Goal: Transaction & Acquisition: Purchase product/service

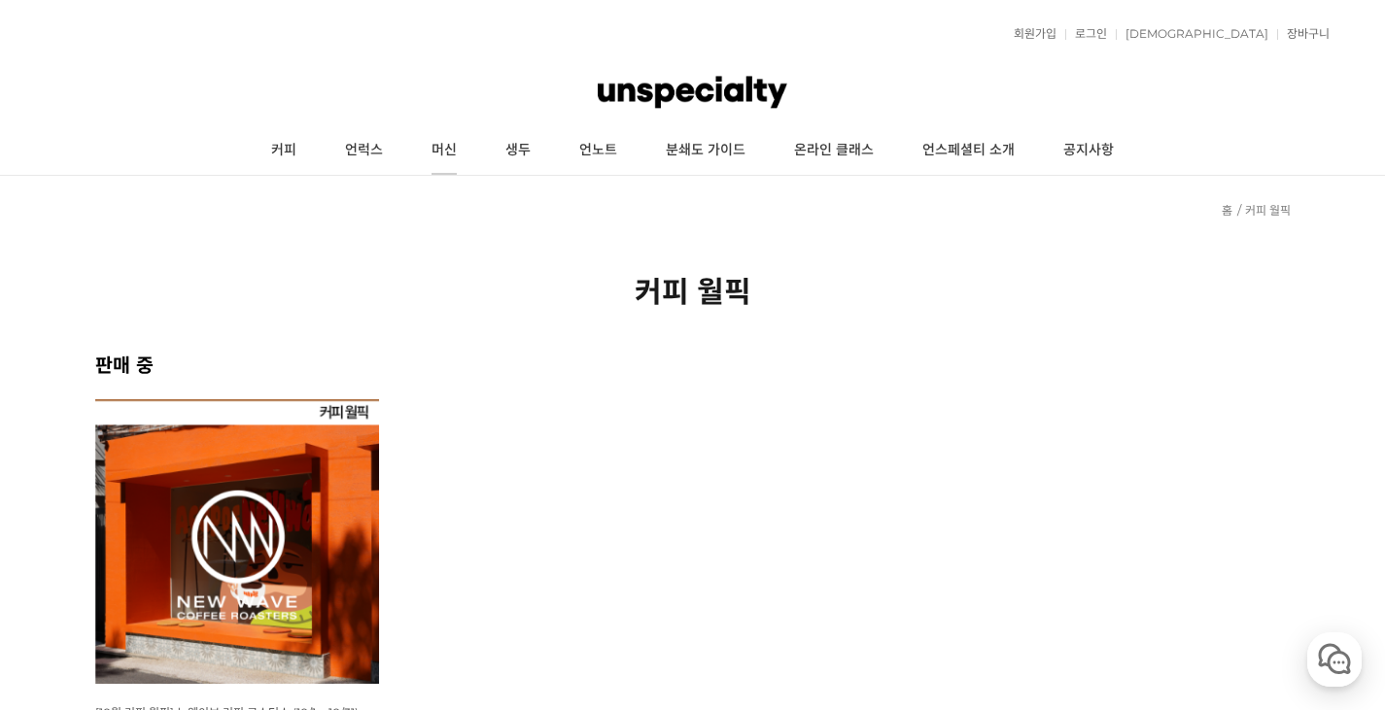
click at [438, 150] on link "머신" at bounding box center [444, 150] width 74 height 49
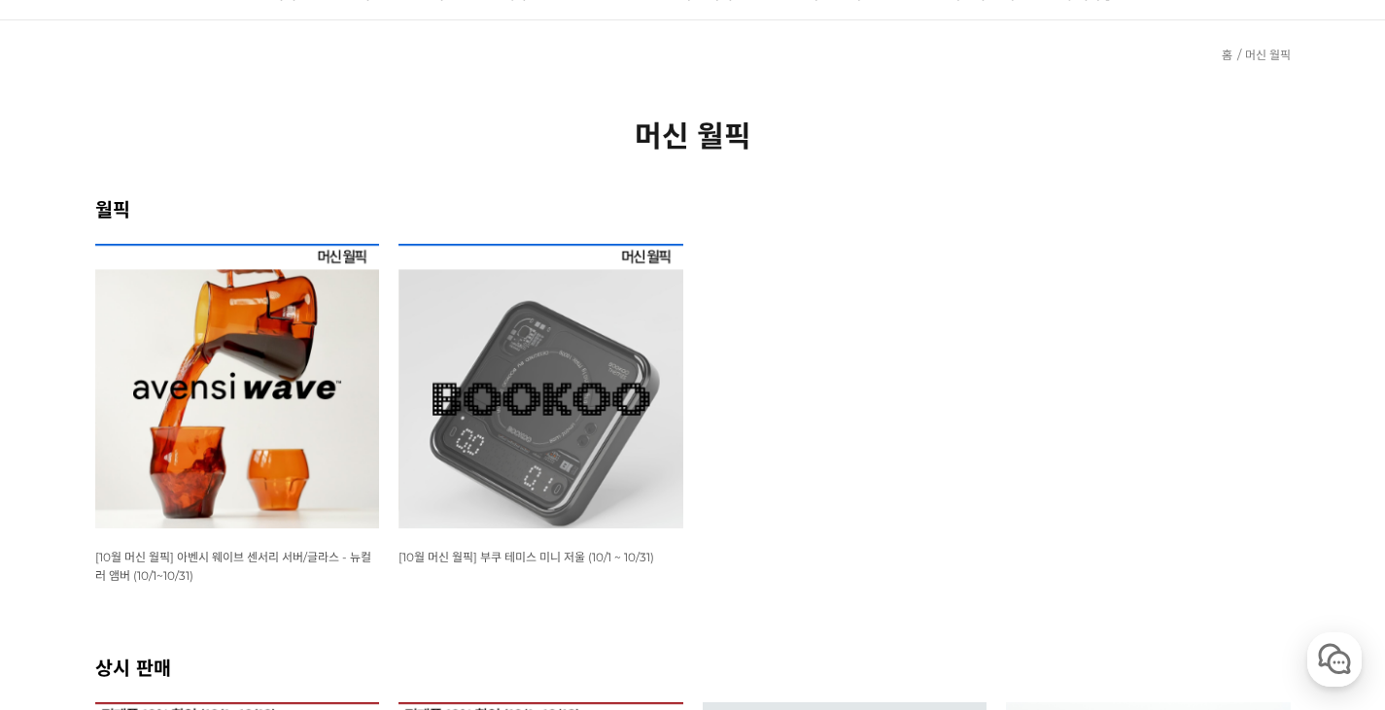
scroll to position [194, 0]
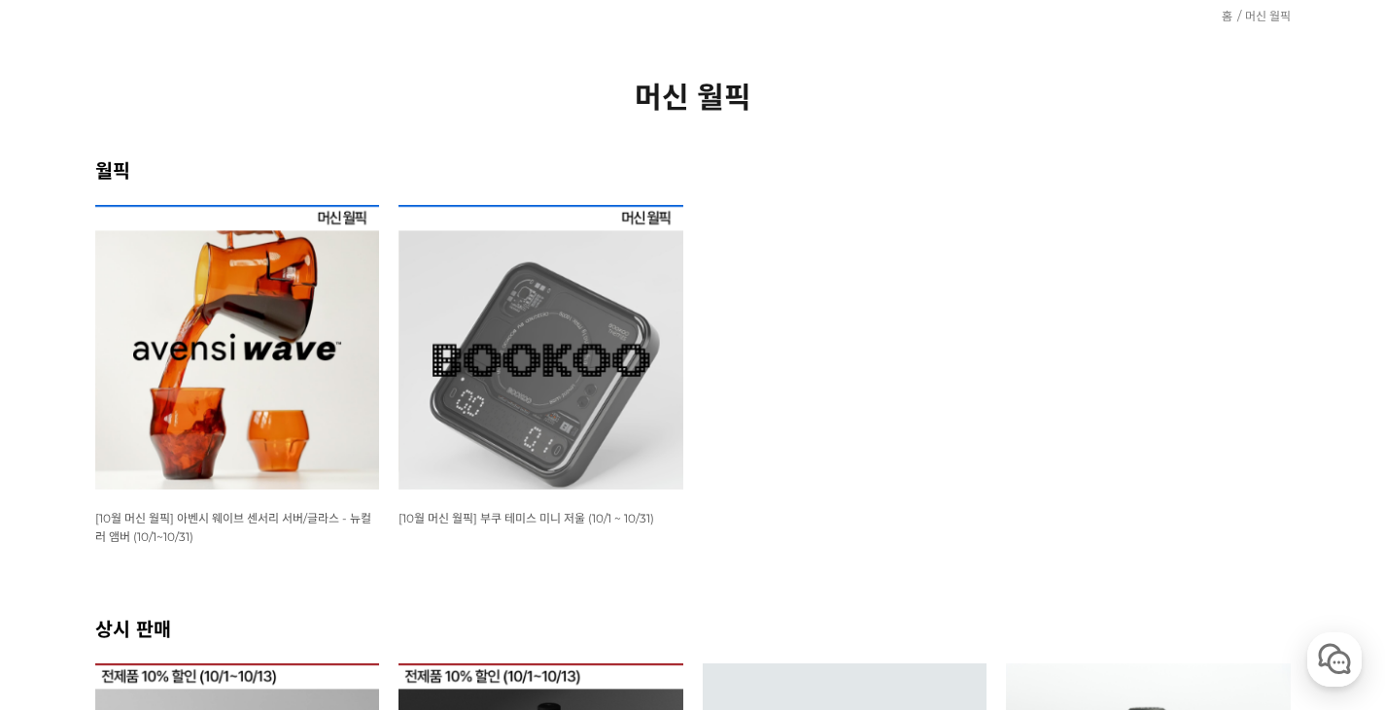
click at [226, 338] on img at bounding box center [237, 347] width 285 height 285
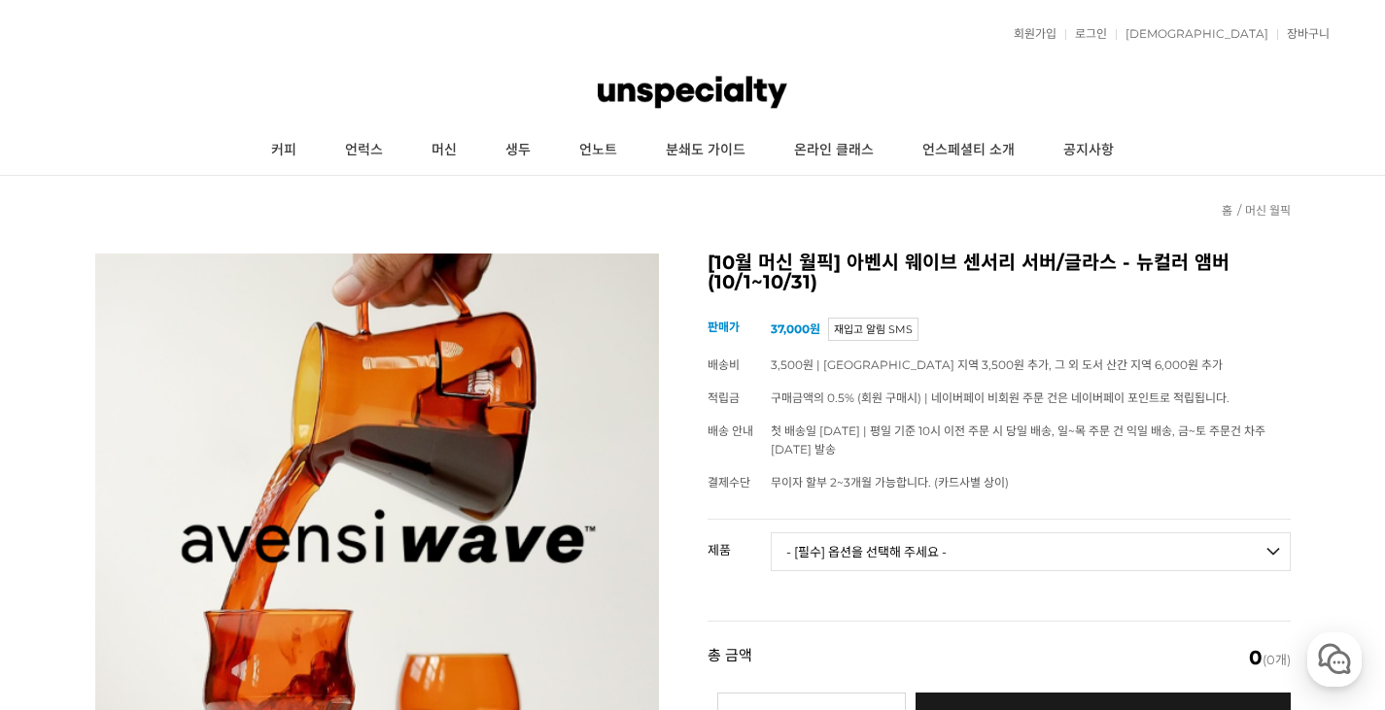
scroll to position [97, 0]
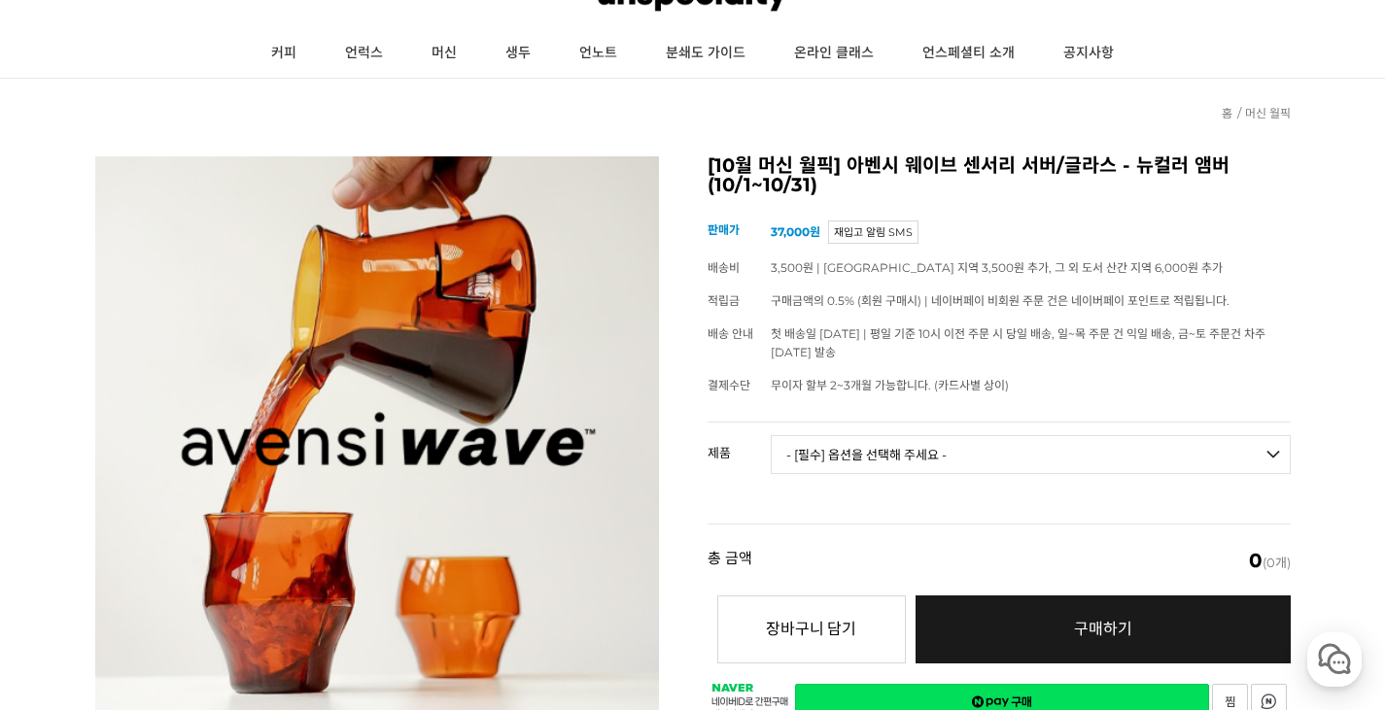
click at [986, 450] on select "- [필수] 옵션을 선택해 주세요 - ------------------- 웨이브 앰버 3종 세트 사이클론 센서리 서버 앰버 [품절] 알토 글라…" at bounding box center [1031, 454] width 520 height 39
click at [771, 435] on select "- [필수] 옵션을 선택해 주세요 - ------------------- 웨이브 앰버 3종 세트 사이클론 센서리 서버 앰버 [품절] 알토 글라…" at bounding box center [1031, 454] width 520 height 39
select select "*"
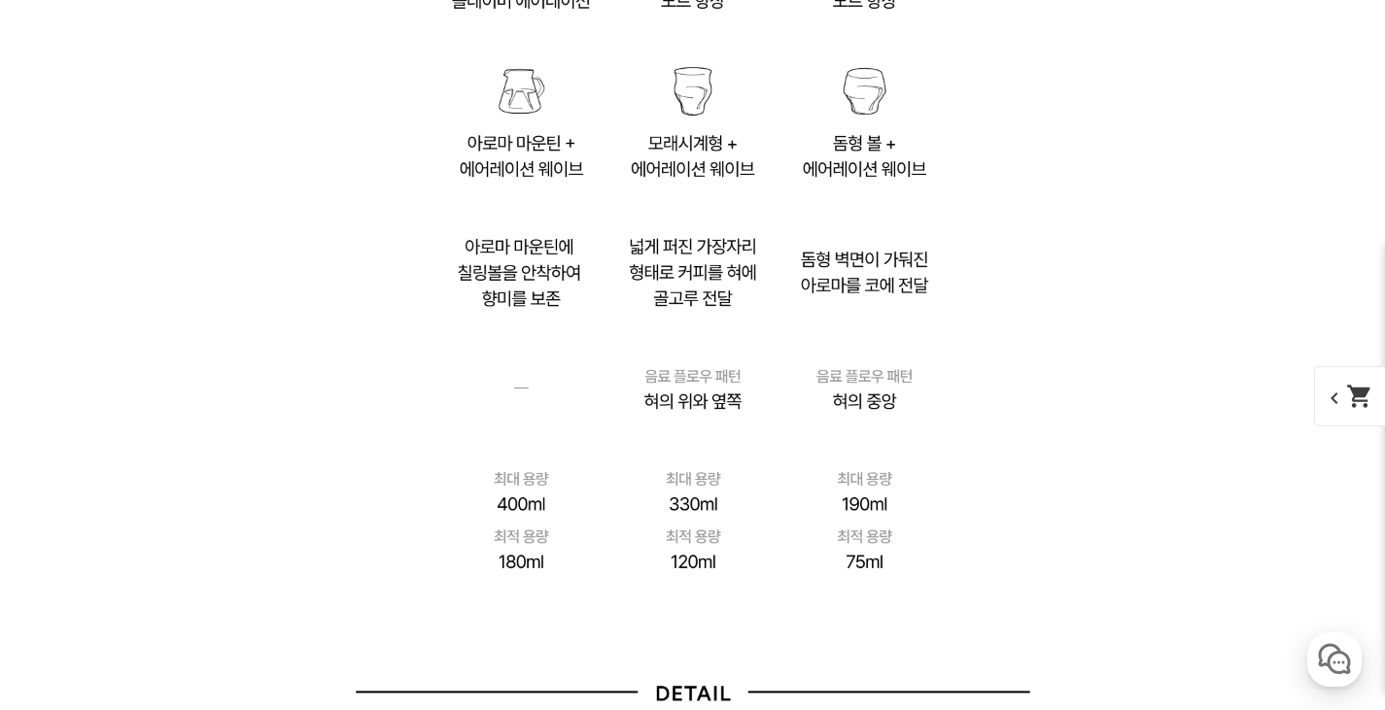
scroll to position [13288, 0]
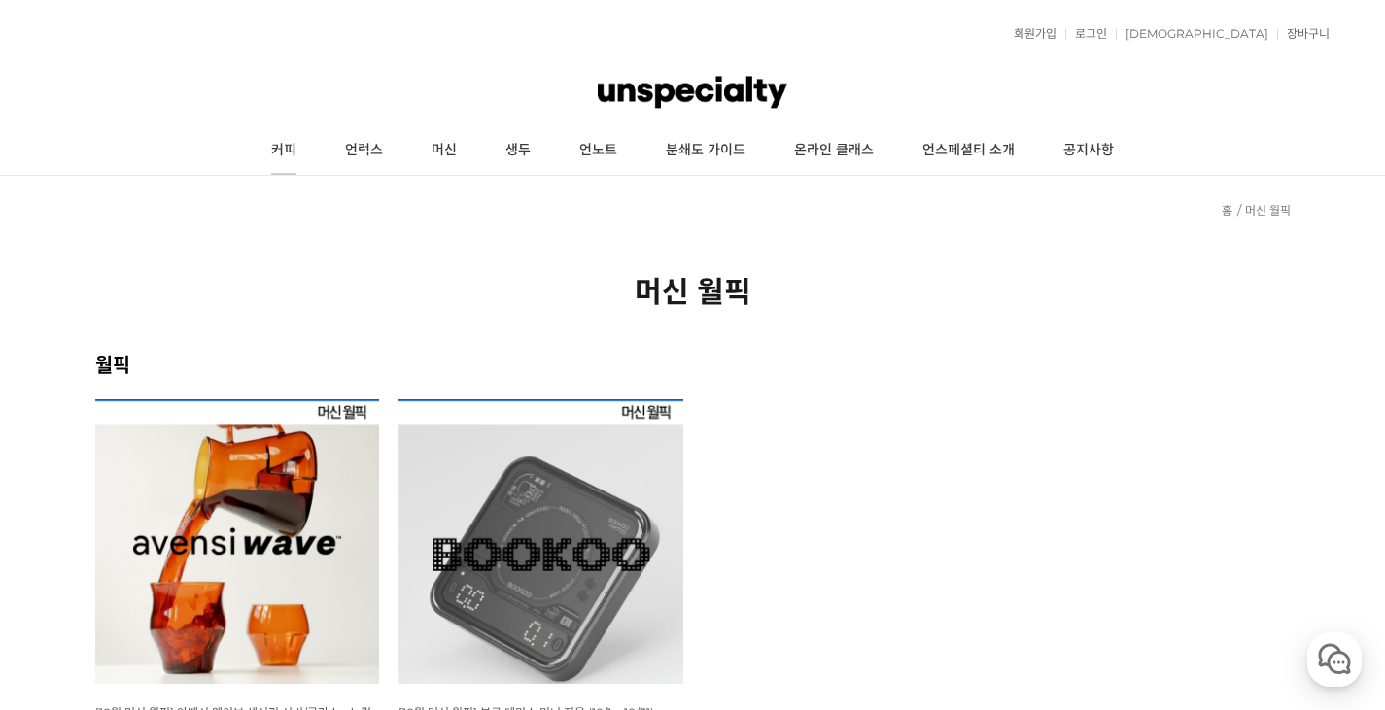
click at [296, 149] on link "커피" at bounding box center [284, 150] width 74 height 49
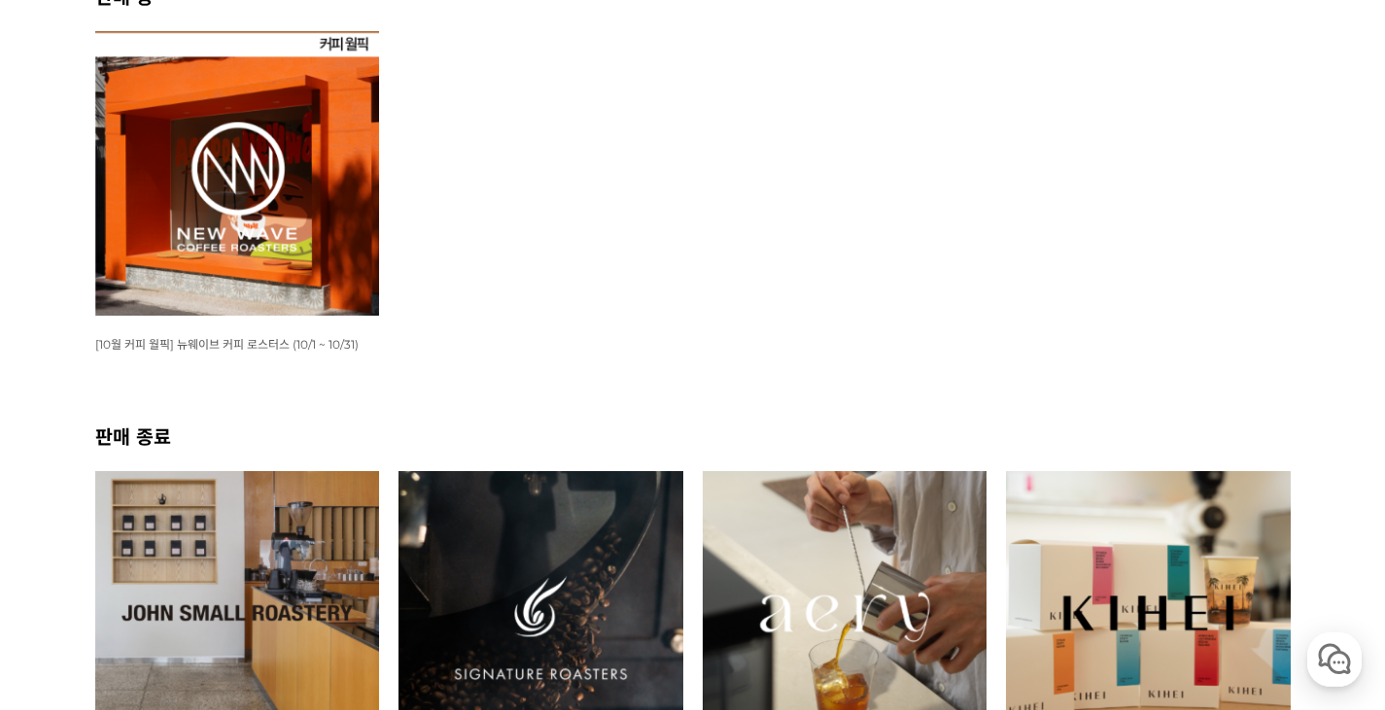
scroll to position [389, 0]
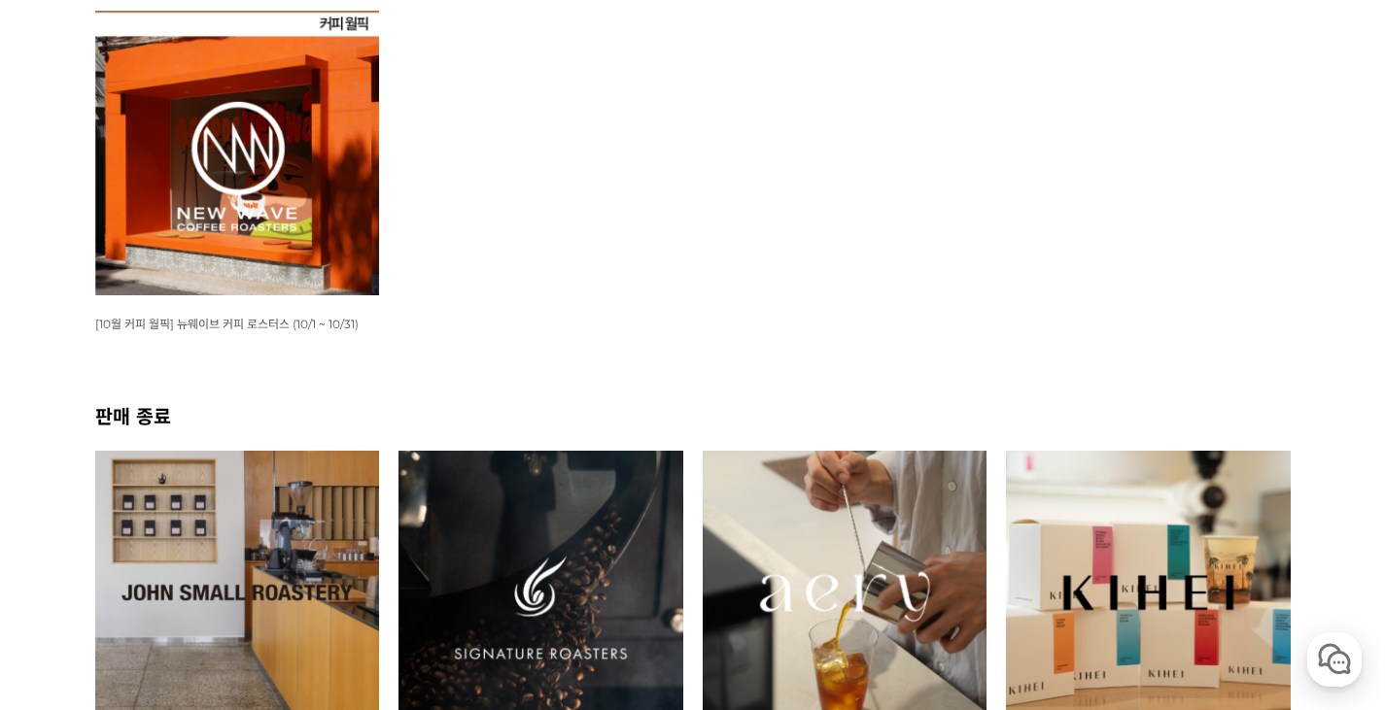
click at [302, 207] on img at bounding box center [237, 153] width 285 height 285
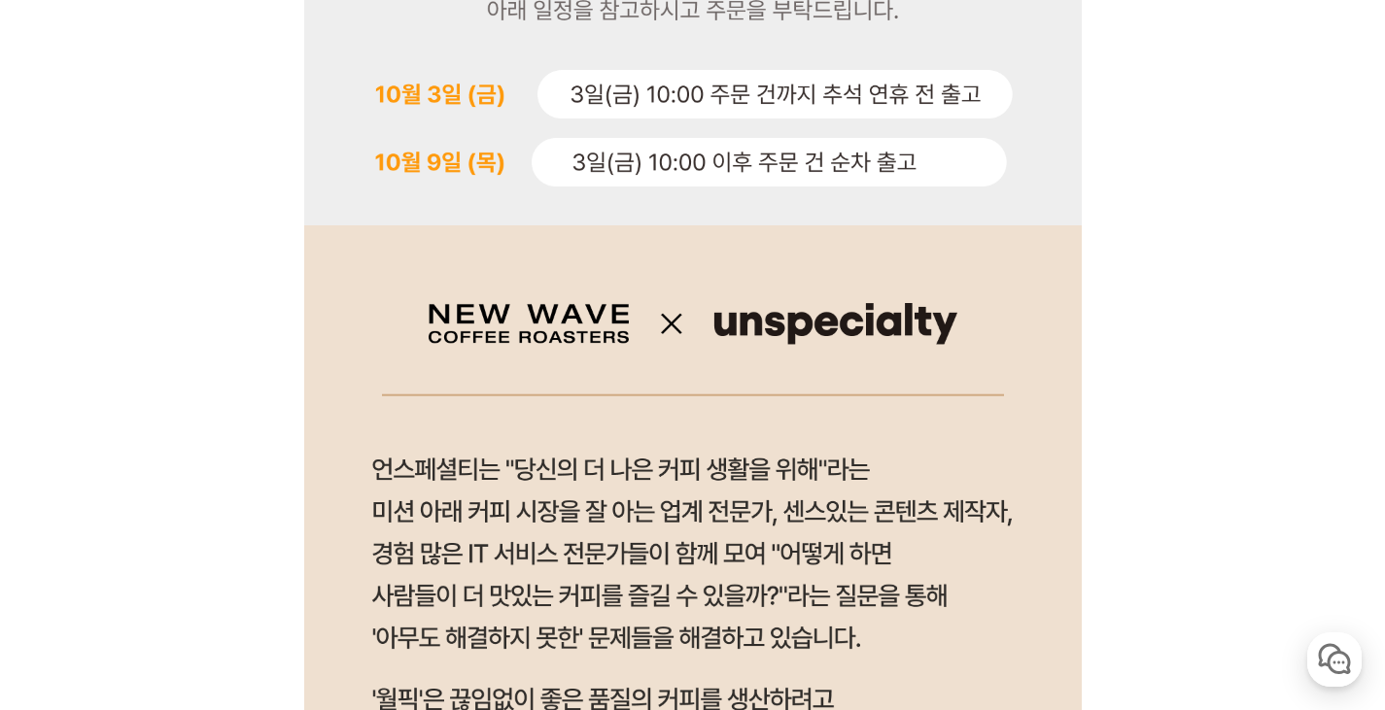
scroll to position [1069, 0]
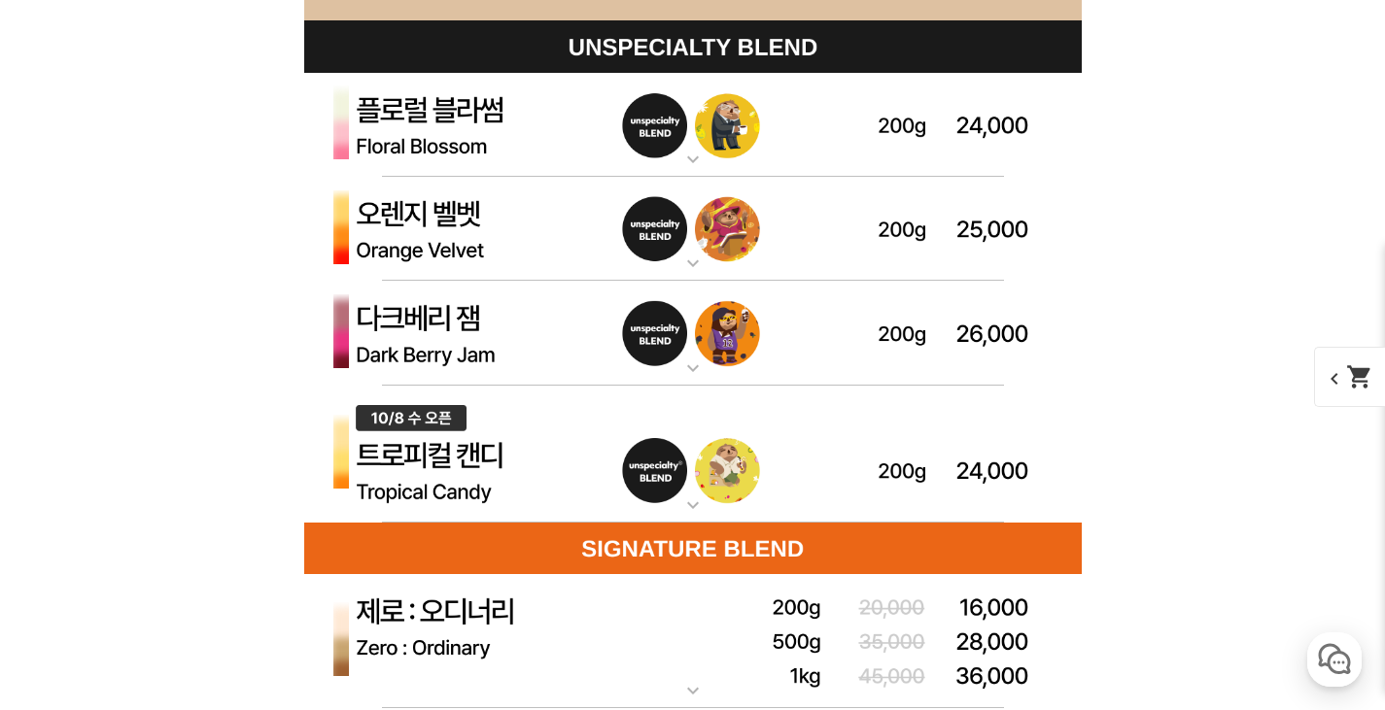
scroll to position [5637, 0]
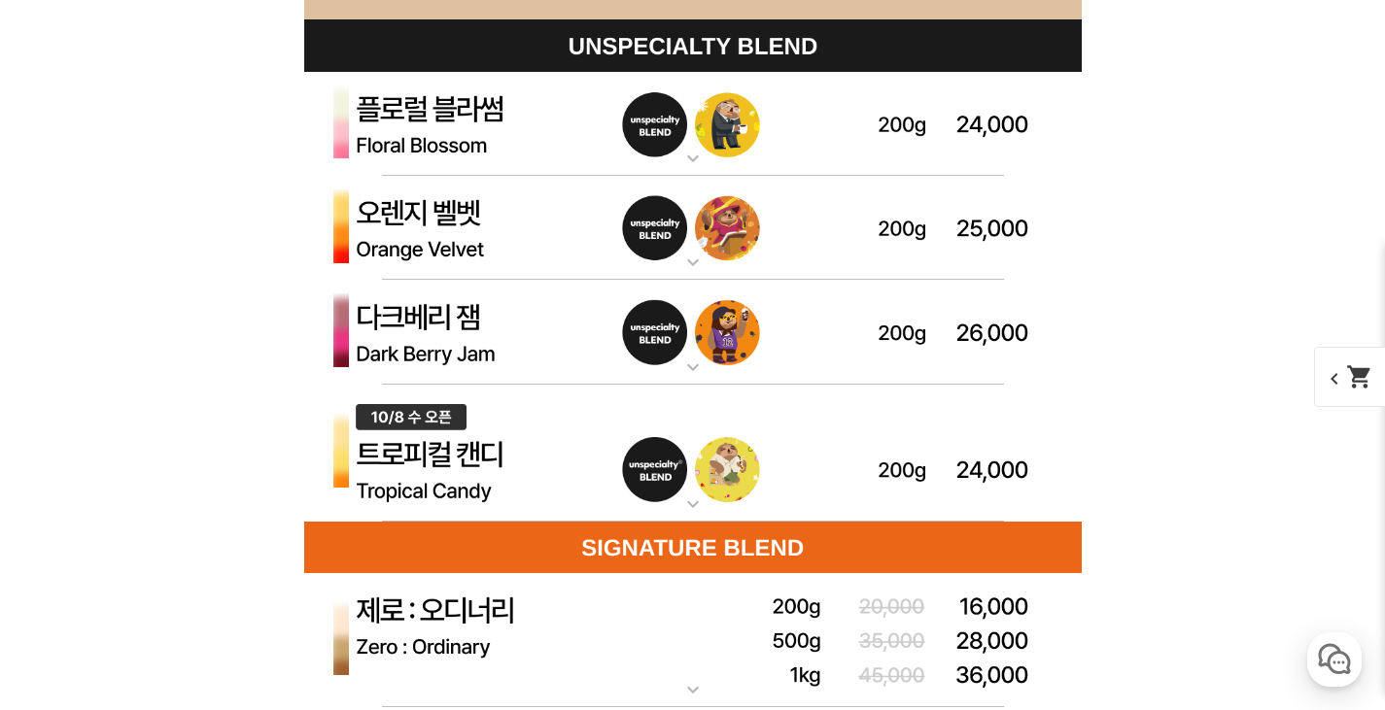
click at [698, 156] on mat-icon "expand_more" at bounding box center [693, 158] width 39 height 23
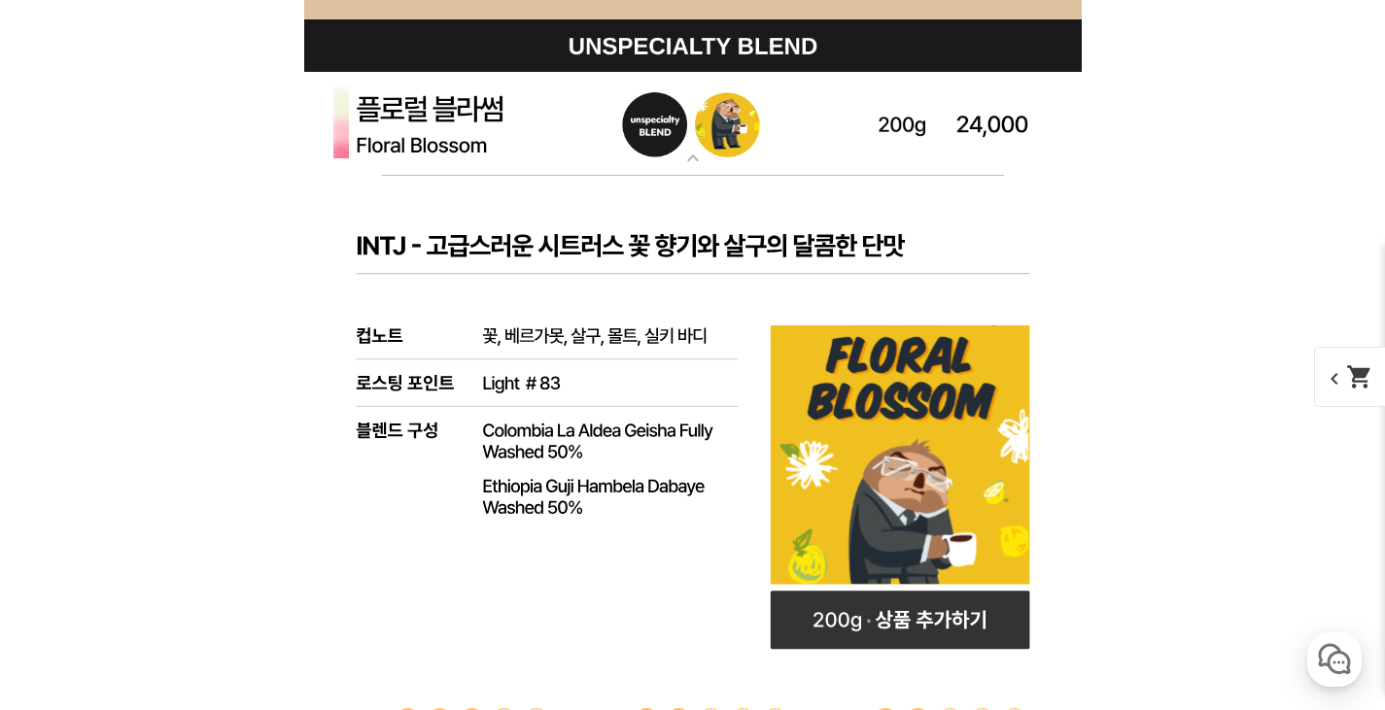
click at [699, 156] on mat-icon "expand_more" at bounding box center [693, 158] width 39 height 23
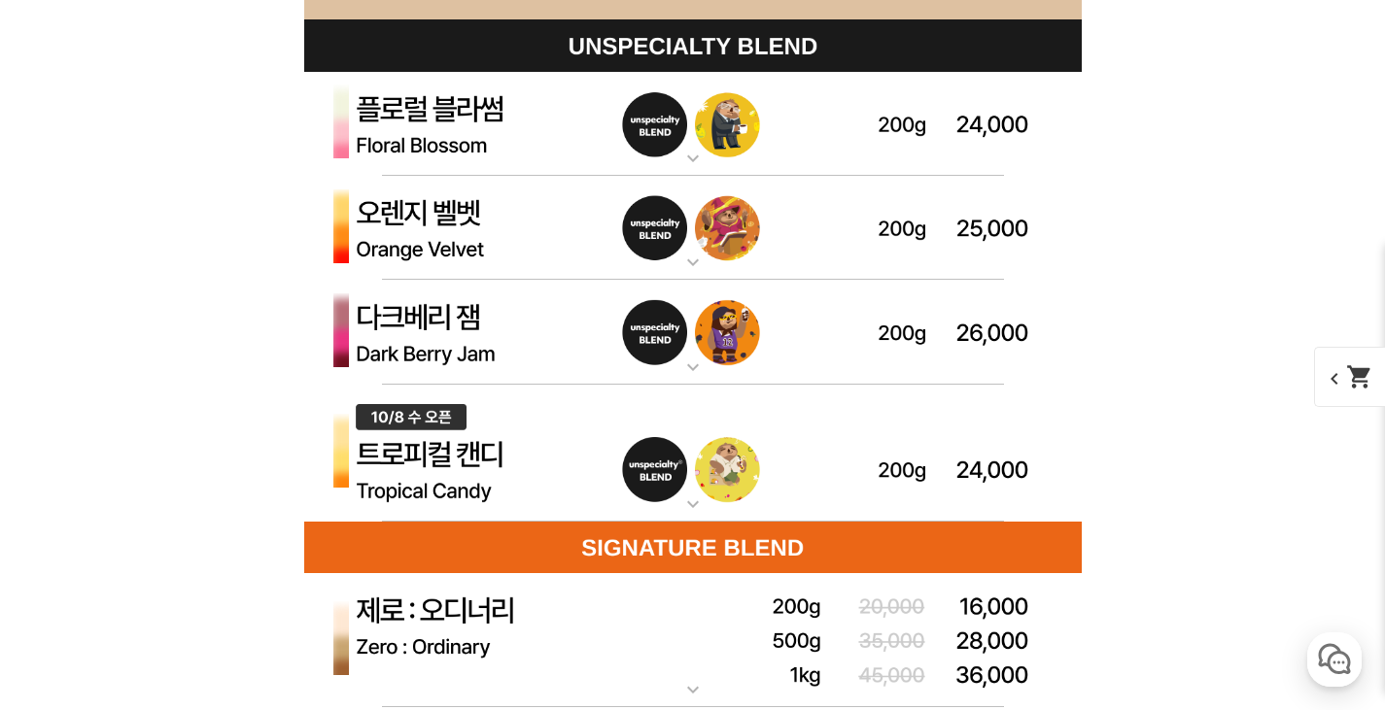
click at [682, 263] on mat-icon "expand_more" at bounding box center [693, 262] width 39 height 23
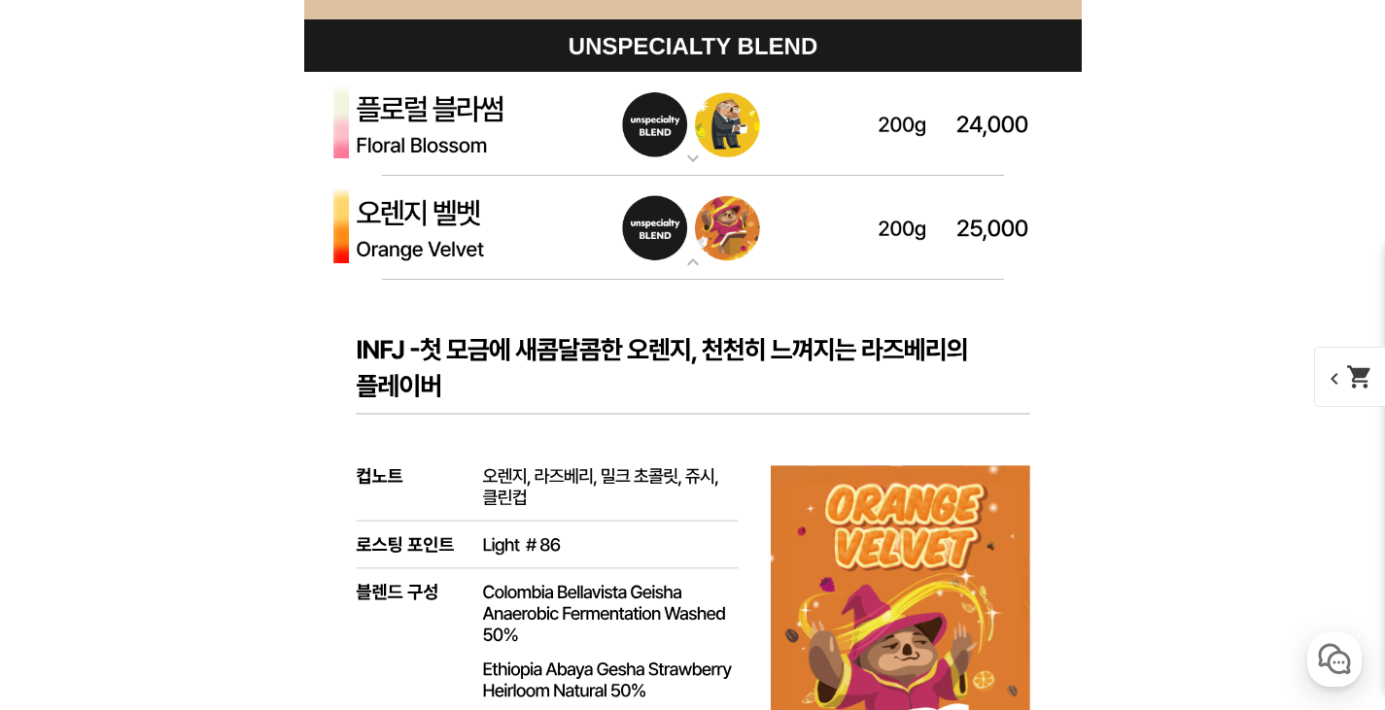
click at [682, 263] on mat-icon "expand_more" at bounding box center [693, 262] width 39 height 23
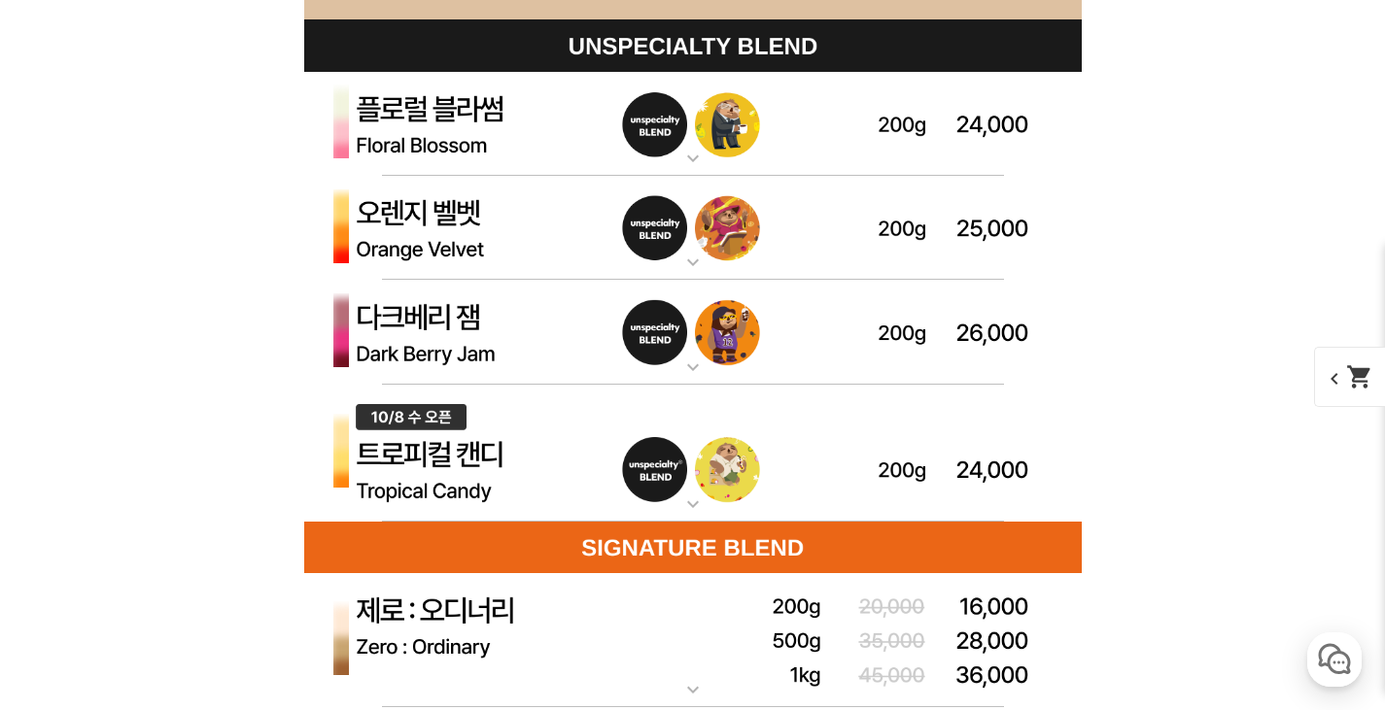
click at [693, 372] on mat-icon "expand_more" at bounding box center [693, 367] width 39 height 23
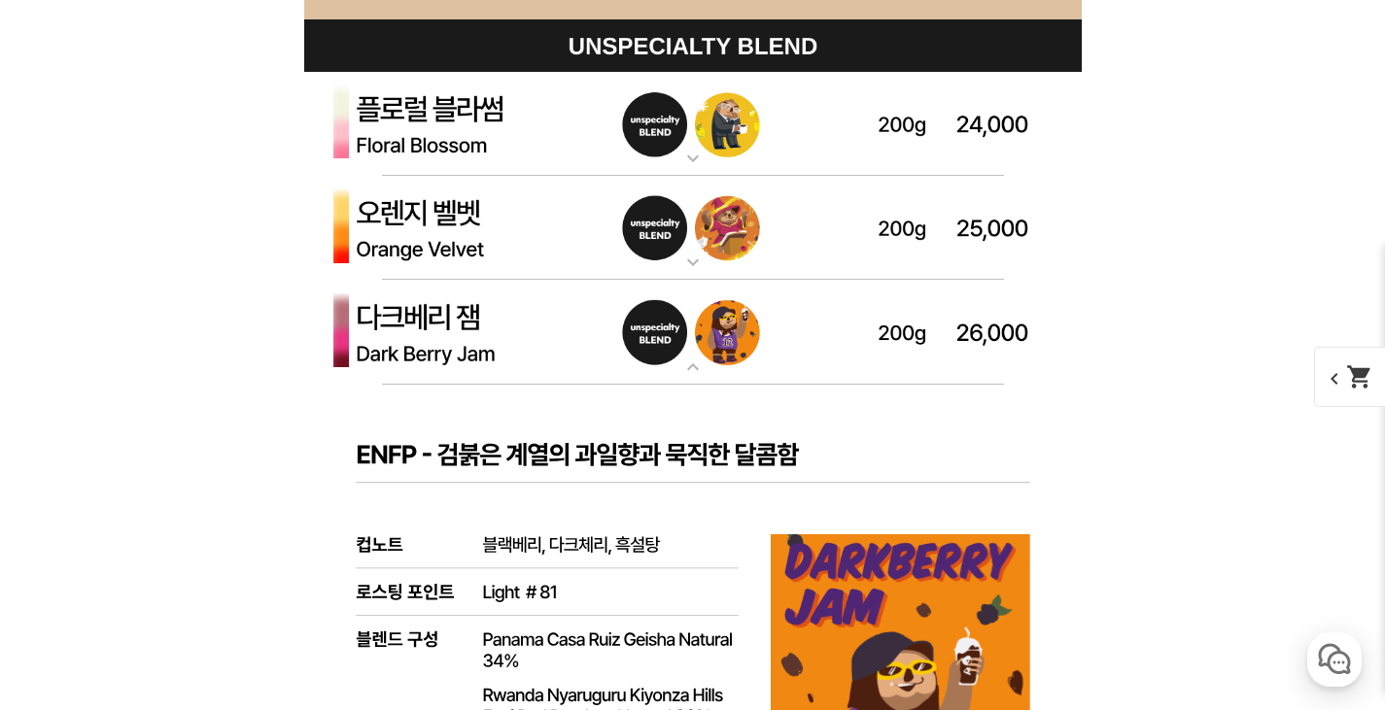
click at [693, 372] on mat-icon "expand_more" at bounding box center [693, 367] width 39 height 23
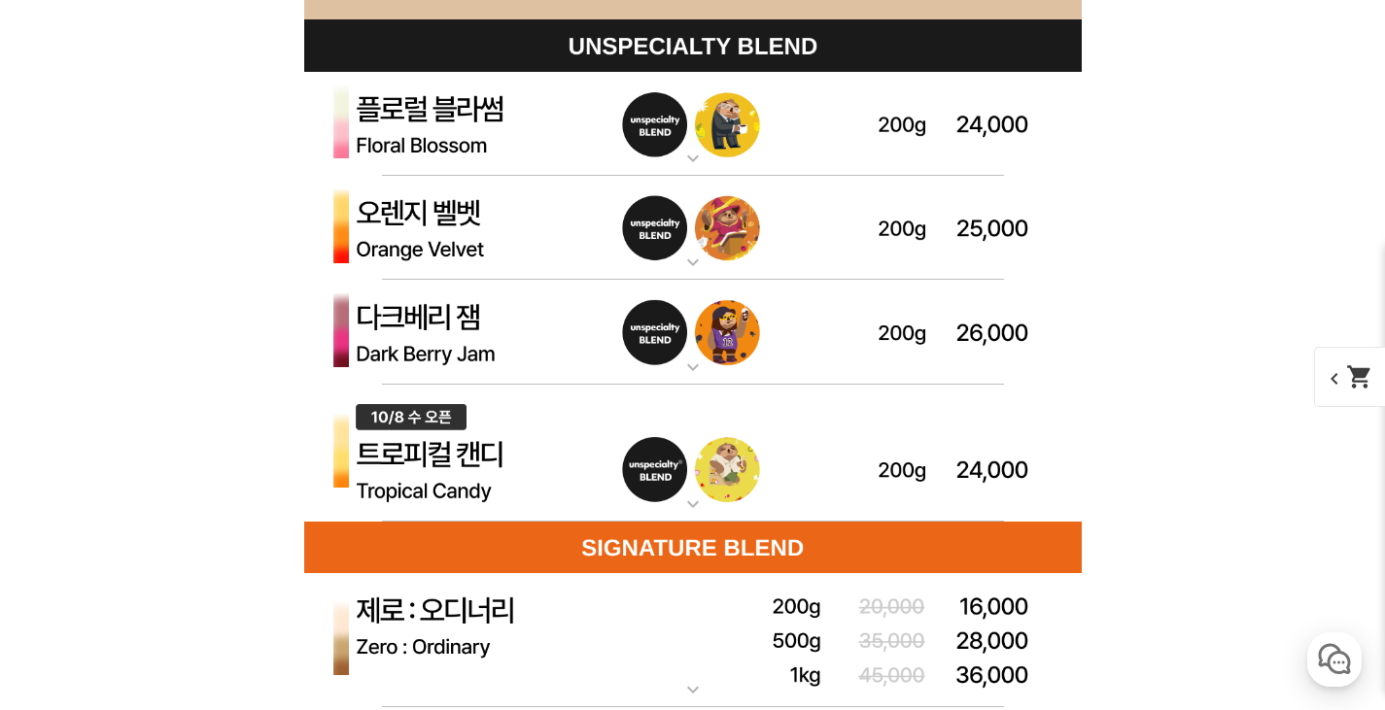
click at [692, 510] on mat-icon "expand_more" at bounding box center [693, 504] width 39 height 23
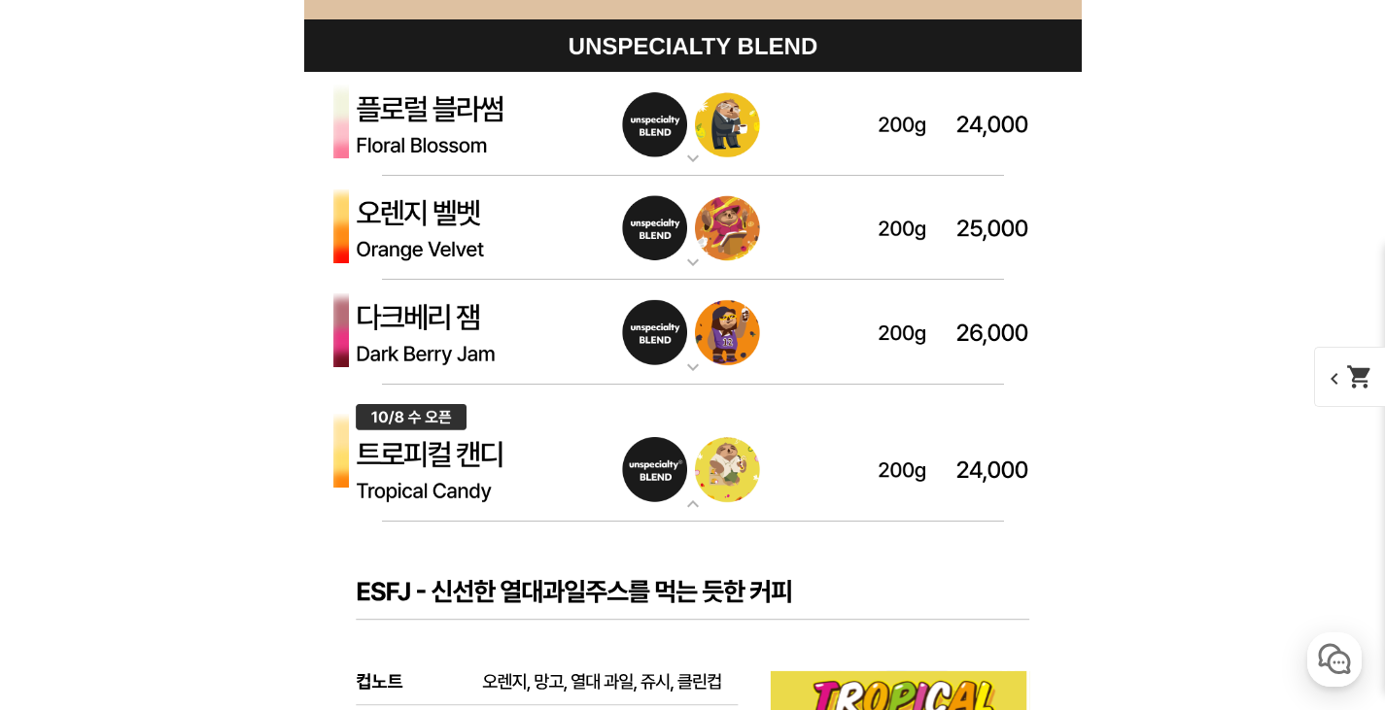
click at [692, 510] on mat-icon "expand_more" at bounding box center [693, 504] width 39 height 23
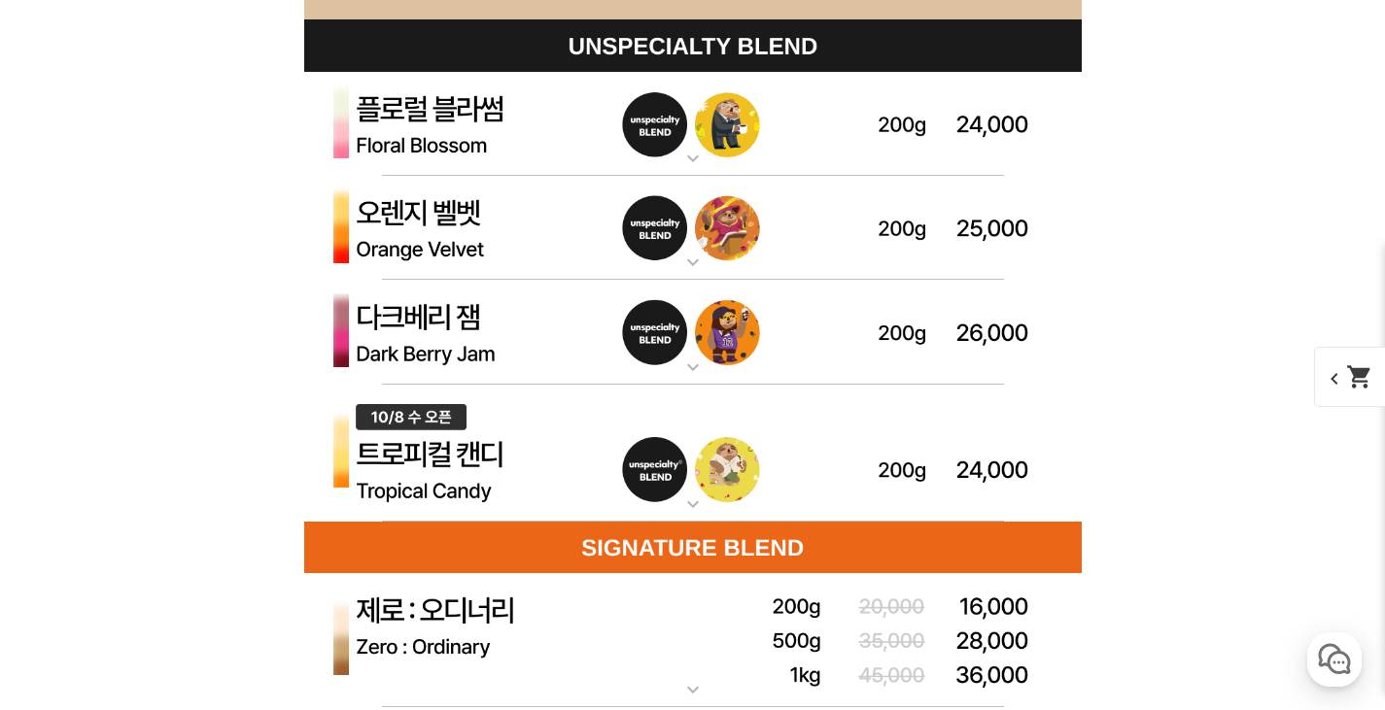
click at [695, 374] on mat-icon "expand_more" at bounding box center [693, 367] width 39 height 23
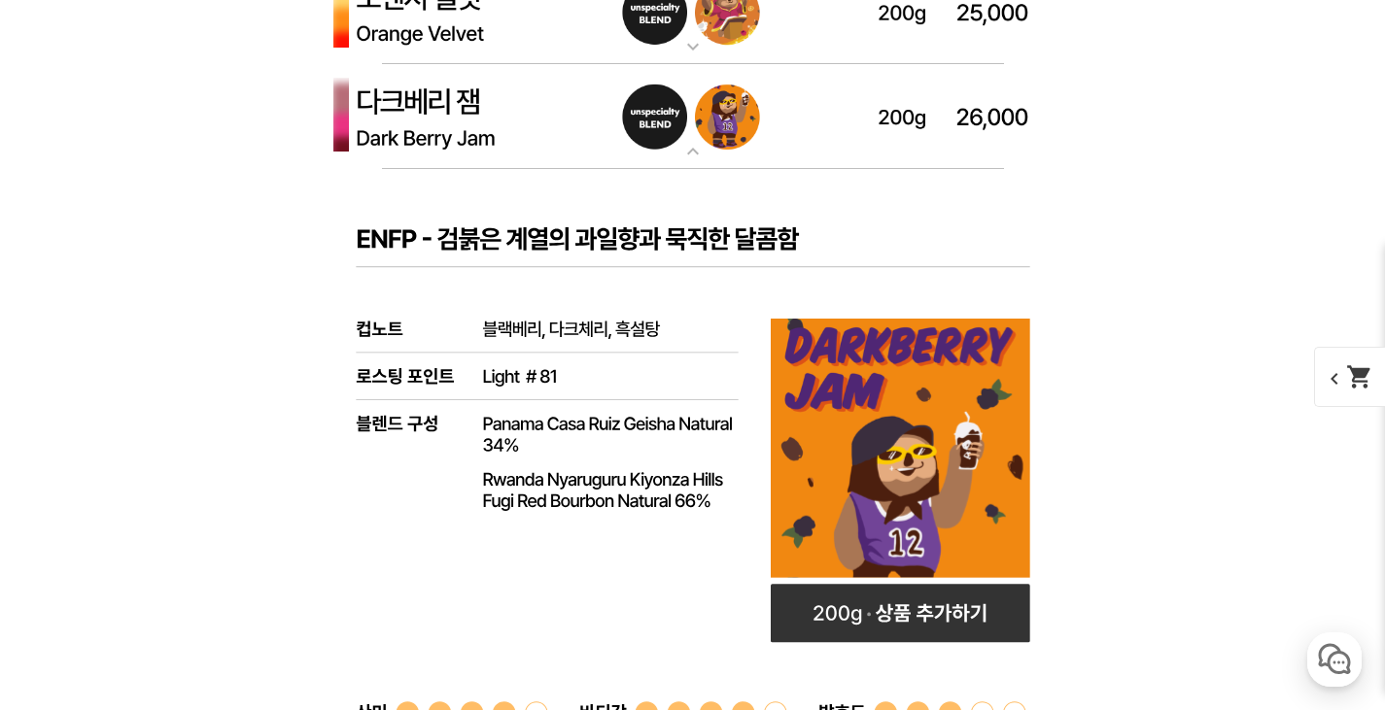
scroll to position [5831, 0]
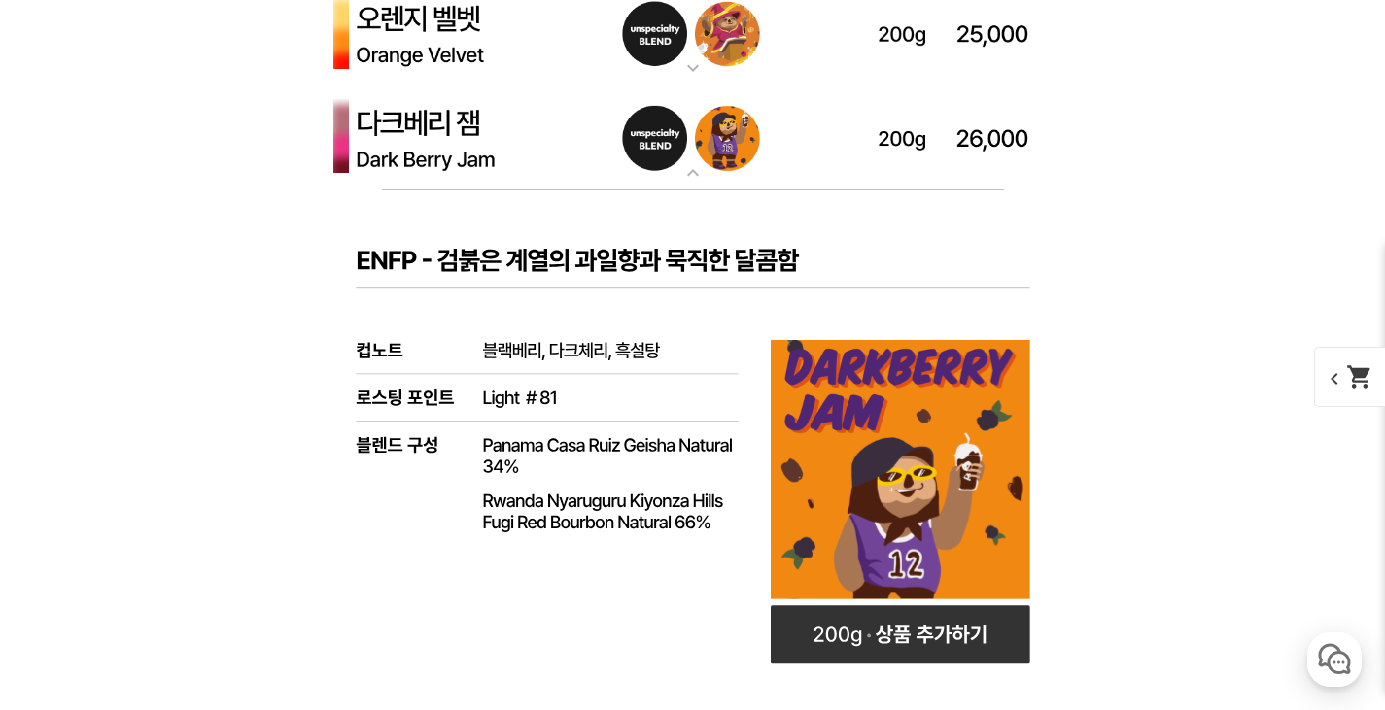
click at [686, 182] on mat-icon "expand_more" at bounding box center [693, 172] width 39 height 23
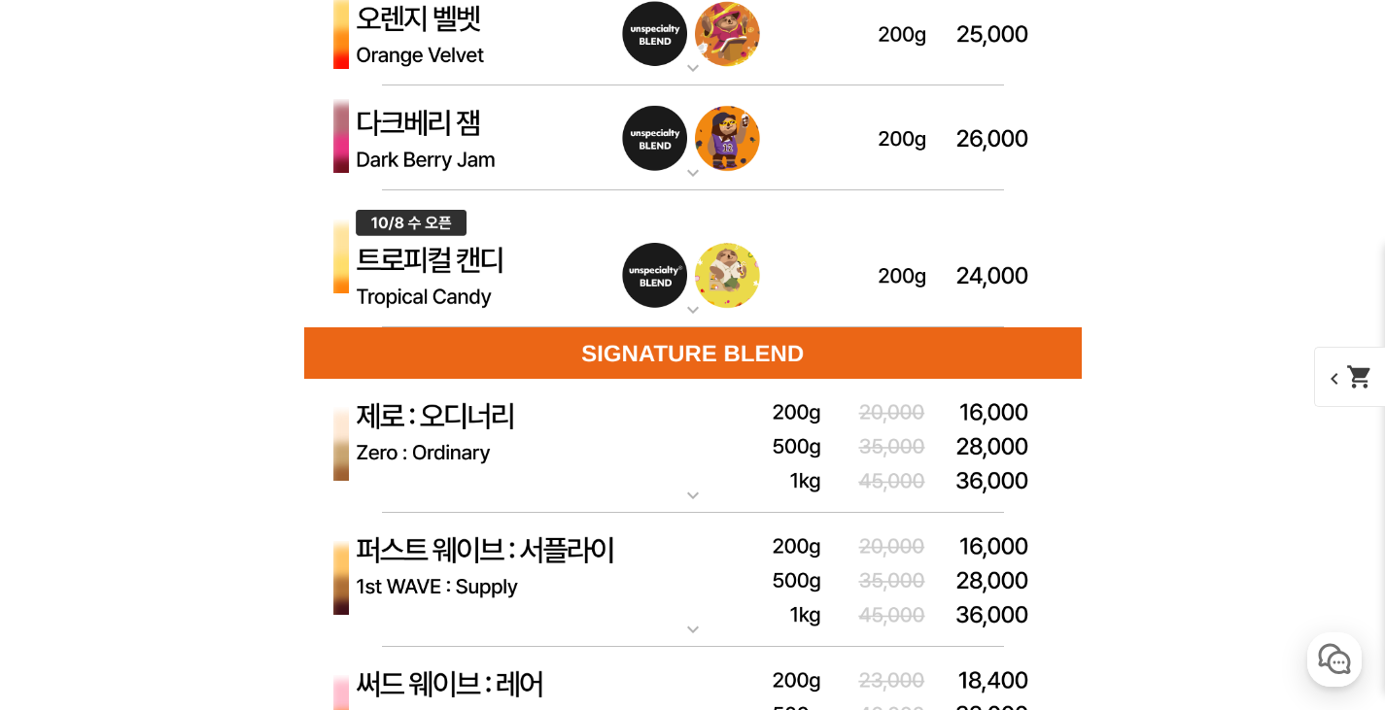
click at [690, 55] on img at bounding box center [693, 34] width 778 height 105
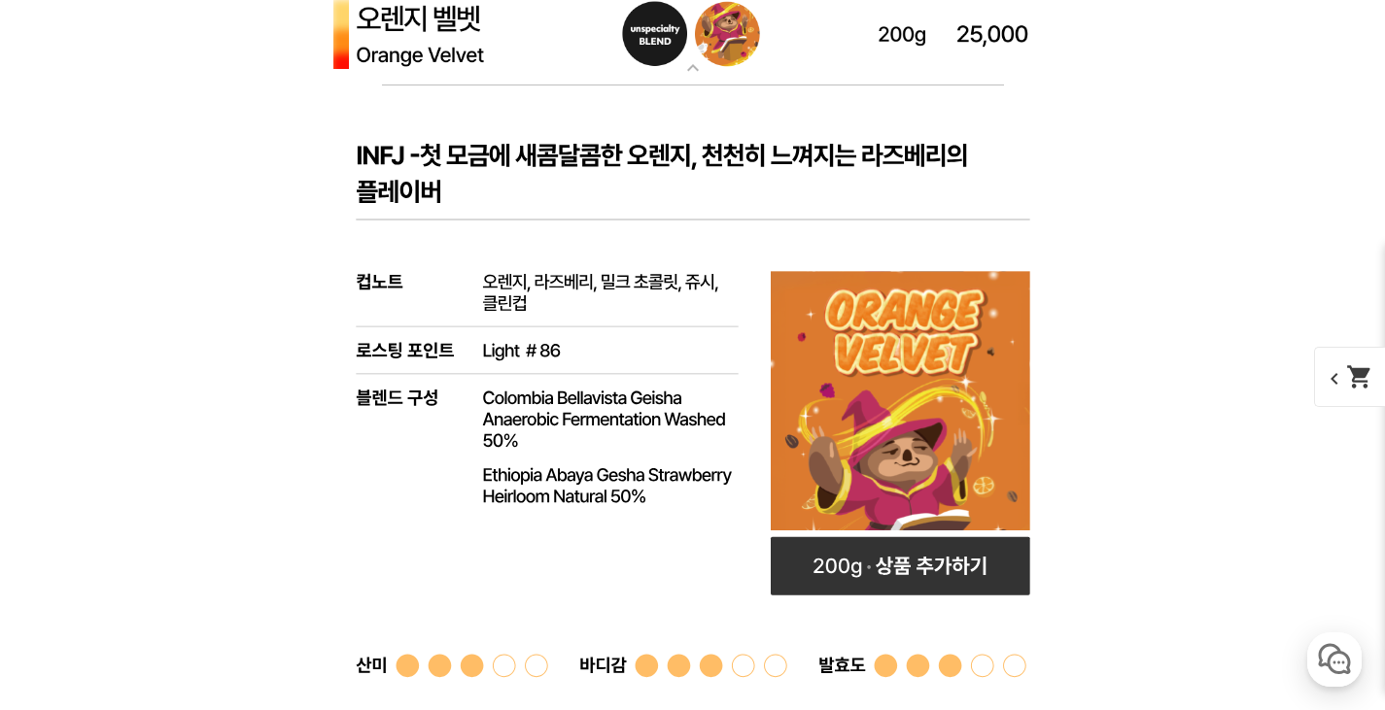
click at [690, 55] on img at bounding box center [693, 34] width 778 height 105
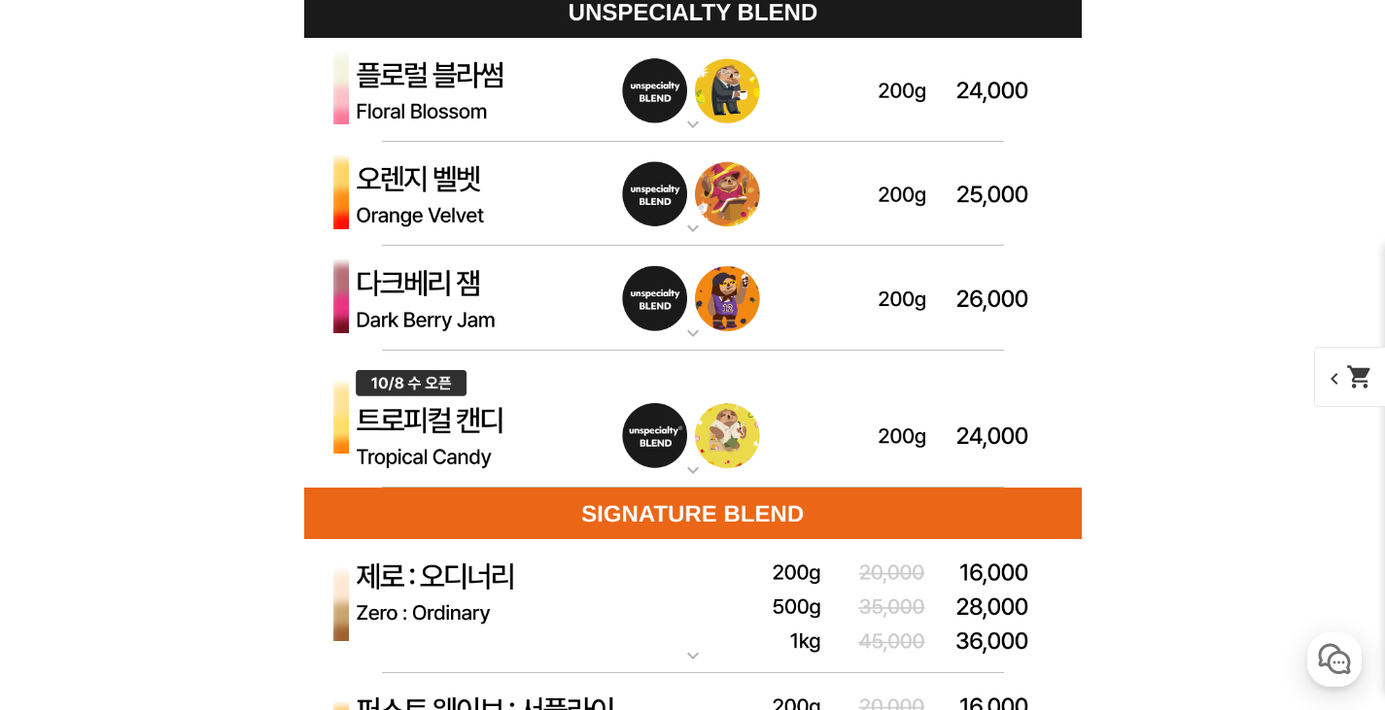
scroll to position [5637, 0]
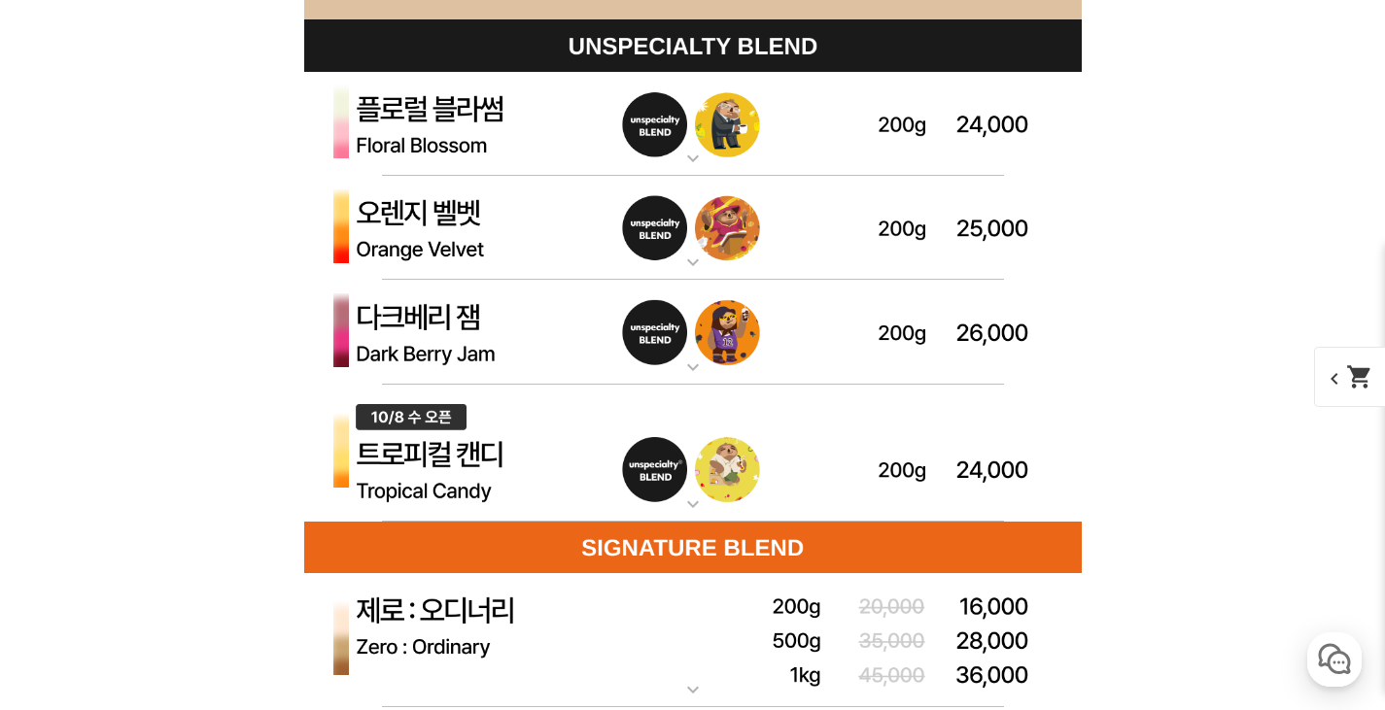
click at [691, 170] on mat-icon "expand_more" at bounding box center [693, 158] width 39 height 23
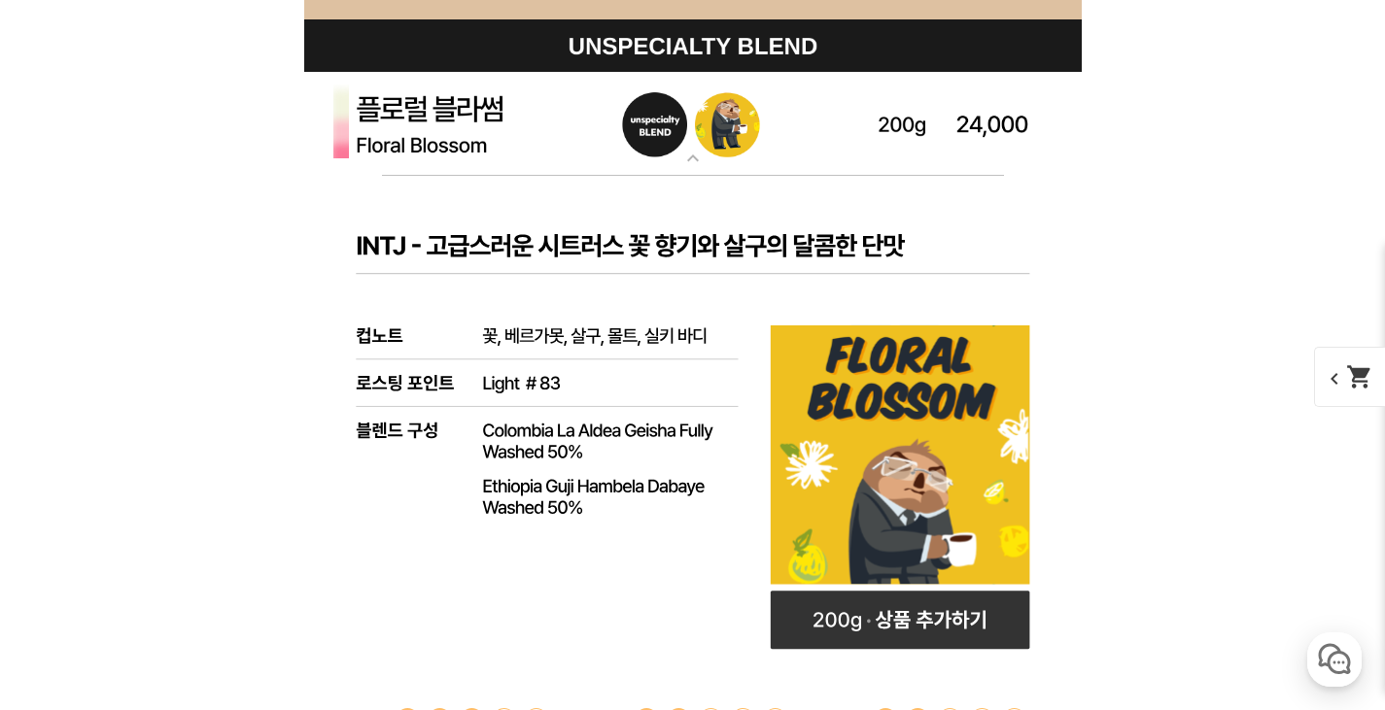
click at [692, 166] on mat-icon "expand_more" at bounding box center [693, 158] width 39 height 23
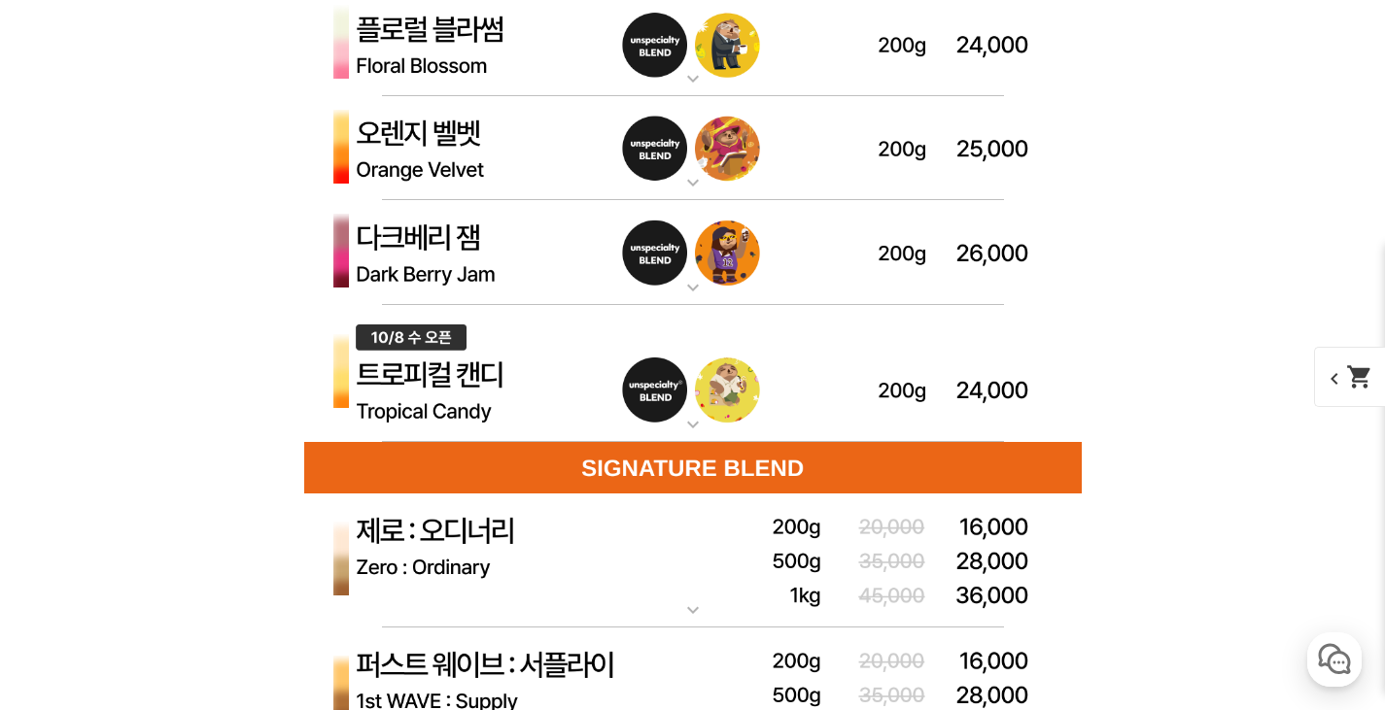
scroll to position [5734, 0]
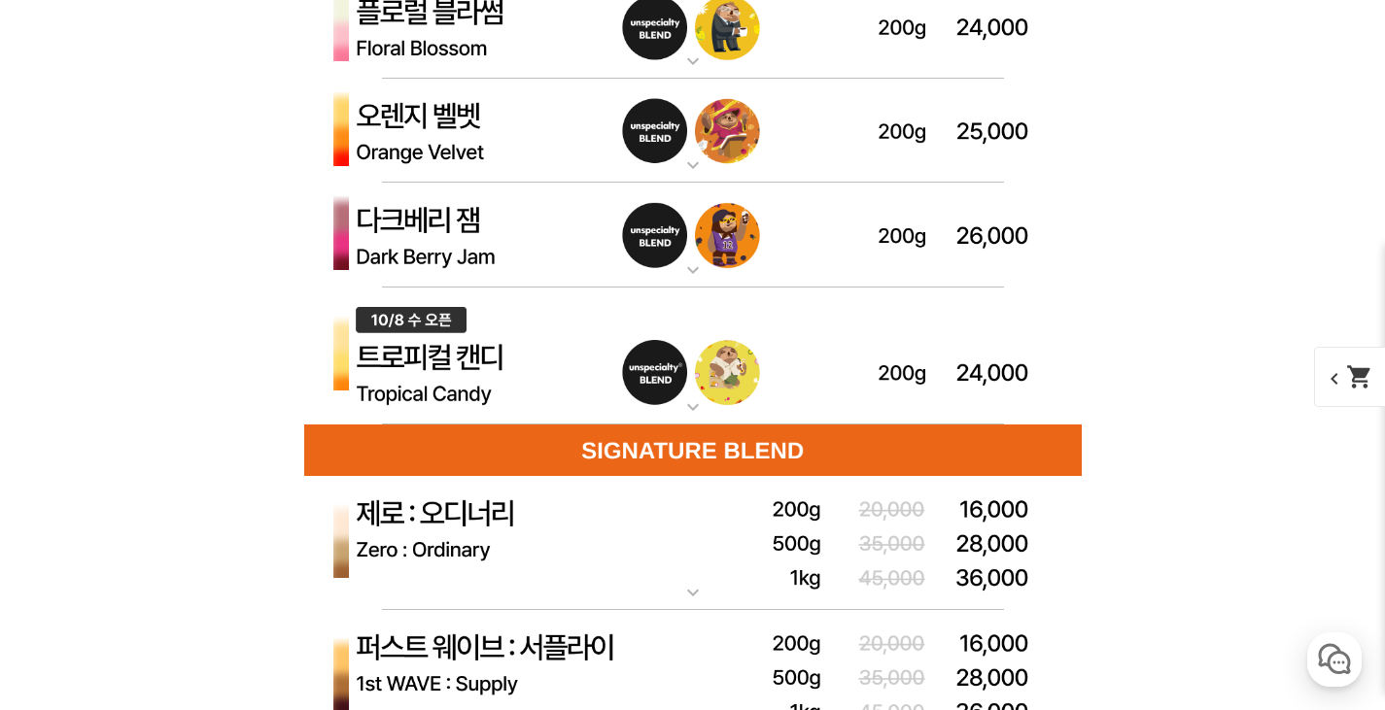
click at [688, 407] on mat-icon "expand_more" at bounding box center [693, 407] width 39 height 23
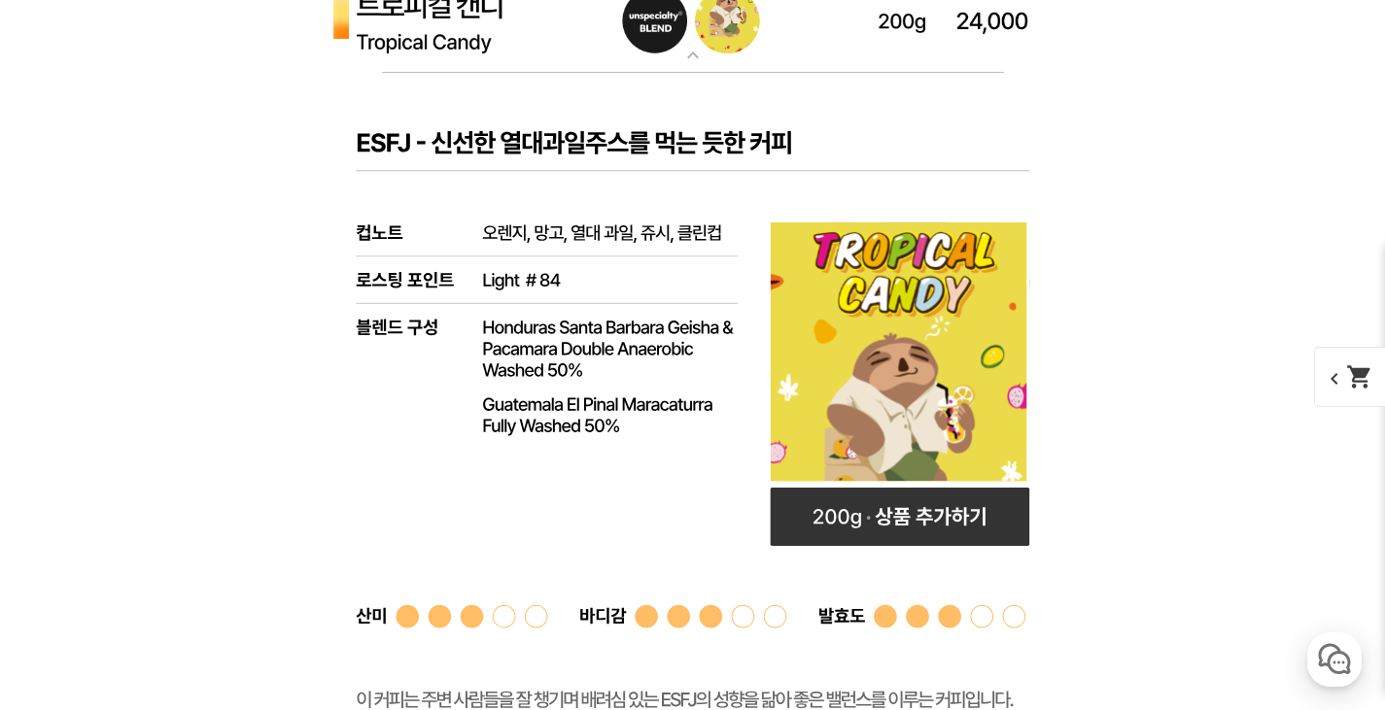
scroll to position [6026, 0]
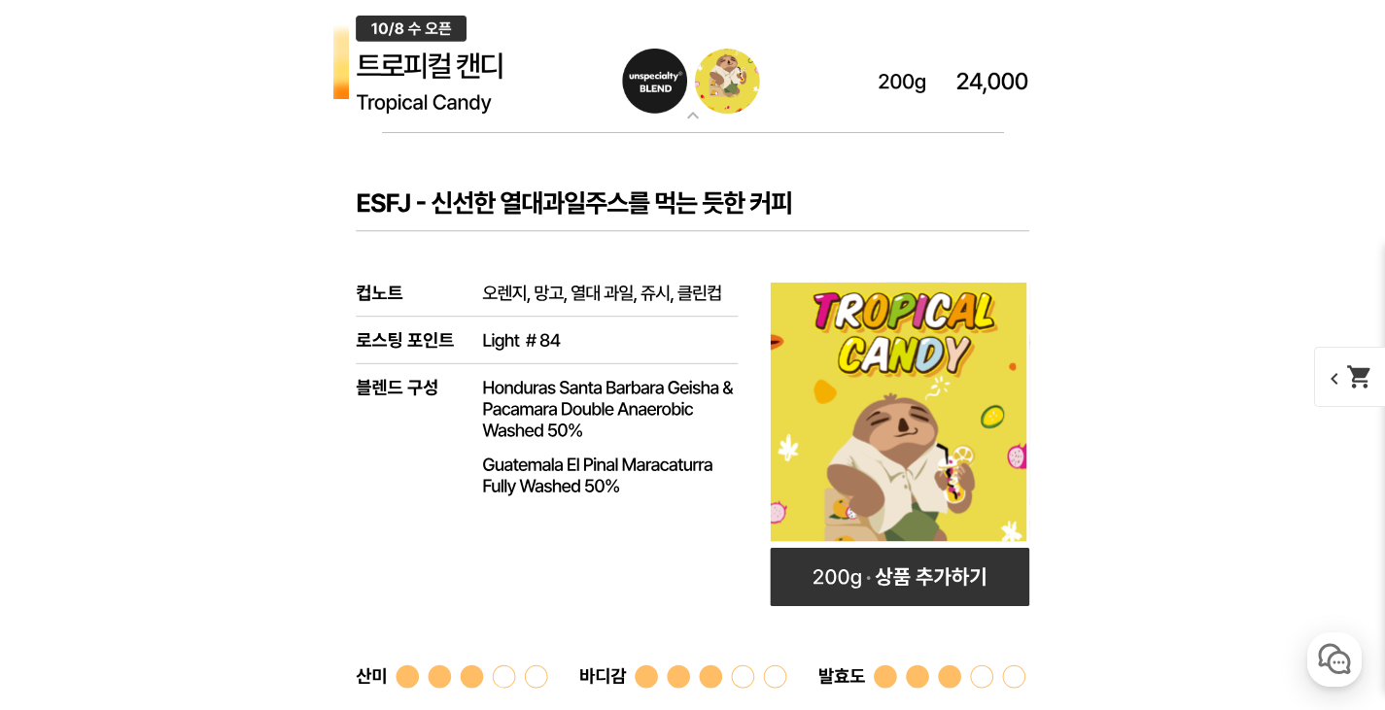
click at [703, 114] on mat-icon "expand_more" at bounding box center [693, 115] width 39 height 23
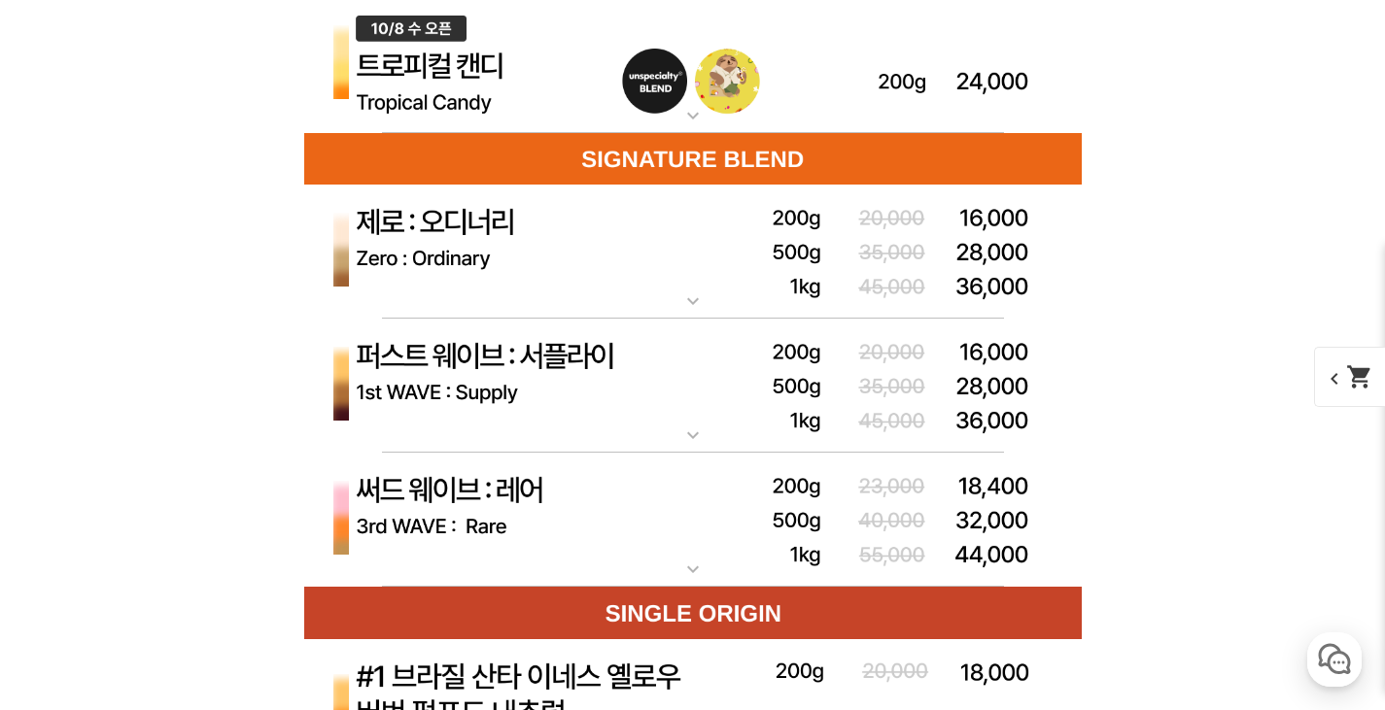
scroll to position [6123, 0]
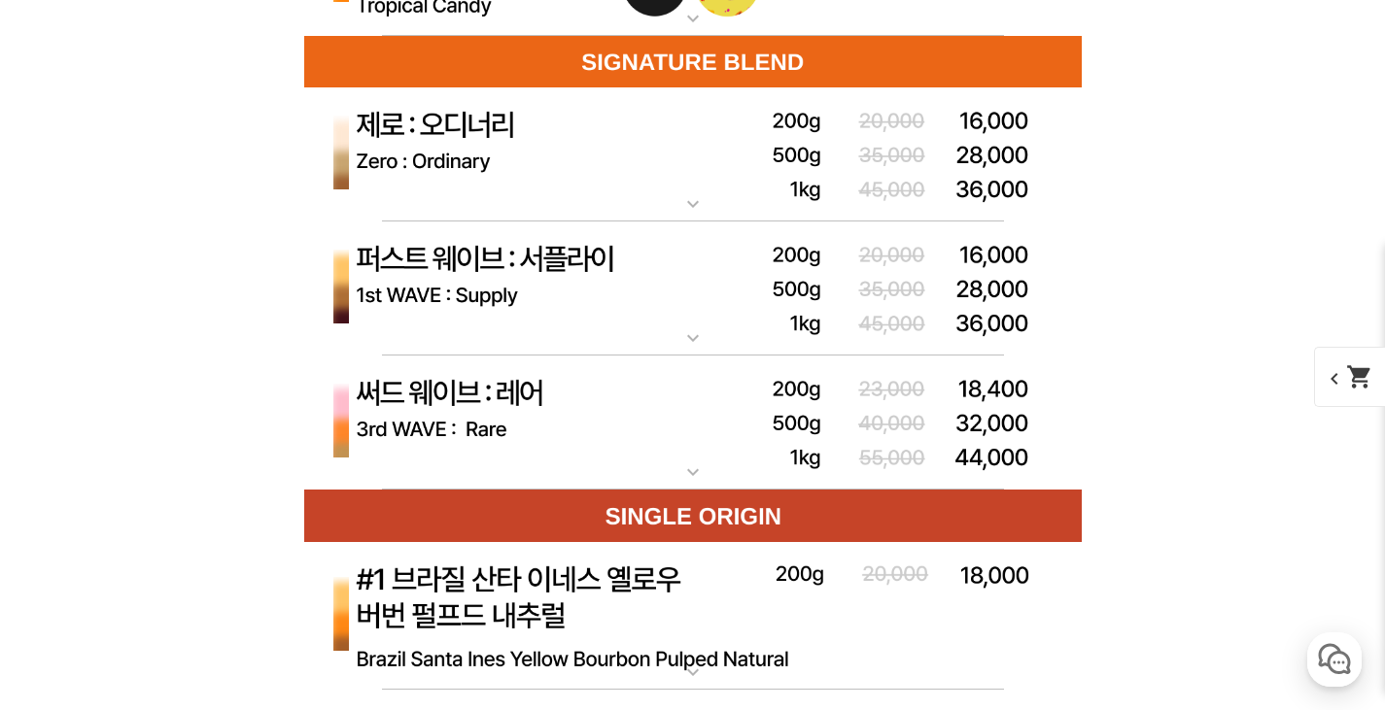
click at [707, 197] on div "expand_more 제로 : 올디너리 ([PERSON_NAME])" at bounding box center [693, 154] width 778 height 134
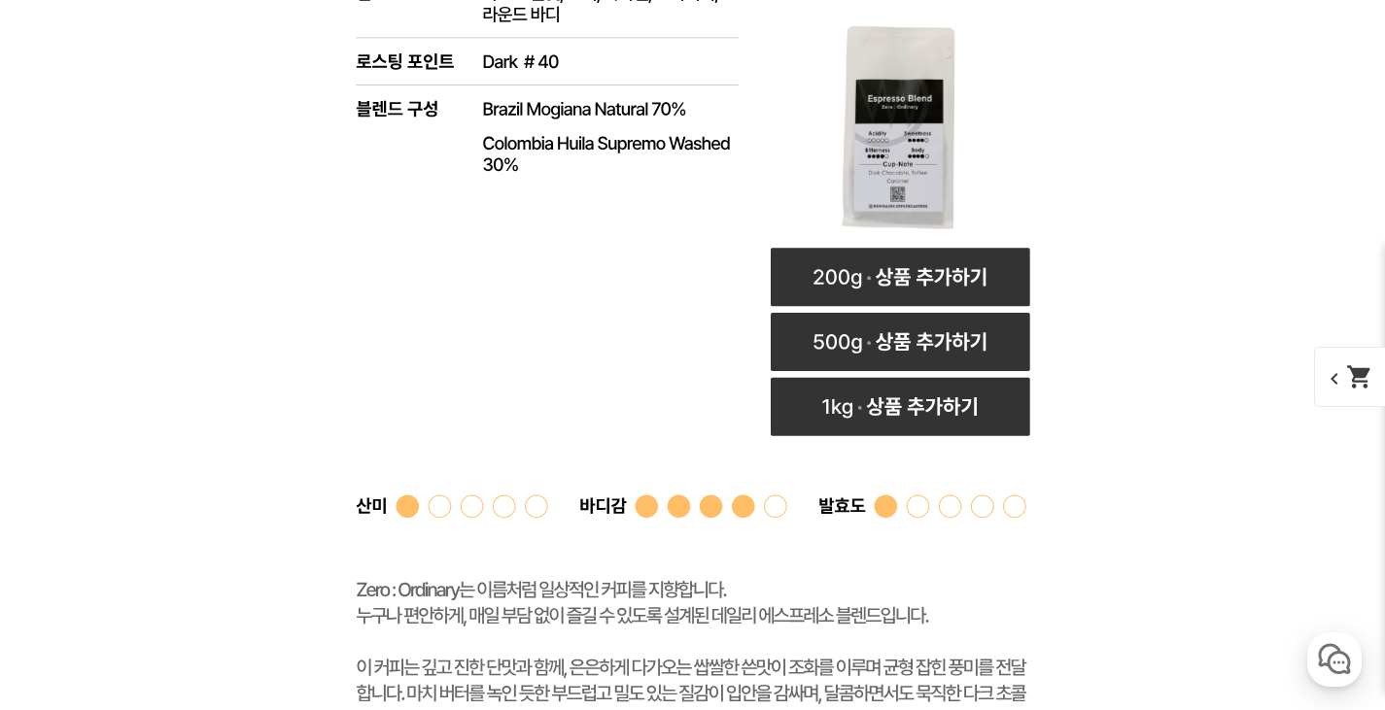
scroll to position [6220, 0]
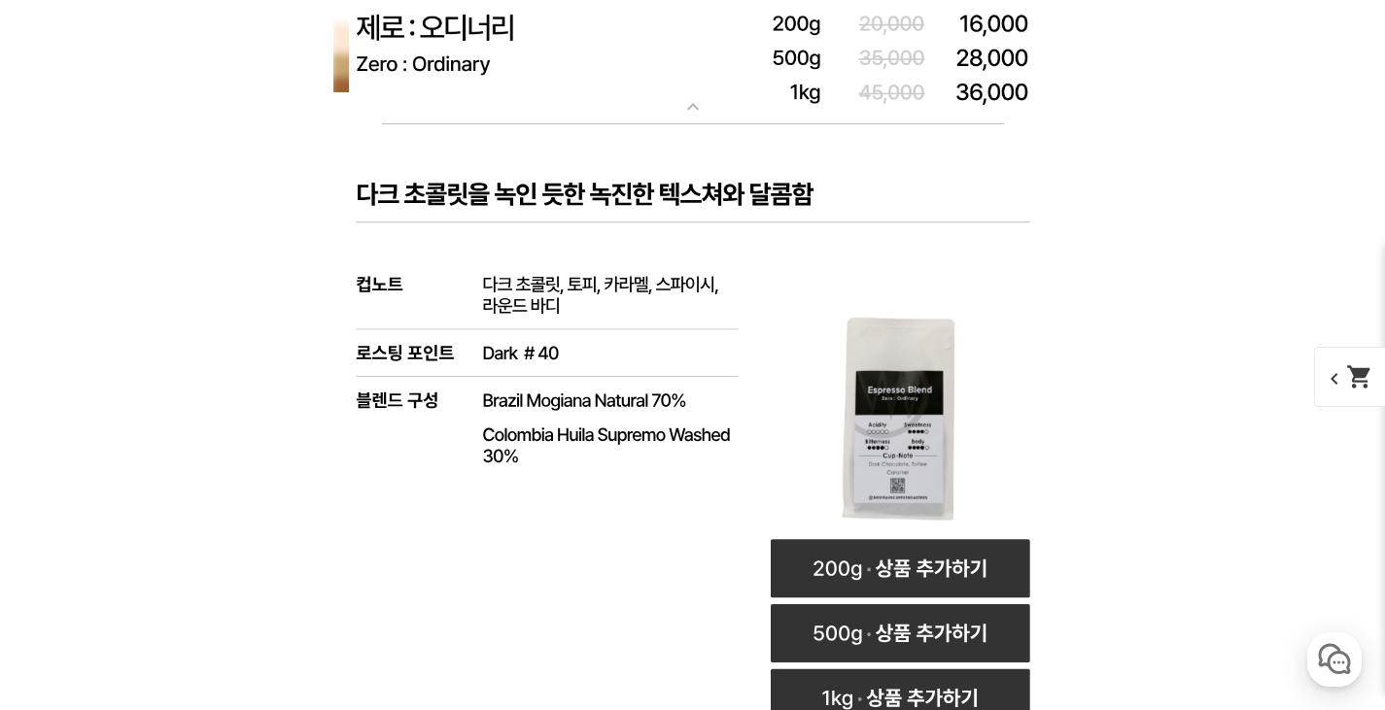
click at [698, 109] on mat-icon "expand_more" at bounding box center [693, 106] width 39 height 23
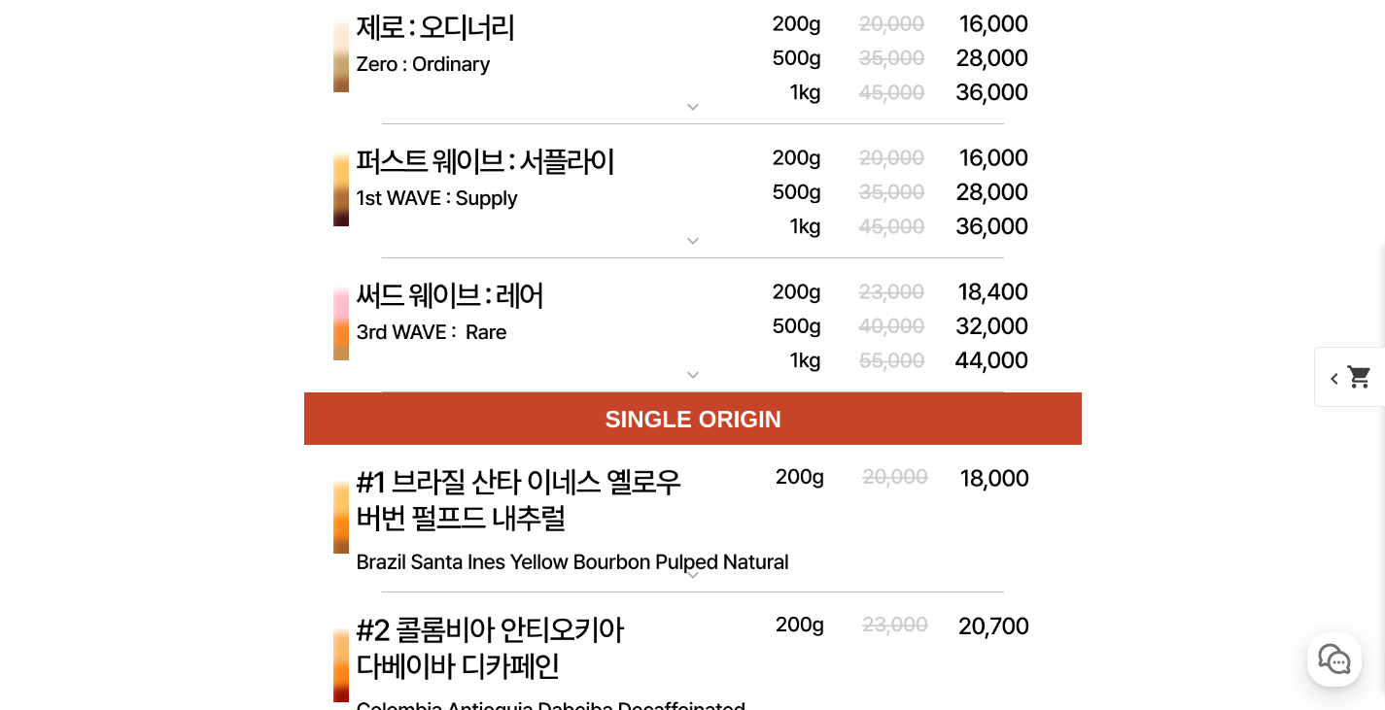
click at [695, 236] on mat-icon "expand_more" at bounding box center [693, 240] width 39 height 23
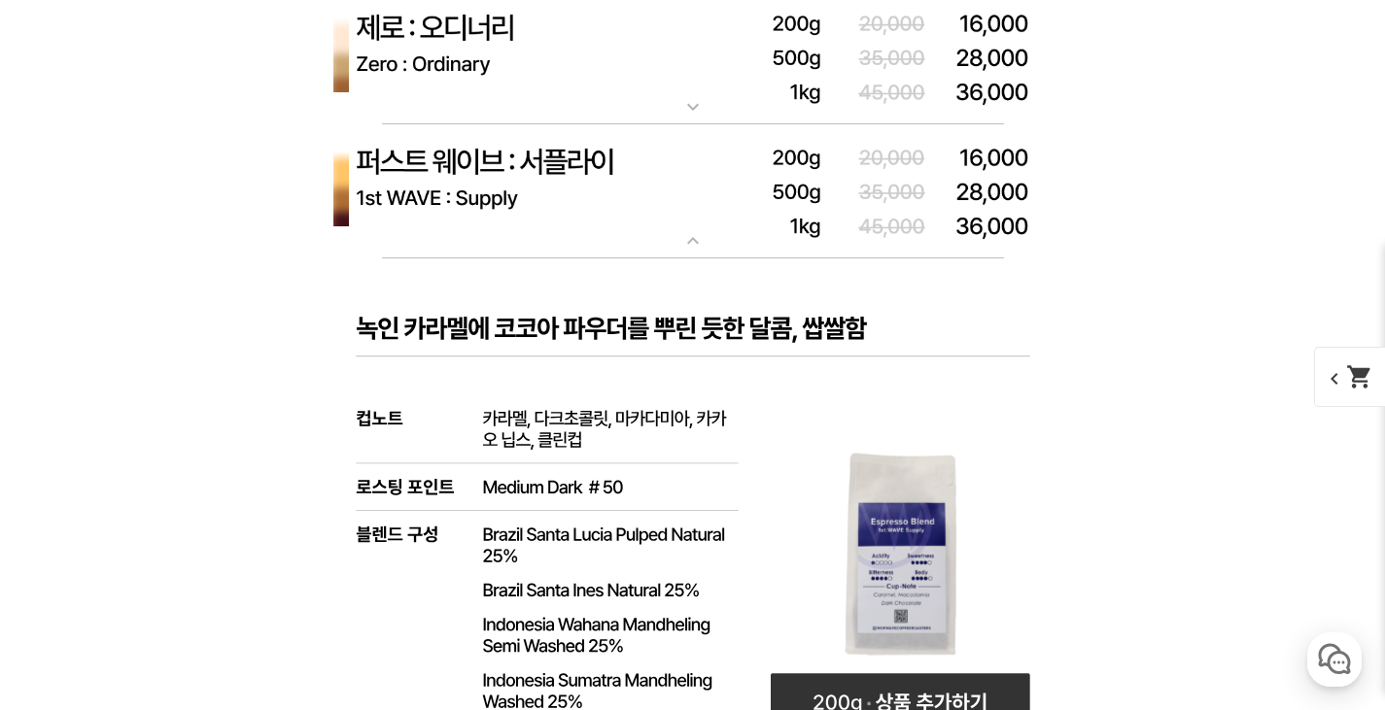
scroll to position [6415, 0]
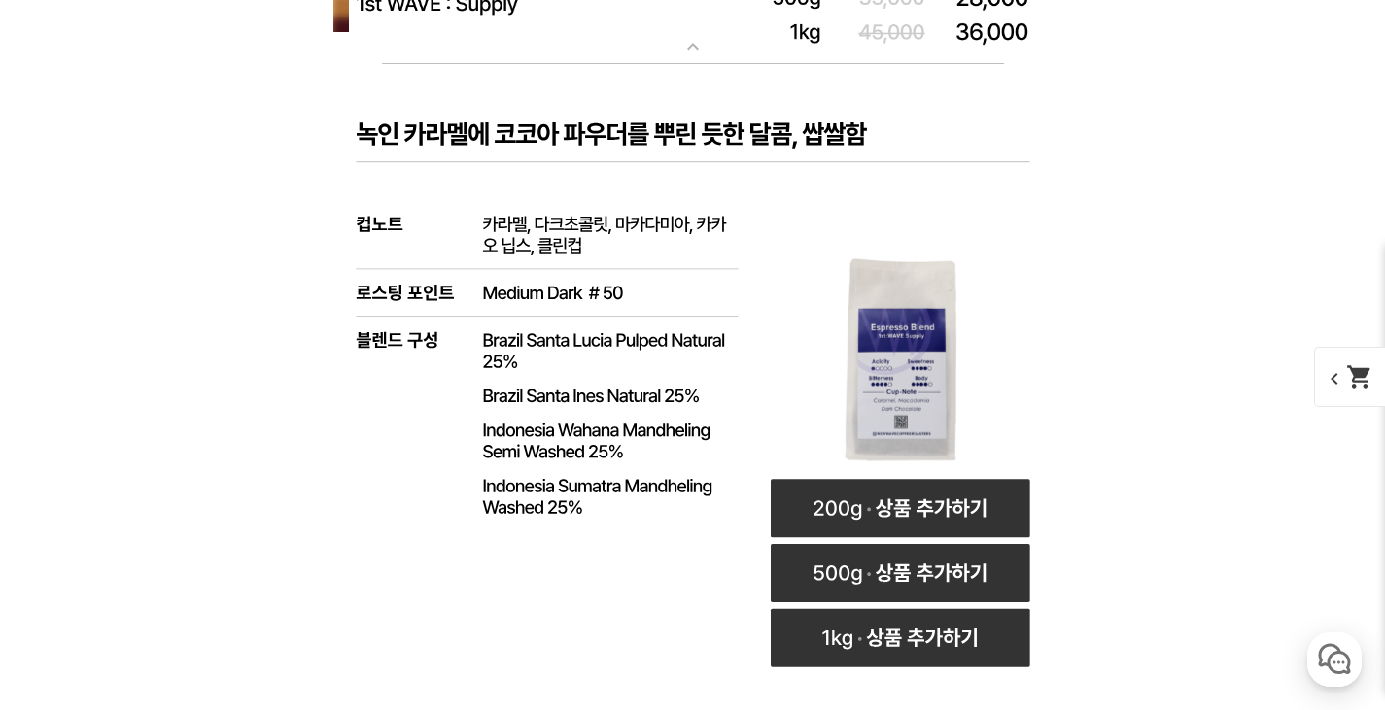
drag, startPoint x: 683, startPoint y: 60, endPoint x: 675, endPoint y: 82, distance: 22.8
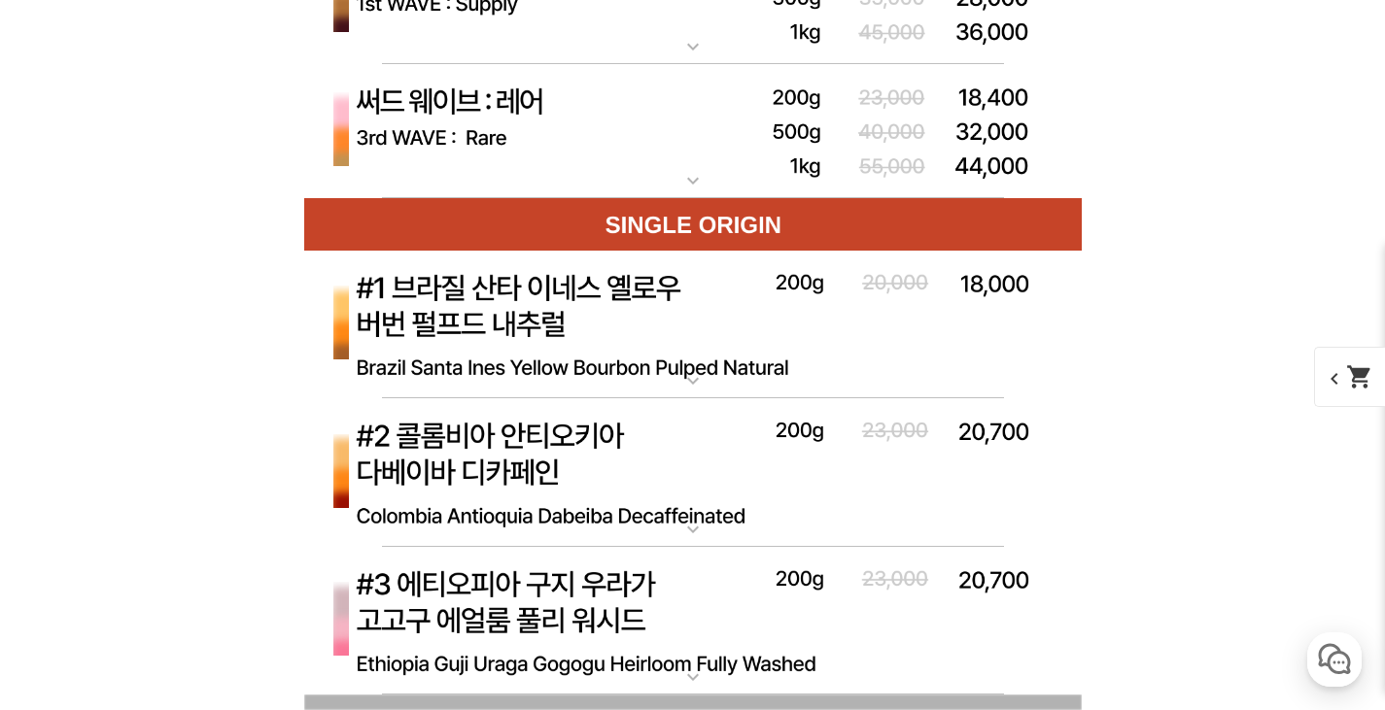
click at [692, 181] on mat-icon "expand_more" at bounding box center [693, 180] width 39 height 23
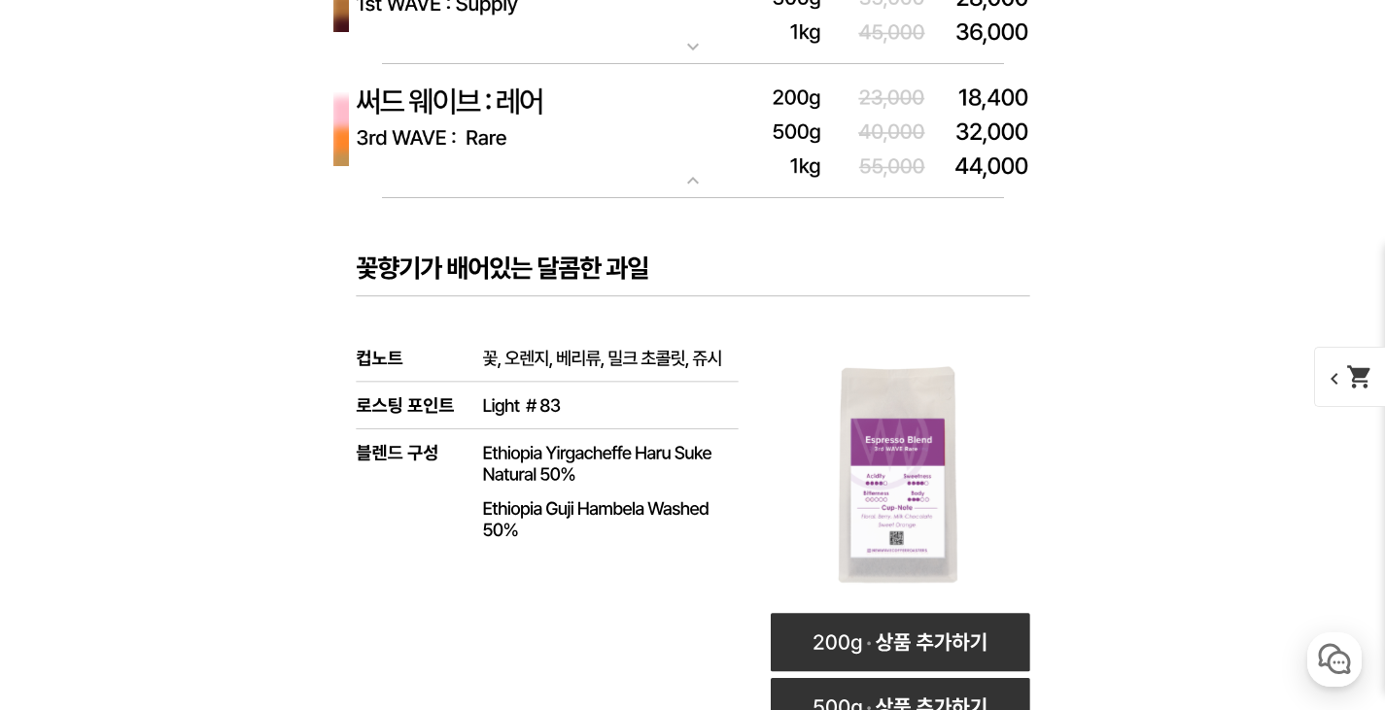
click at [692, 181] on mat-icon "expand_more" at bounding box center [693, 180] width 39 height 23
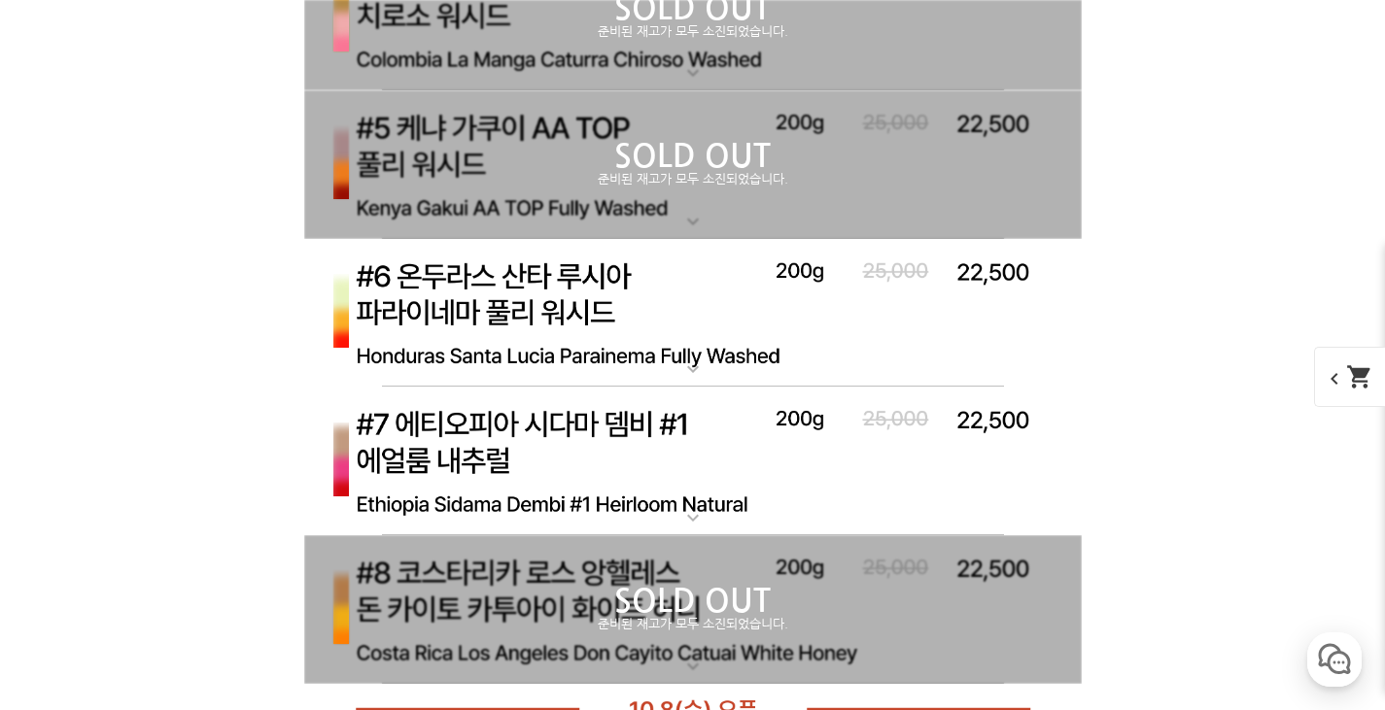
scroll to position [7289, 0]
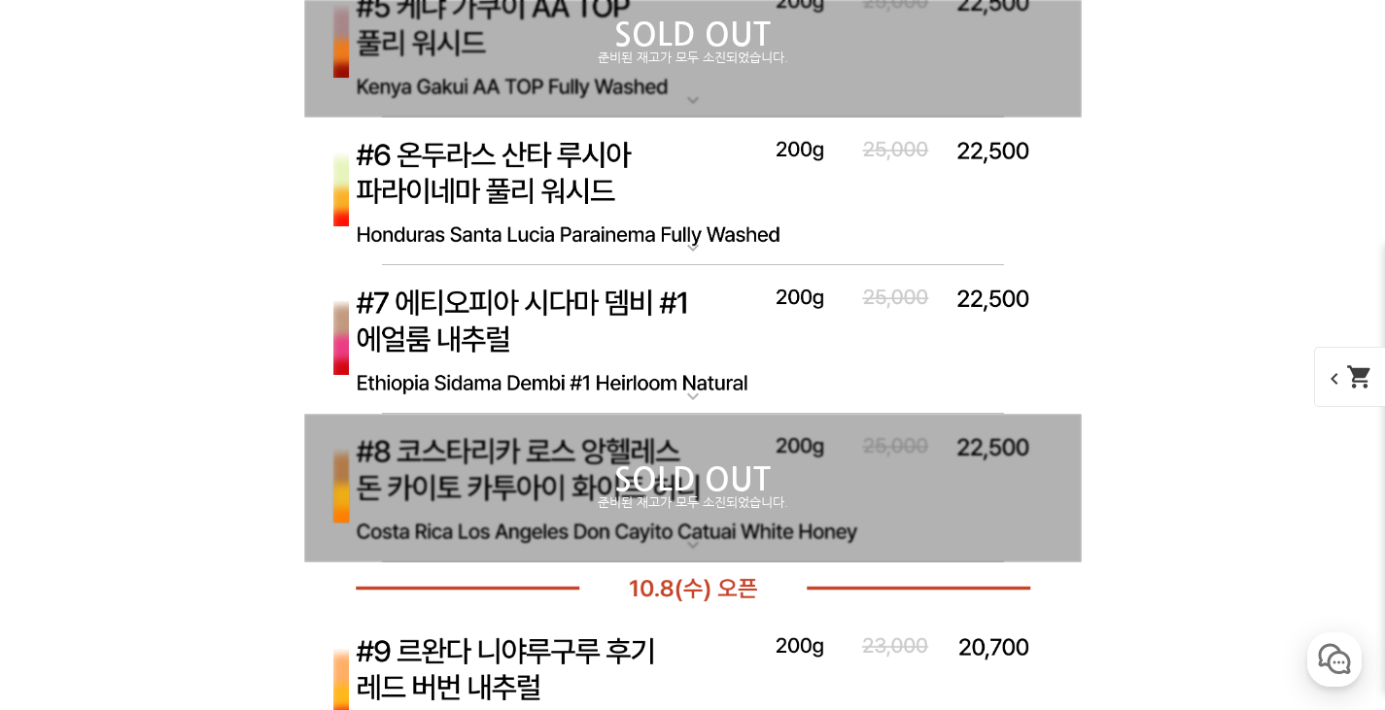
click at [705, 398] on mat-icon "expand_more" at bounding box center [693, 396] width 39 height 23
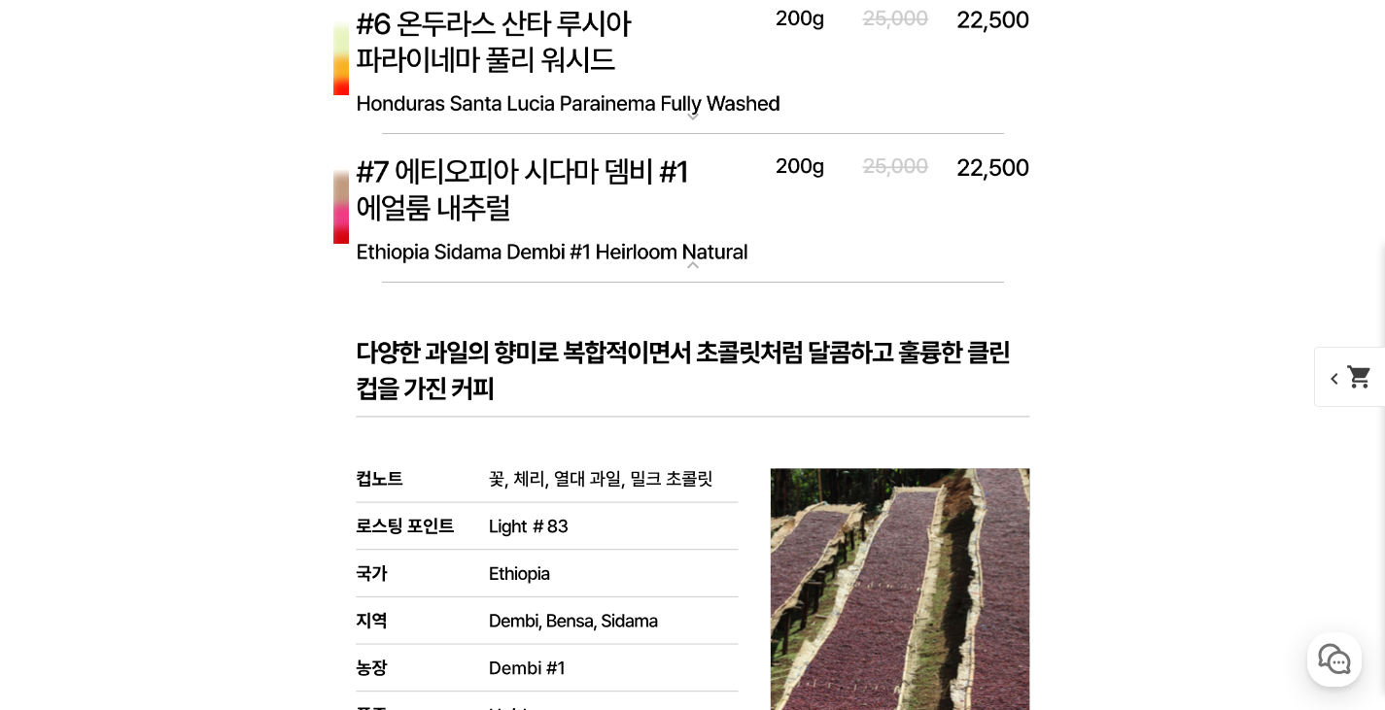
scroll to position [7386, 0]
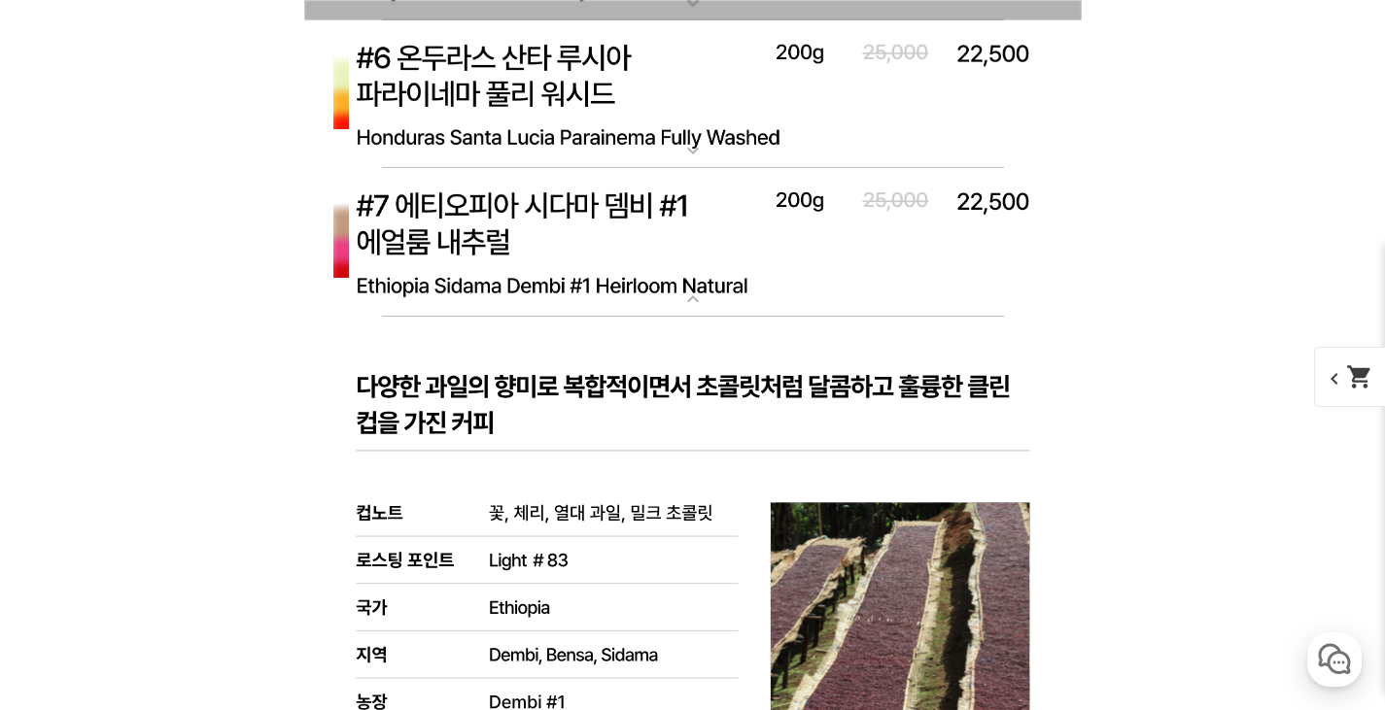
drag, startPoint x: 691, startPoint y: 304, endPoint x: 295, endPoint y: 313, distance: 395.7
click at [692, 304] on mat-icon "expand_more" at bounding box center [693, 299] width 39 height 23
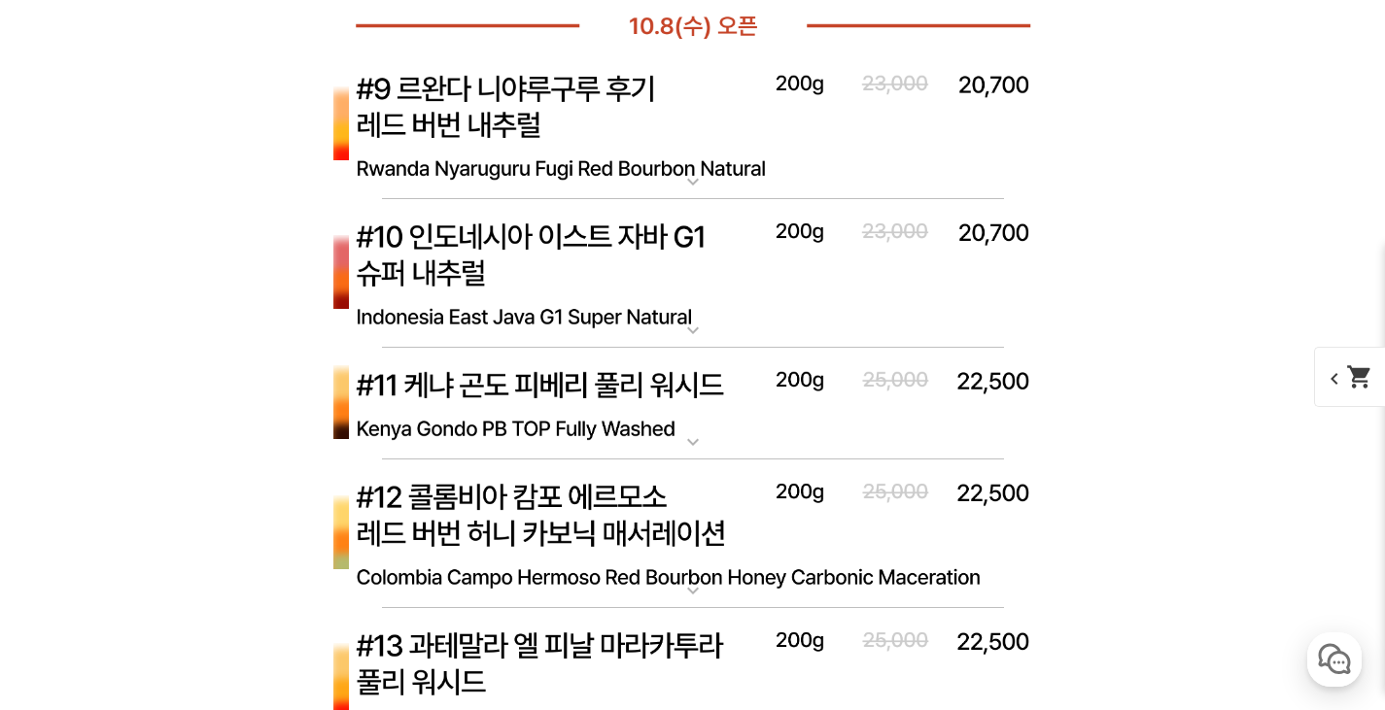
scroll to position [7872, 0]
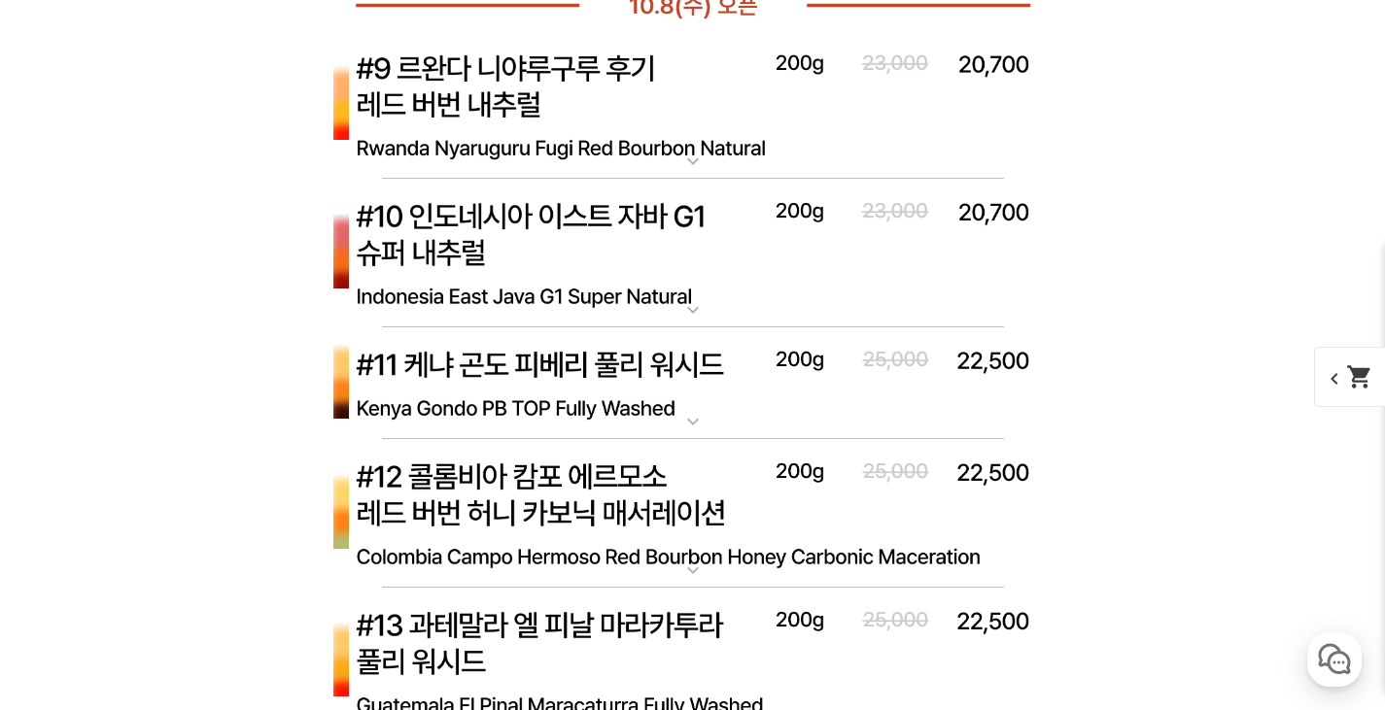
click at [678, 312] on mat-icon "expand_more" at bounding box center [693, 309] width 39 height 23
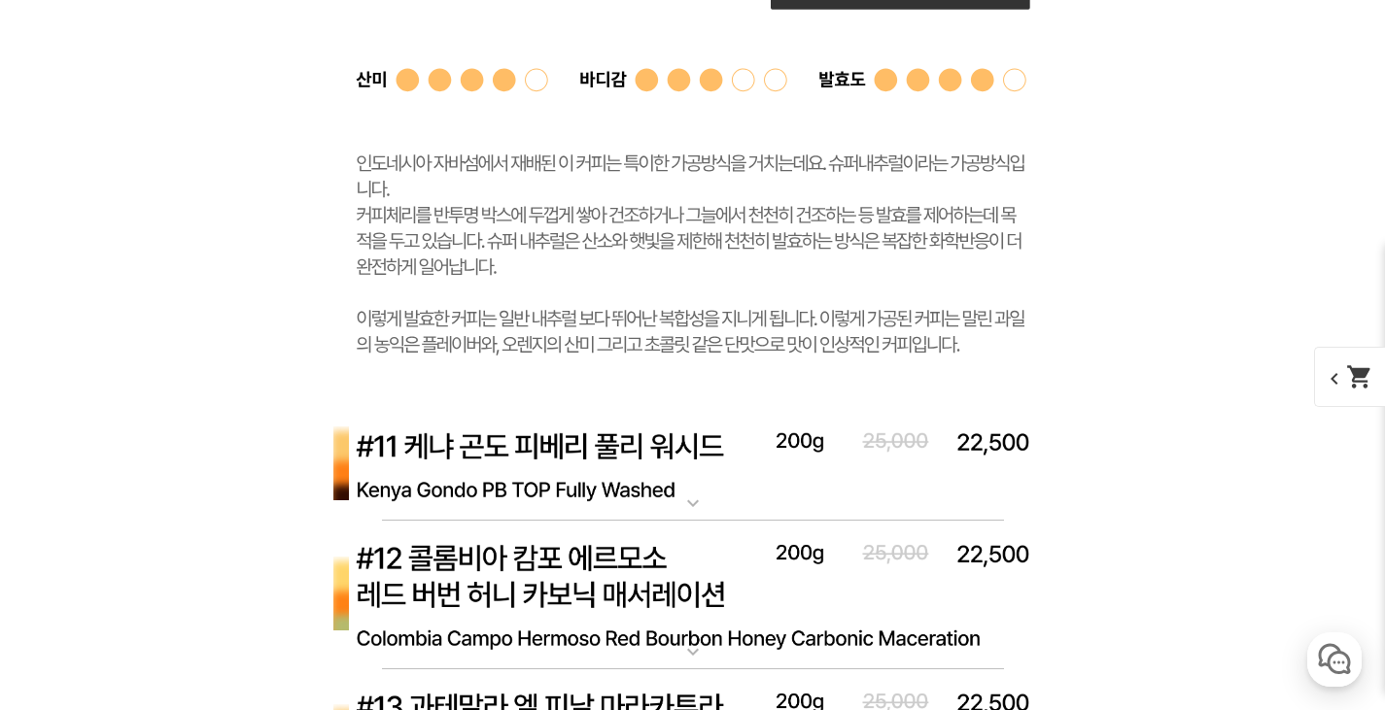
scroll to position [8747, 0]
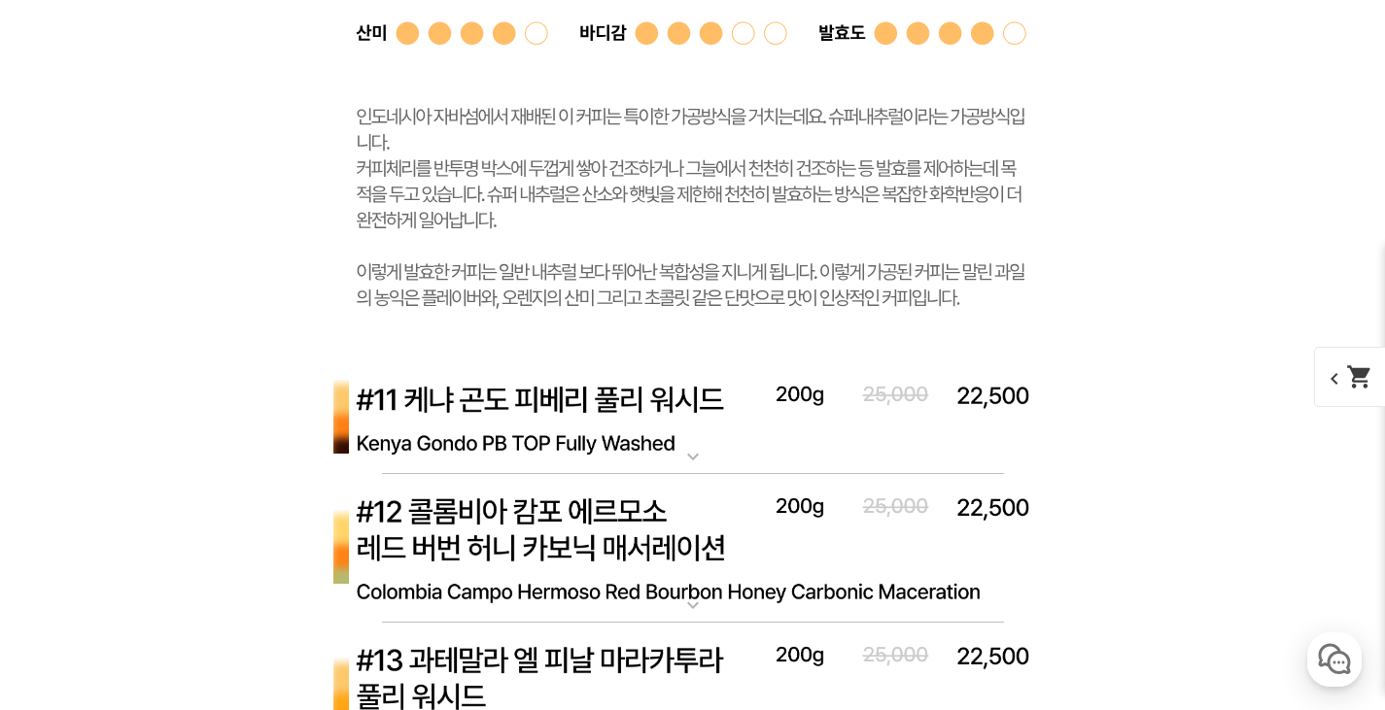
click at [692, 463] on mat-icon "expand_more" at bounding box center [693, 456] width 39 height 23
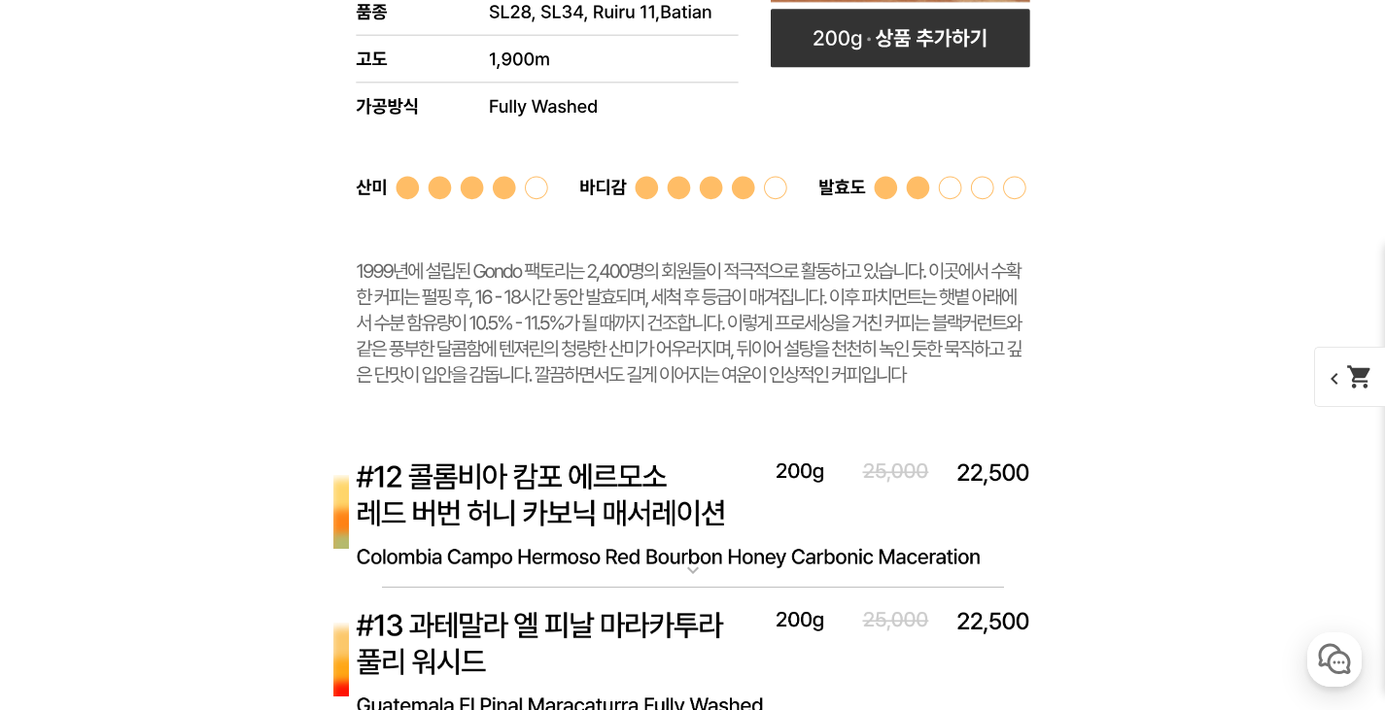
scroll to position [9816, 0]
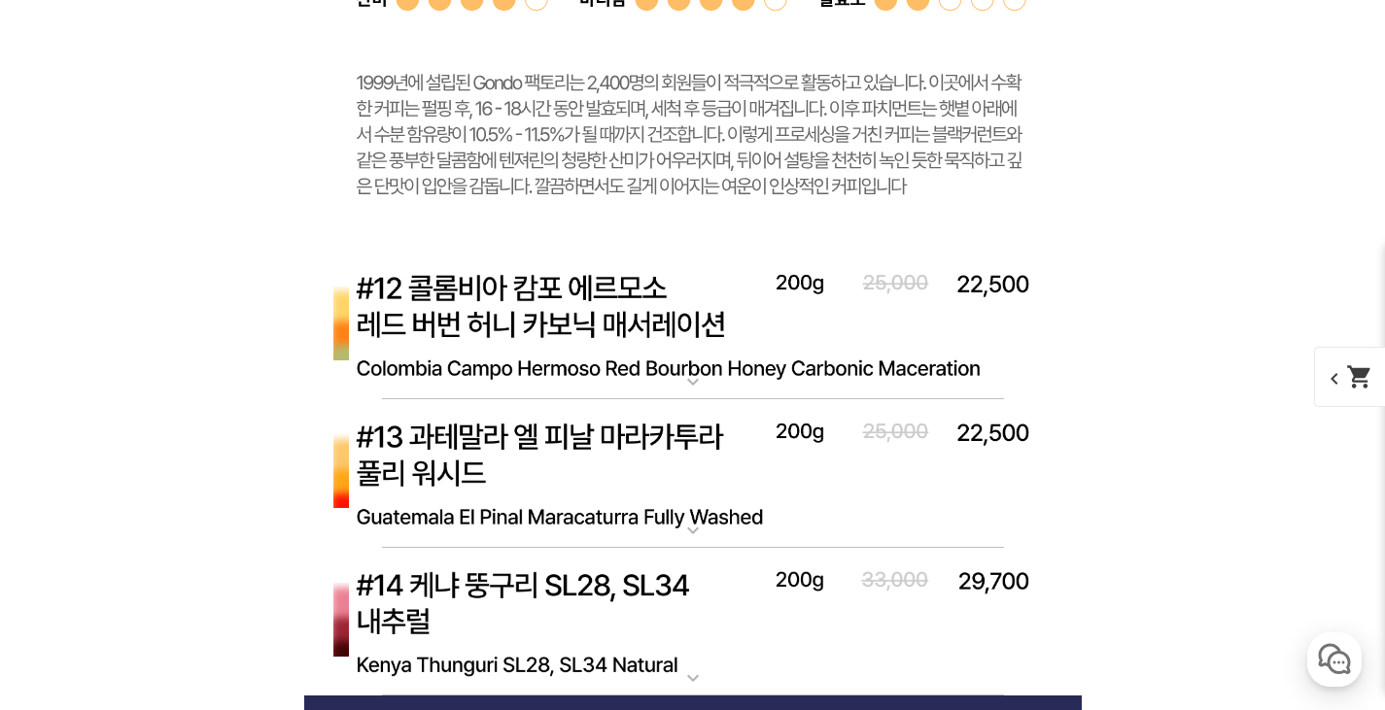
click at [695, 383] on mat-icon "expand_more" at bounding box center [693, 381] width 39 height 23
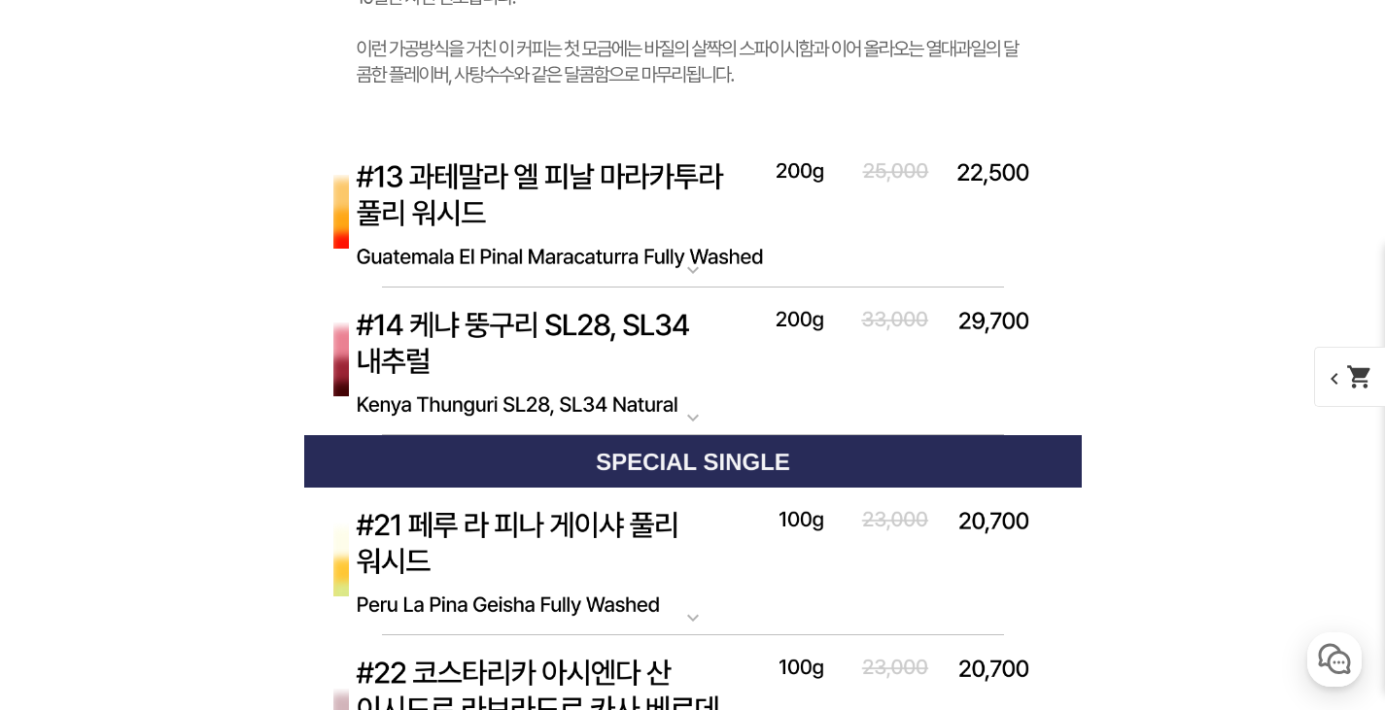
scroll to position [11080, 0]
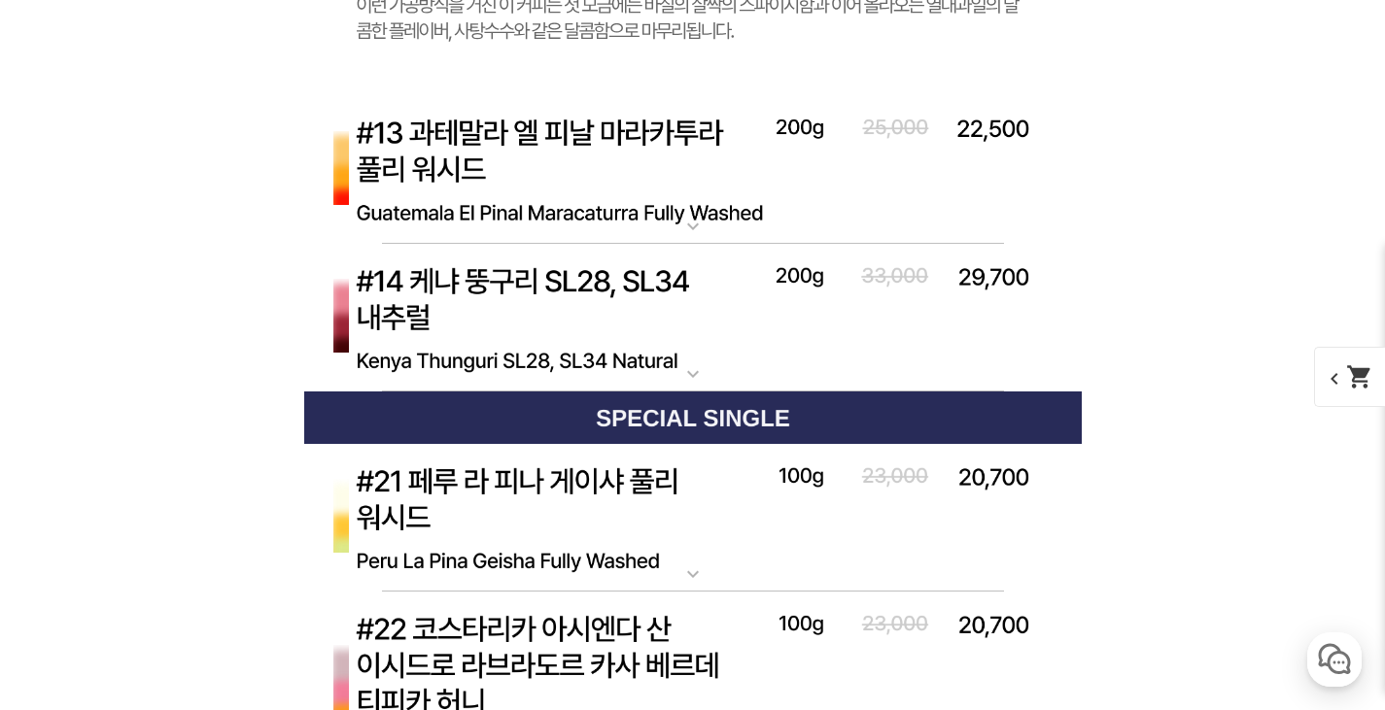
click at [691, 374] on mat-icon "expand_more" at bounding box center [693, 374] width 39 height 23
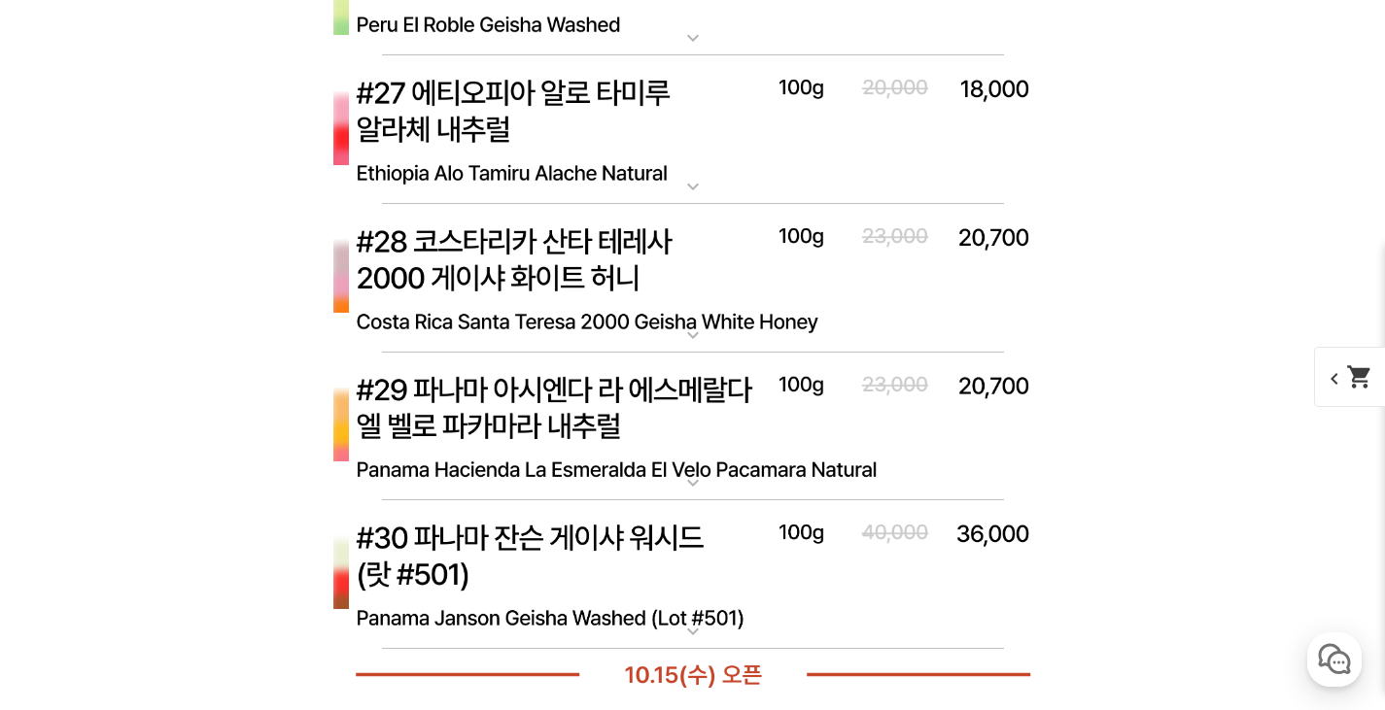
scroll to position [13509, 0]
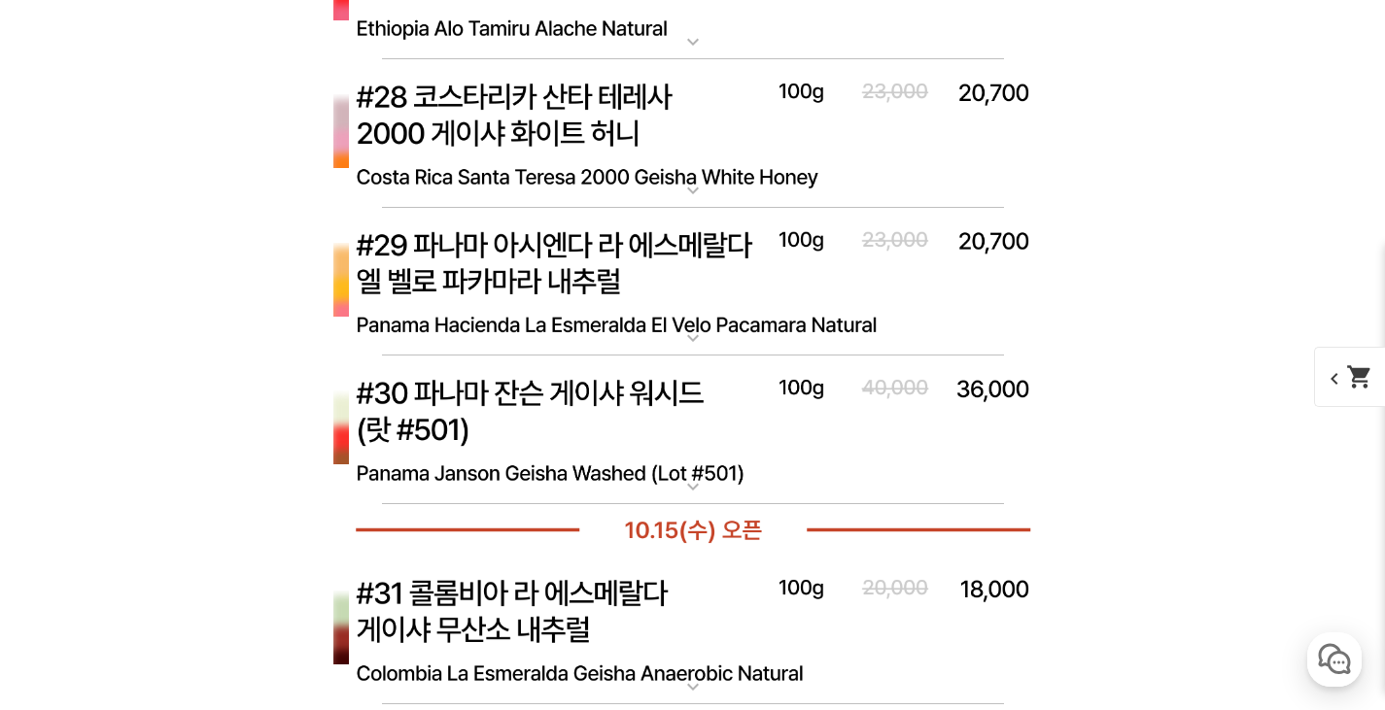
click at [692, 491] on mat-icon "expand_more" at bounding box center [693, 486] width 39 height 23
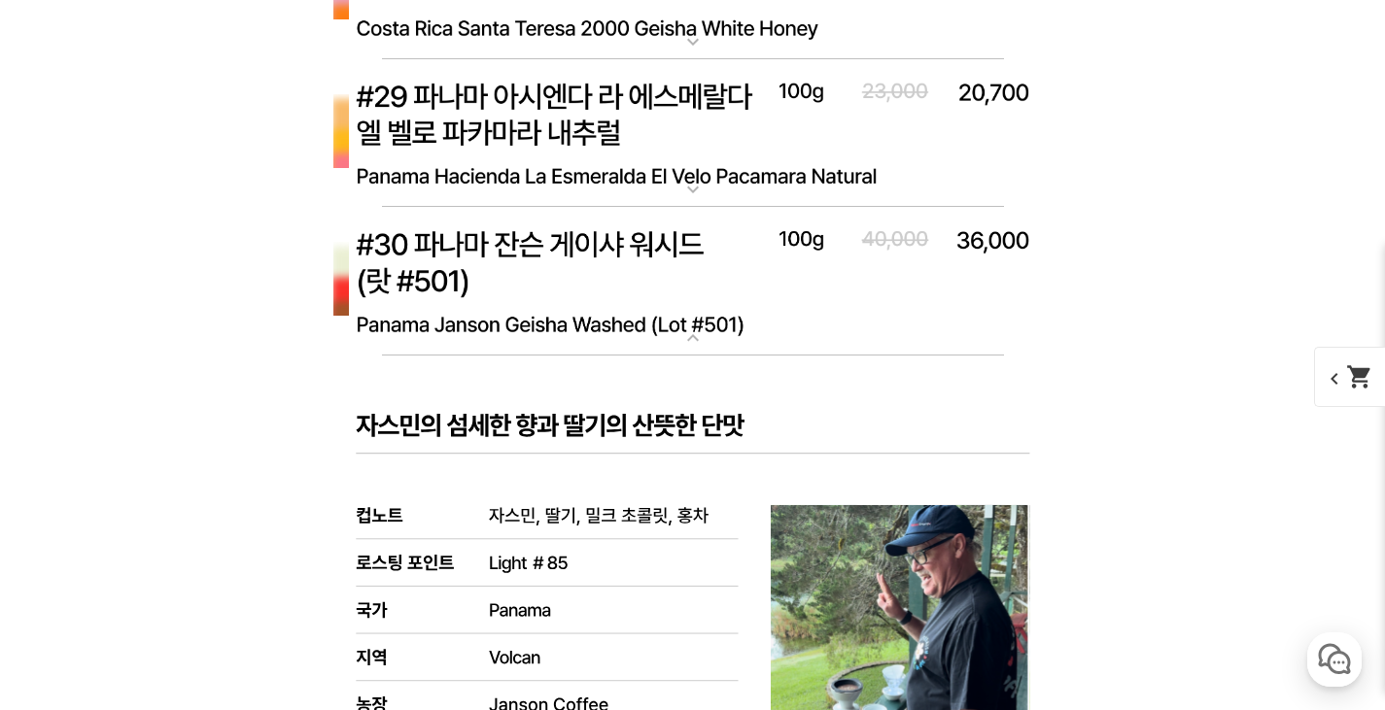
scroll to position [13412, 0]
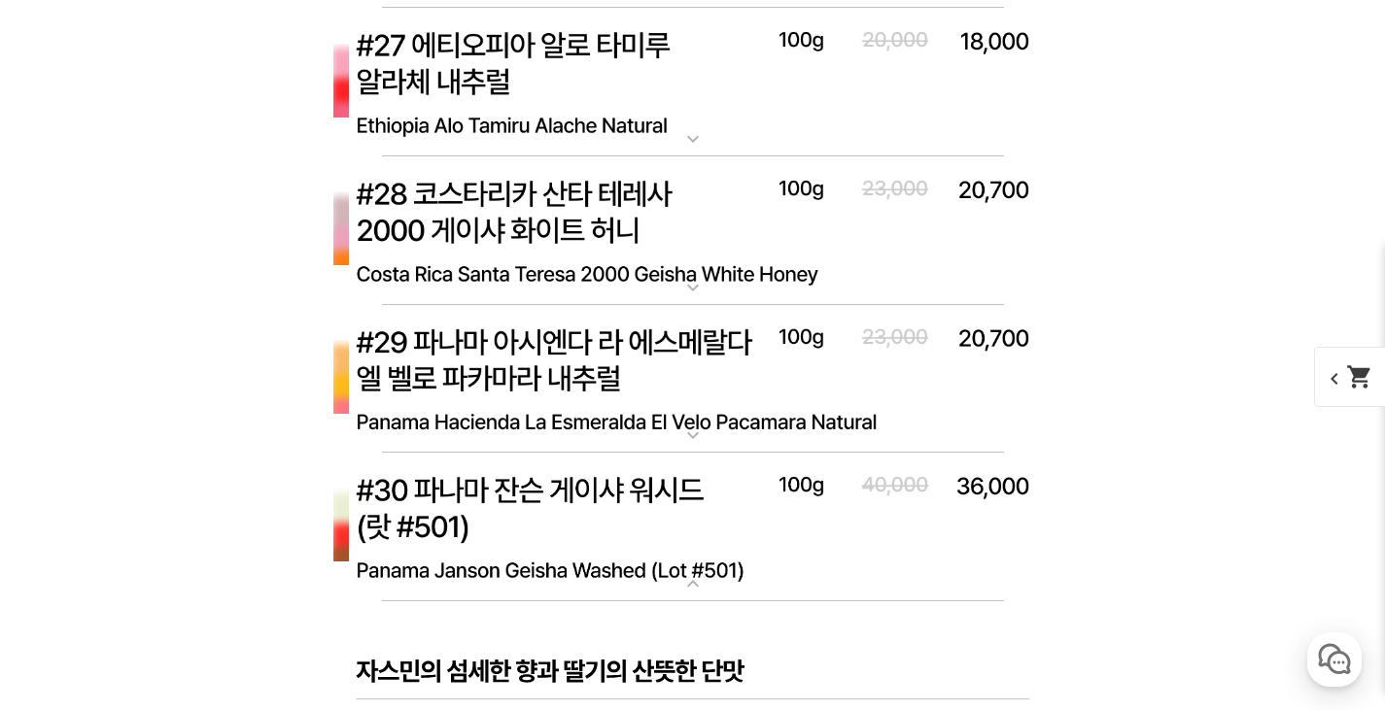
click at [688, 584] on mat-icon "expand_more" at bounding box center [693, 583] width 39 height 23
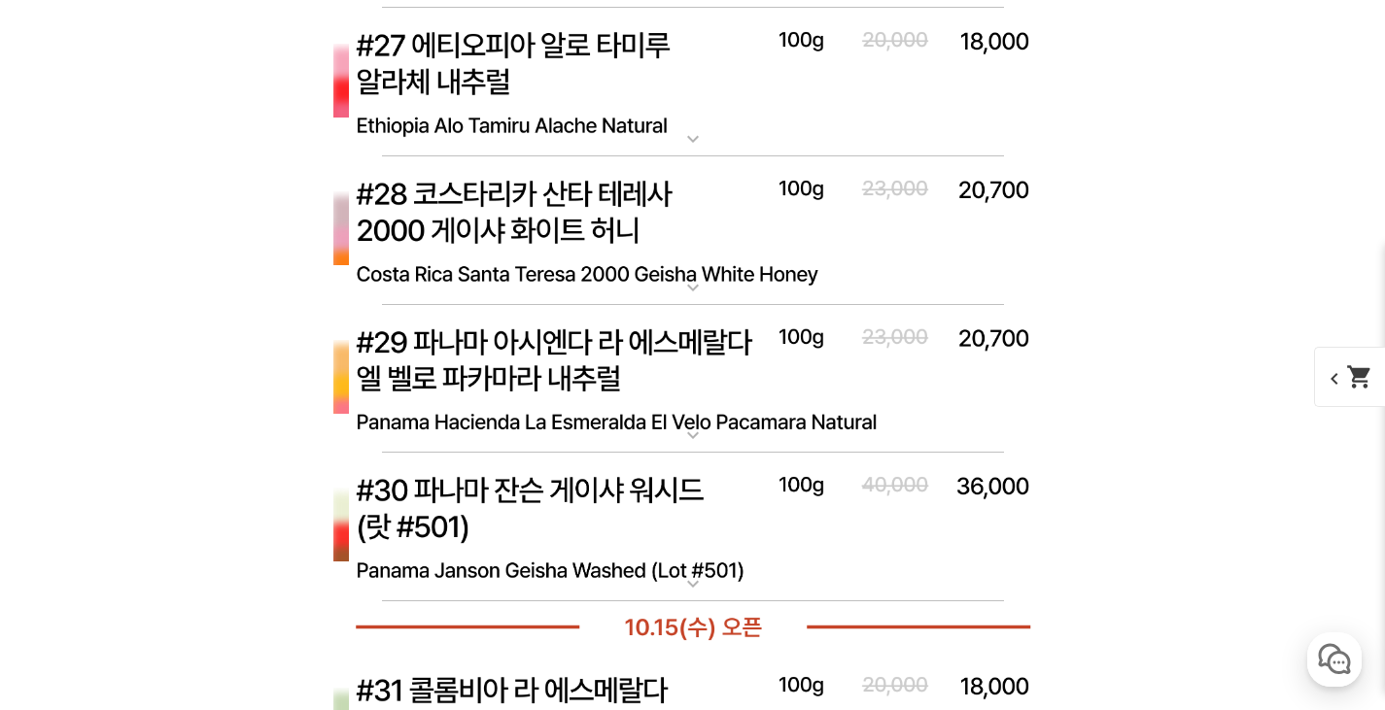
click at [689, 434] on mat-icon "expand_more" at bounding box center [693, 435] width 39 height 23
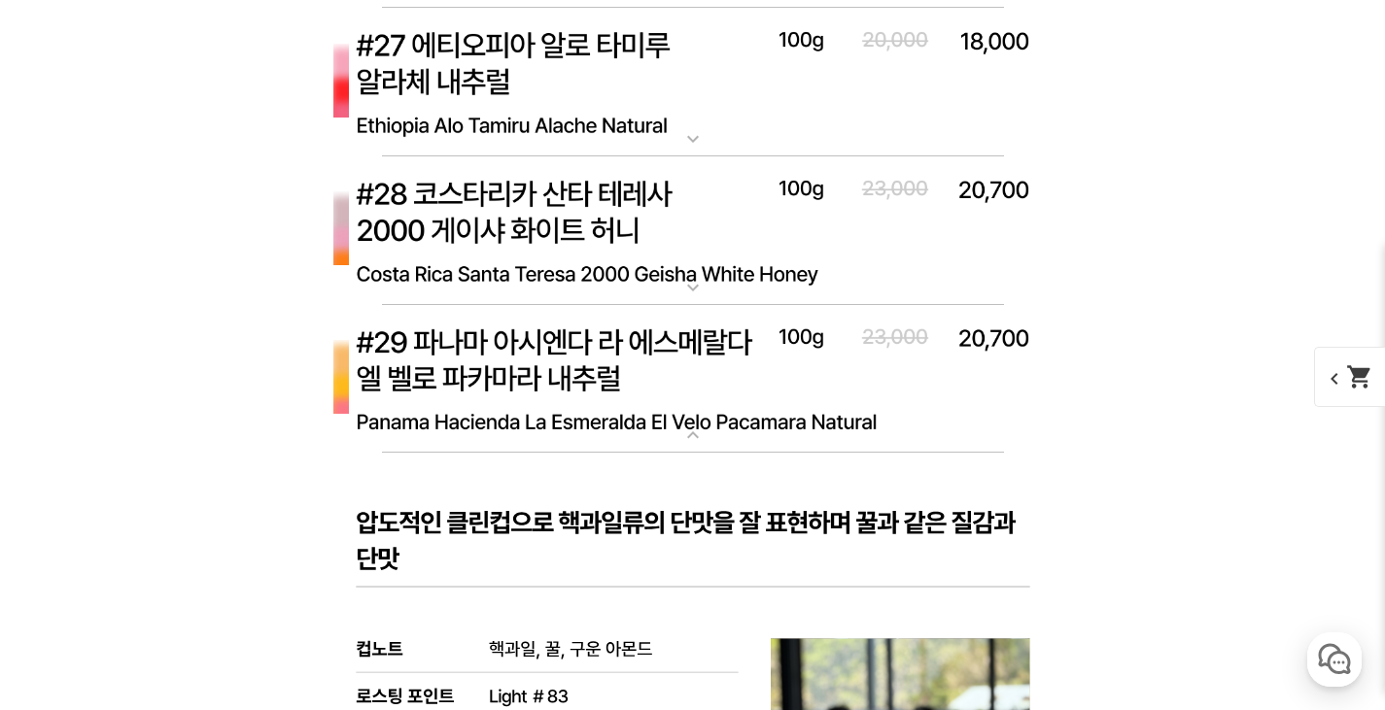
drag, startPoint x: 707, startPoint y: 433, endPoint x: 684, endPoint y: 432, distance: 22.4
click at [707, 433] on mat-icon "expand_more" at bounding box center [693, 435] width 39 height 23
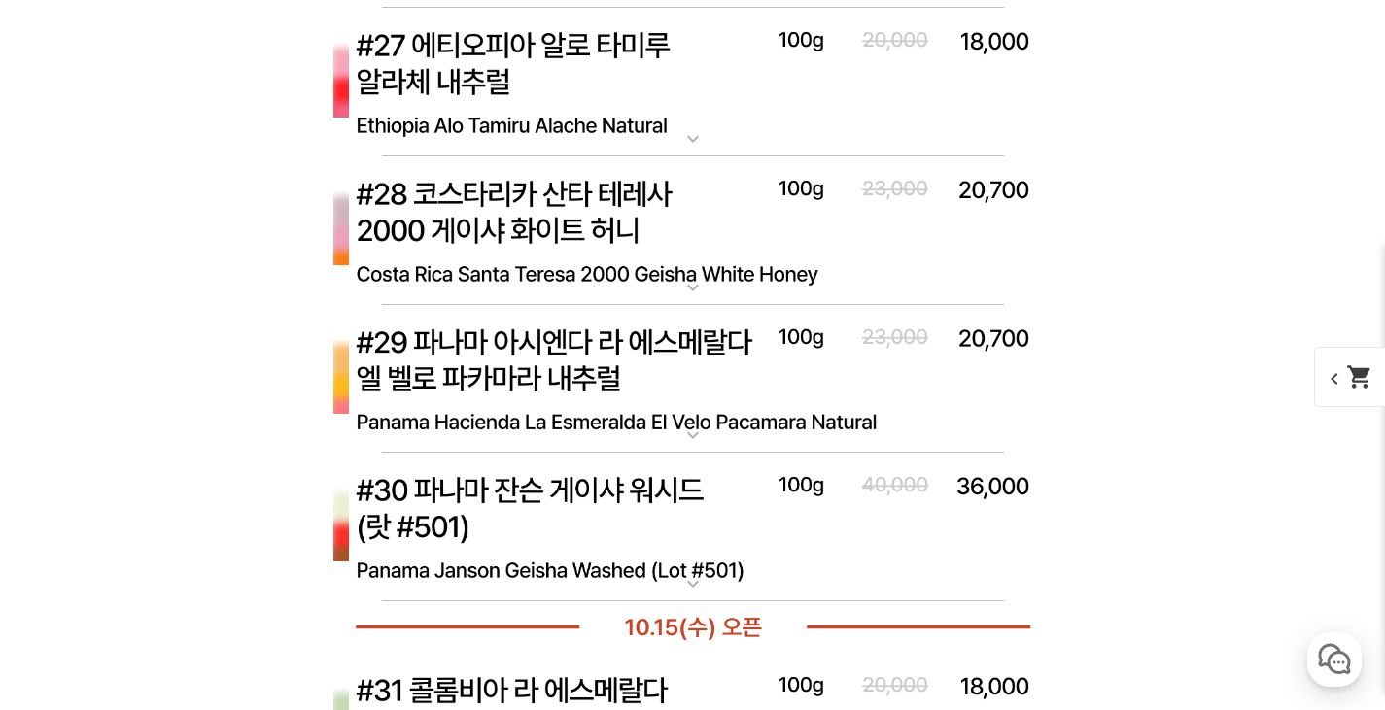
click at [699, 296] on mat-icon "expand_more" at bounding box center [693, 287] width 39 height 23
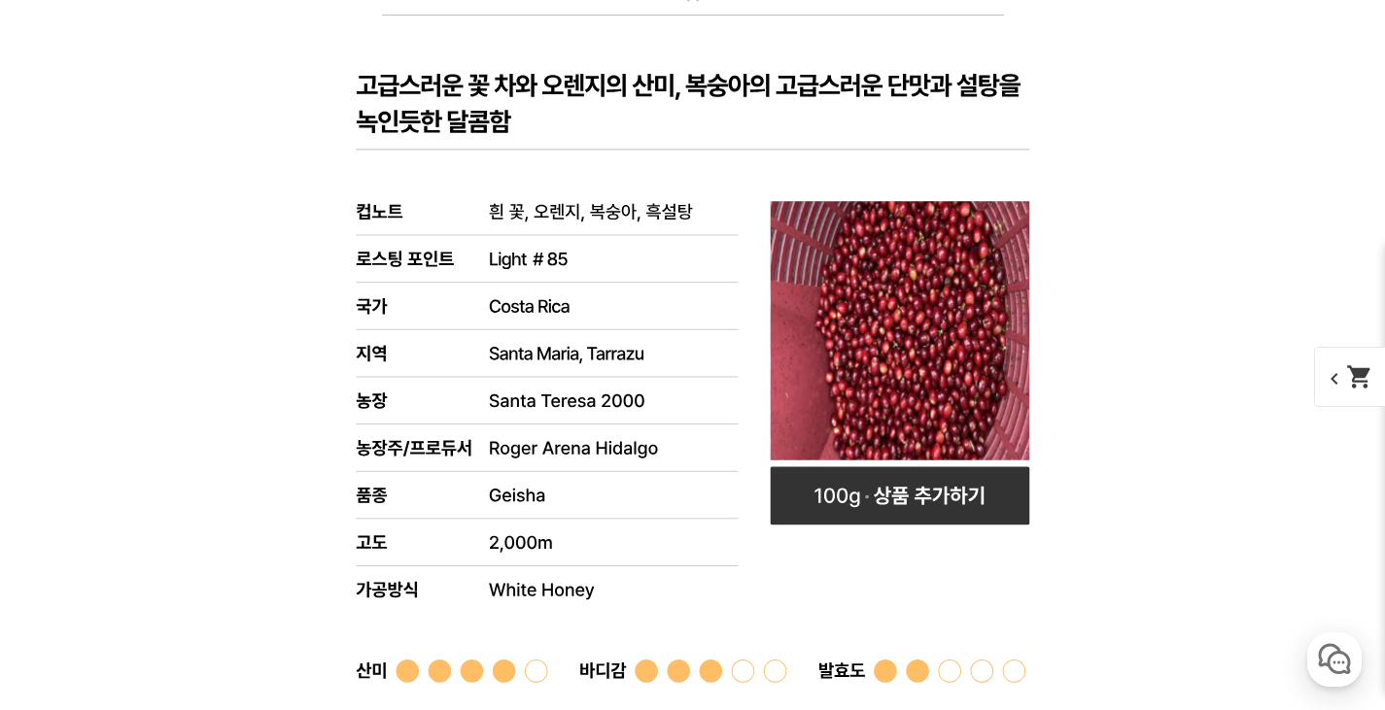
scroll to position [13607, 0]
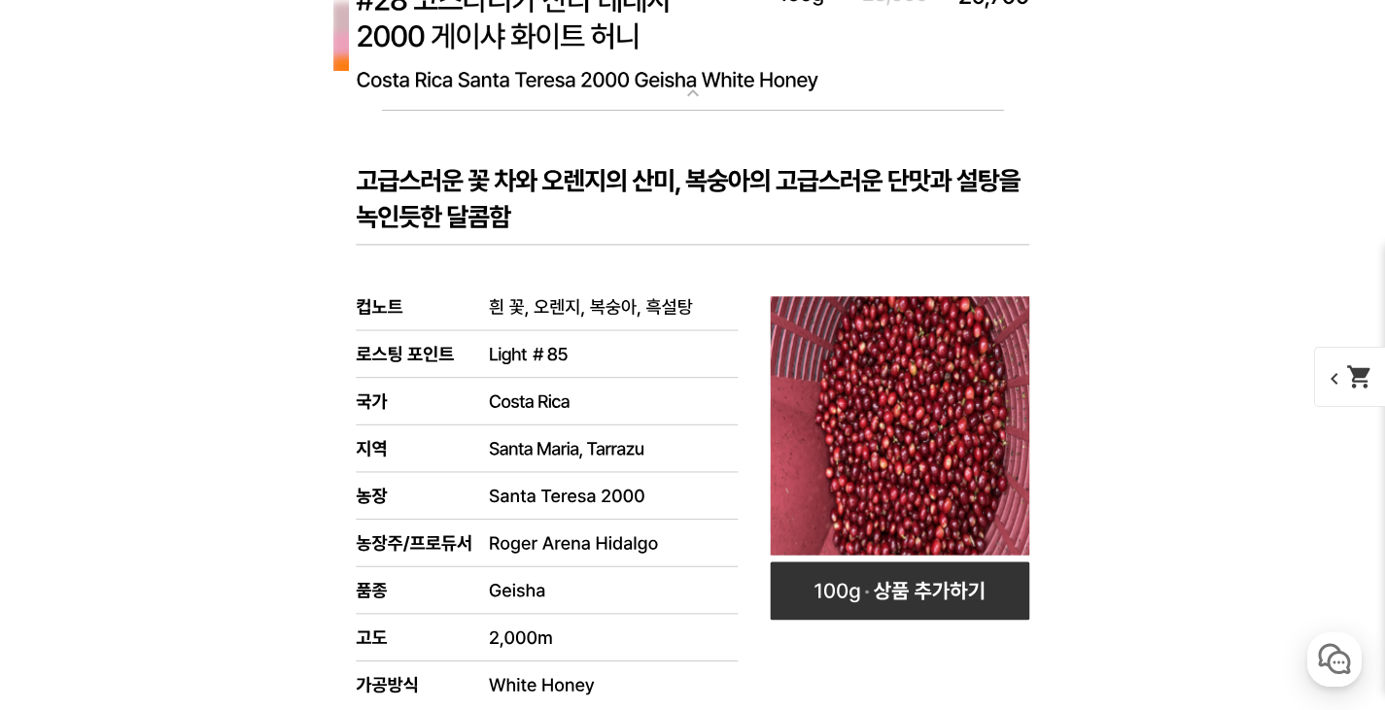
click at [686, 97] on mat-icon "expand_more" at bounding box center [693, 93] width 39 height 23
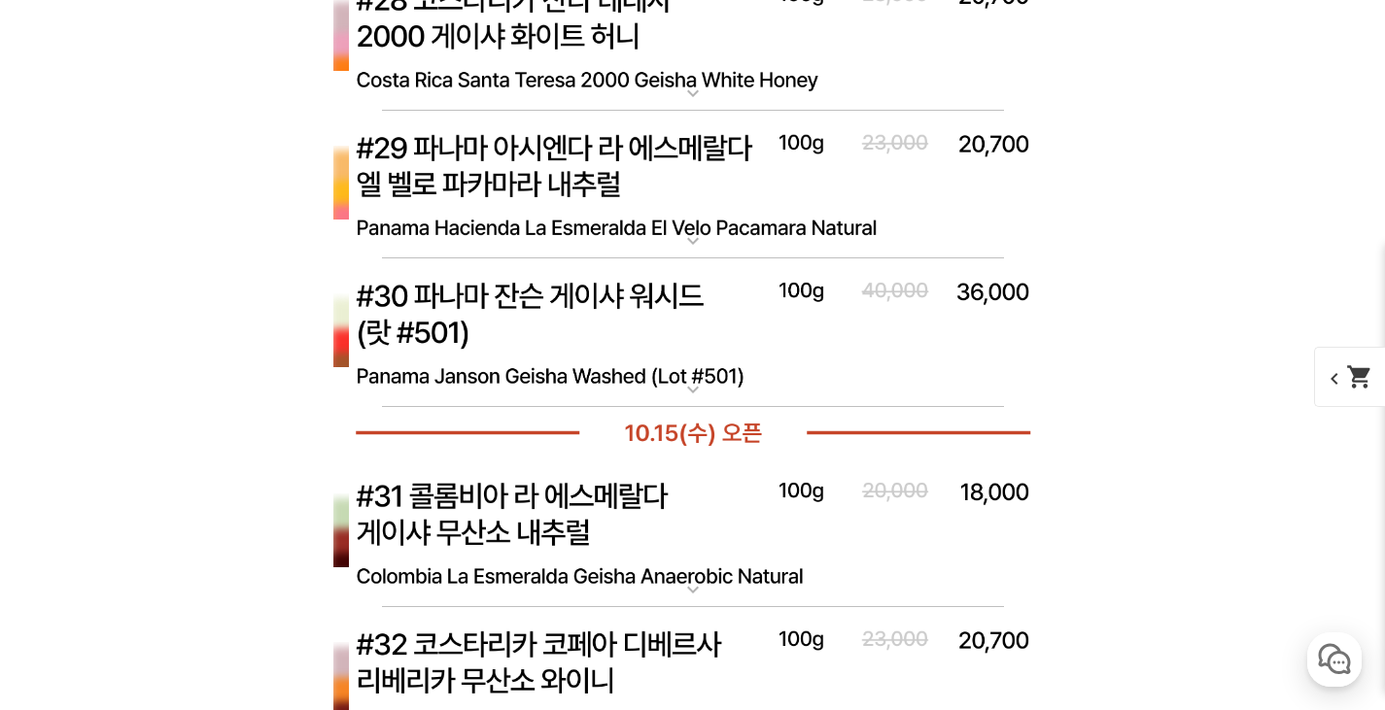
click at [692, 389] on mat-icon "expand_more" at bounding box center [693, 389] width 39 height 23
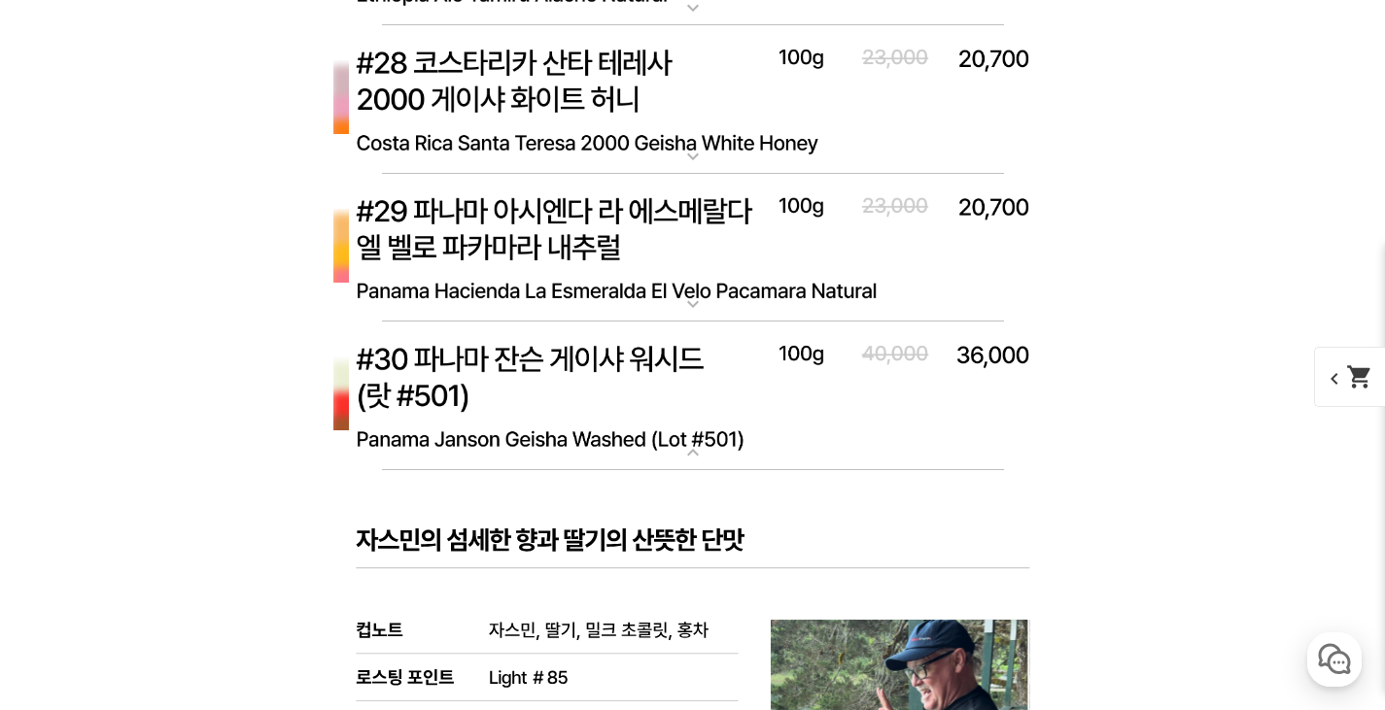
scroll to position [13509, 0]
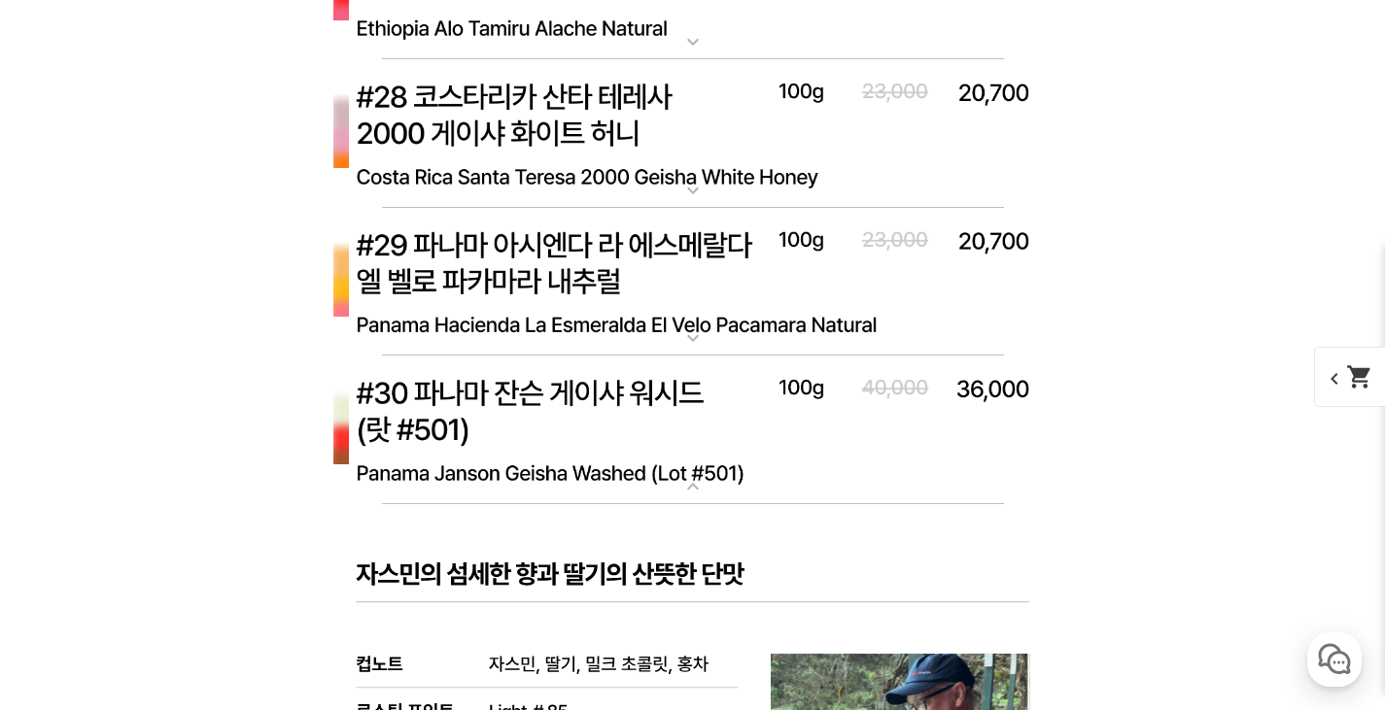
click at [690, 482] on mat-icon "expand_more" at bounding box center [693, 486] width 39 height 23
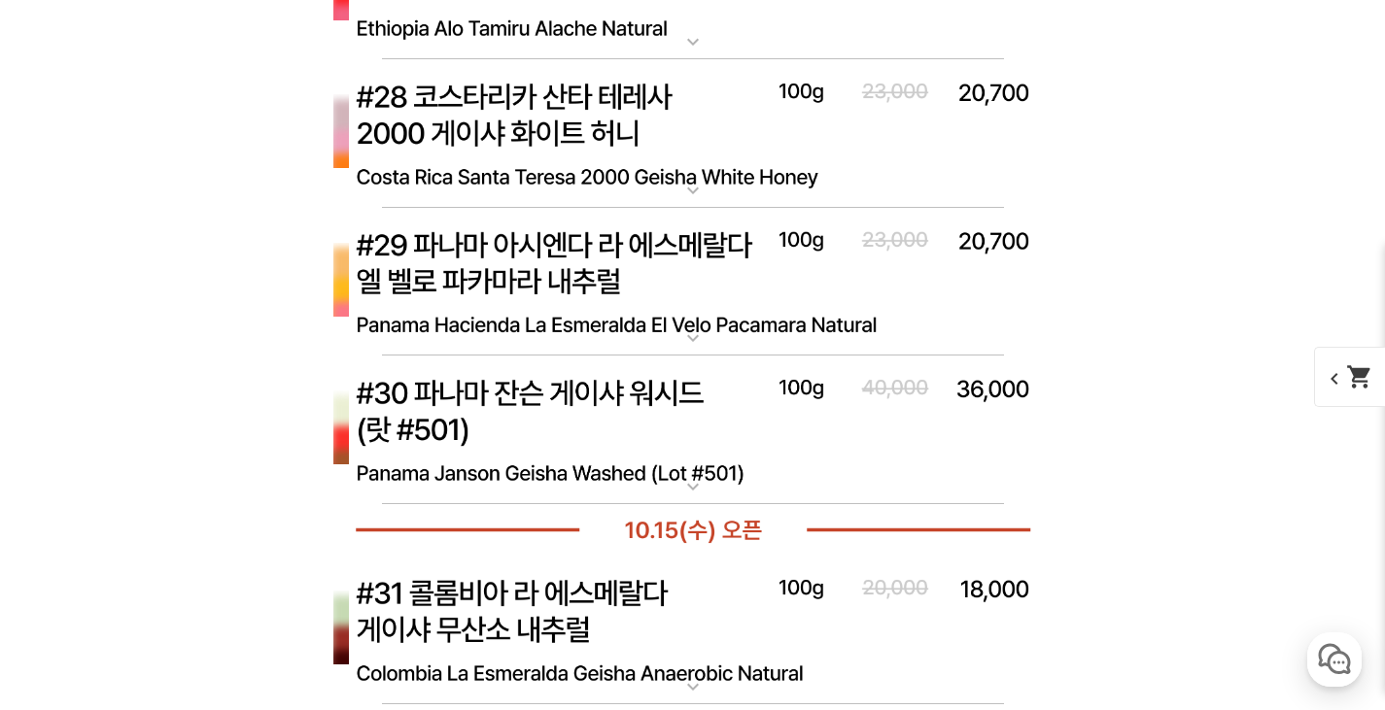
click at [698, 349] on mat-icon "expand_more" at bounding box center [693, 338] width 39 height 23
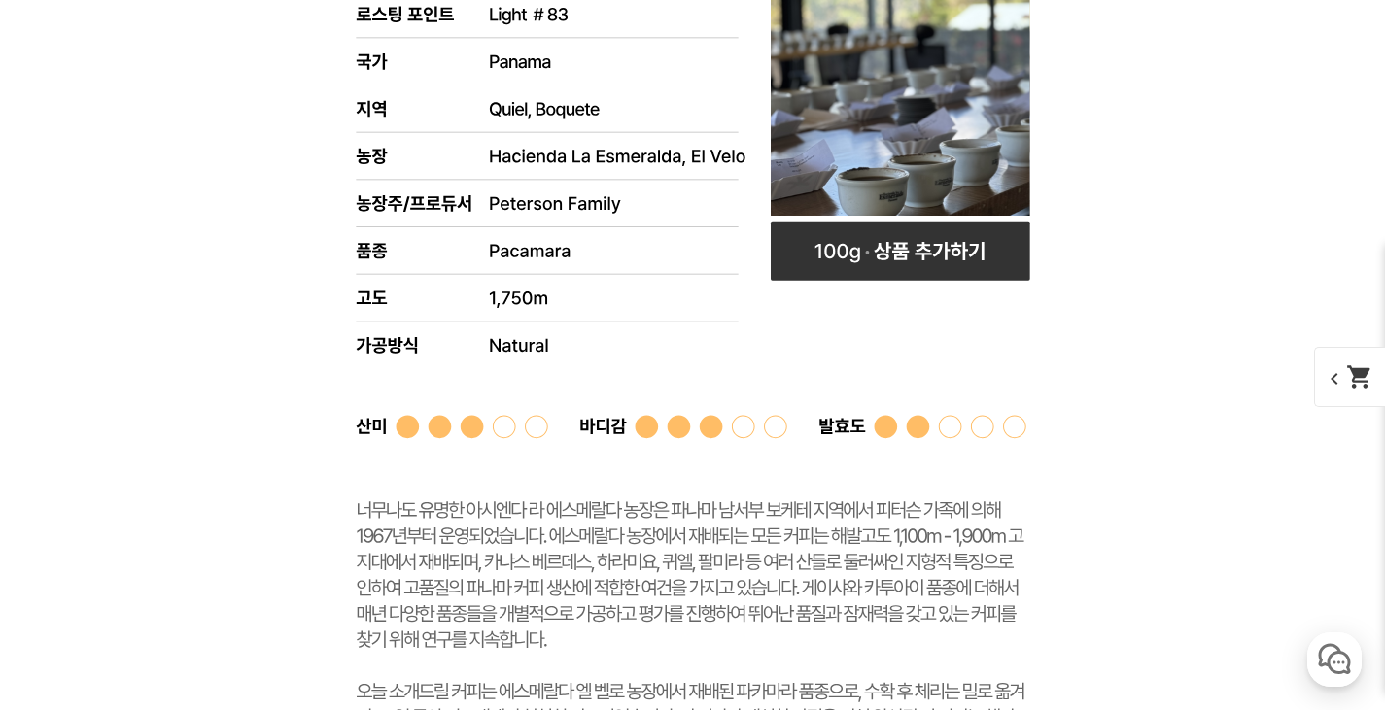
scroll to position [14384, 0]
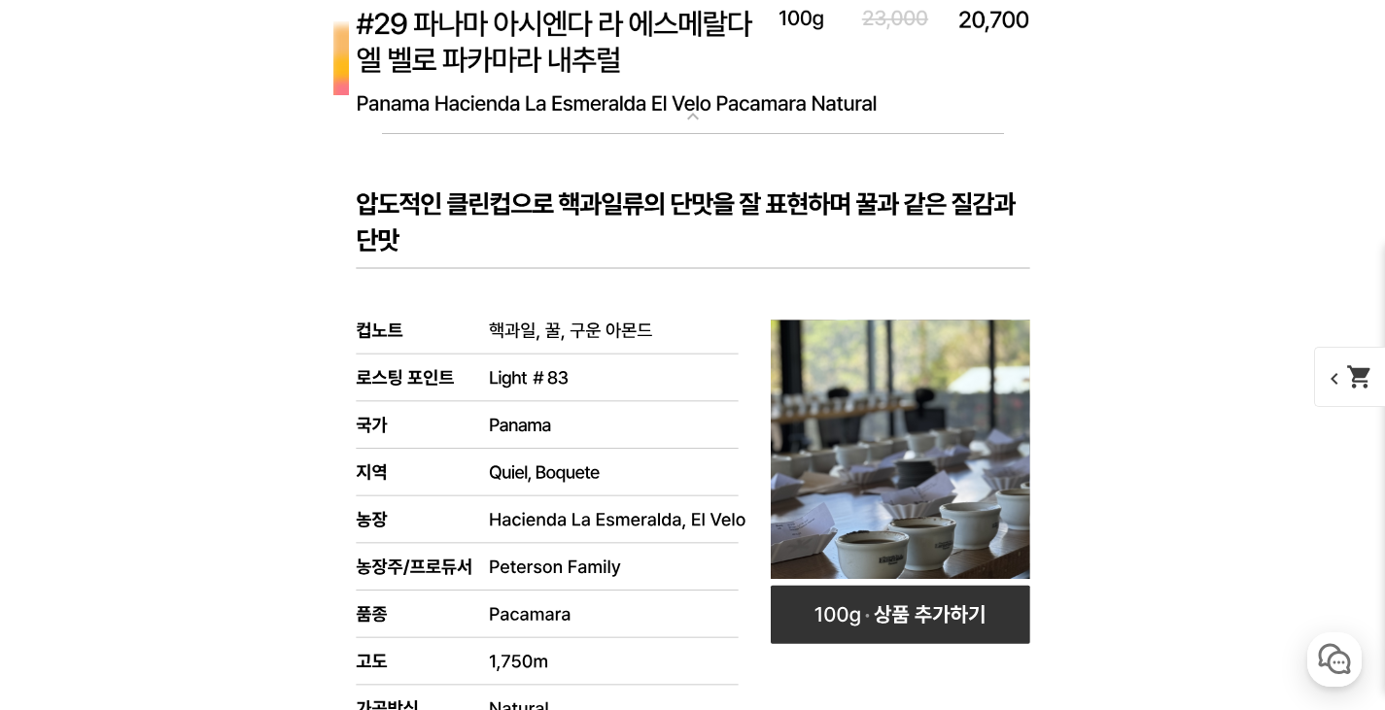
scroll to position [13704, 0]
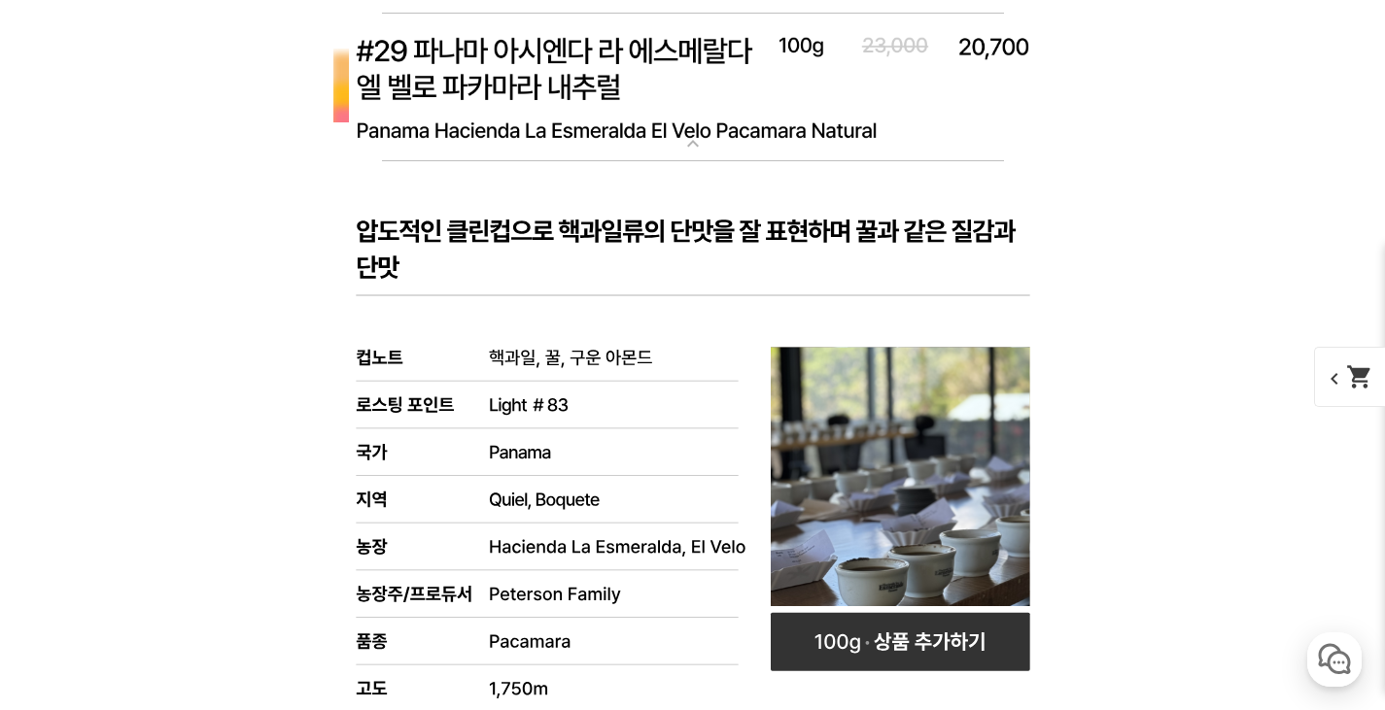
click at [693, 156] on mat-icon "expand_more" at bounding box center [693, 143] width 39 height 23
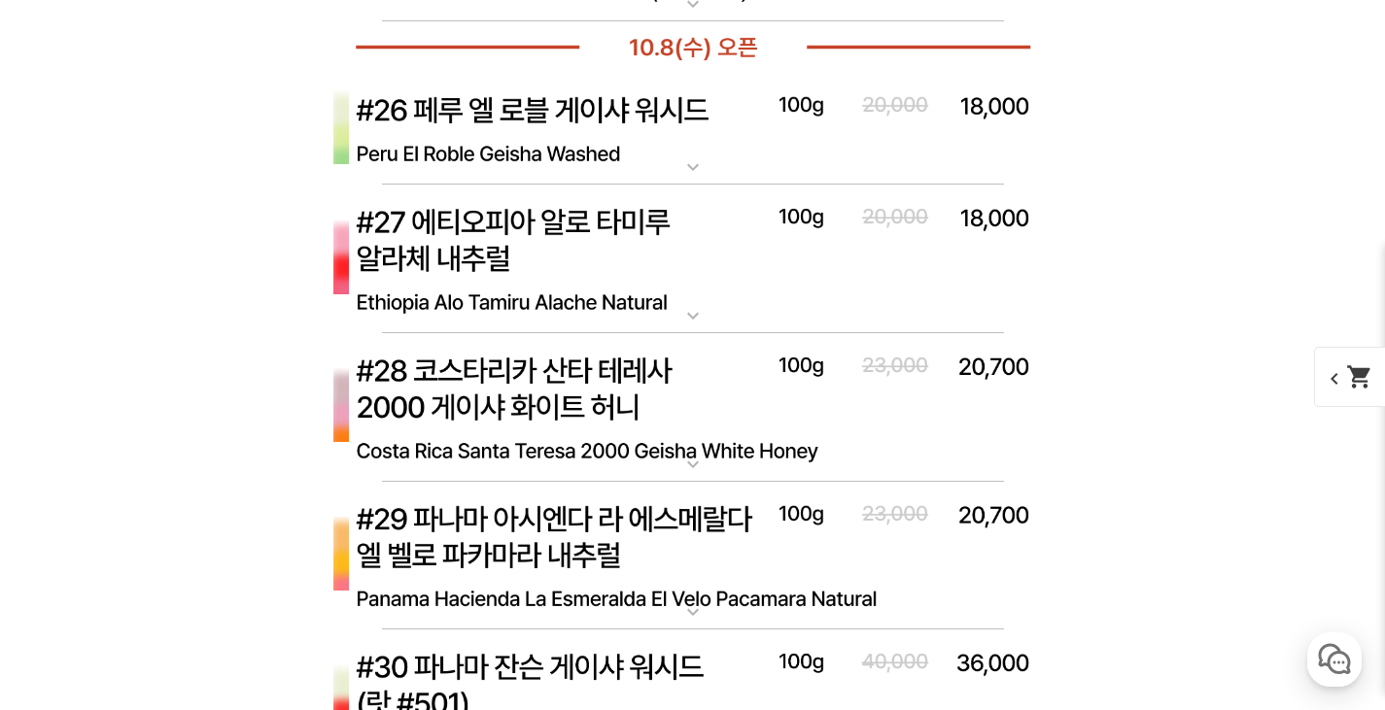
scroll to position [13218, 0]
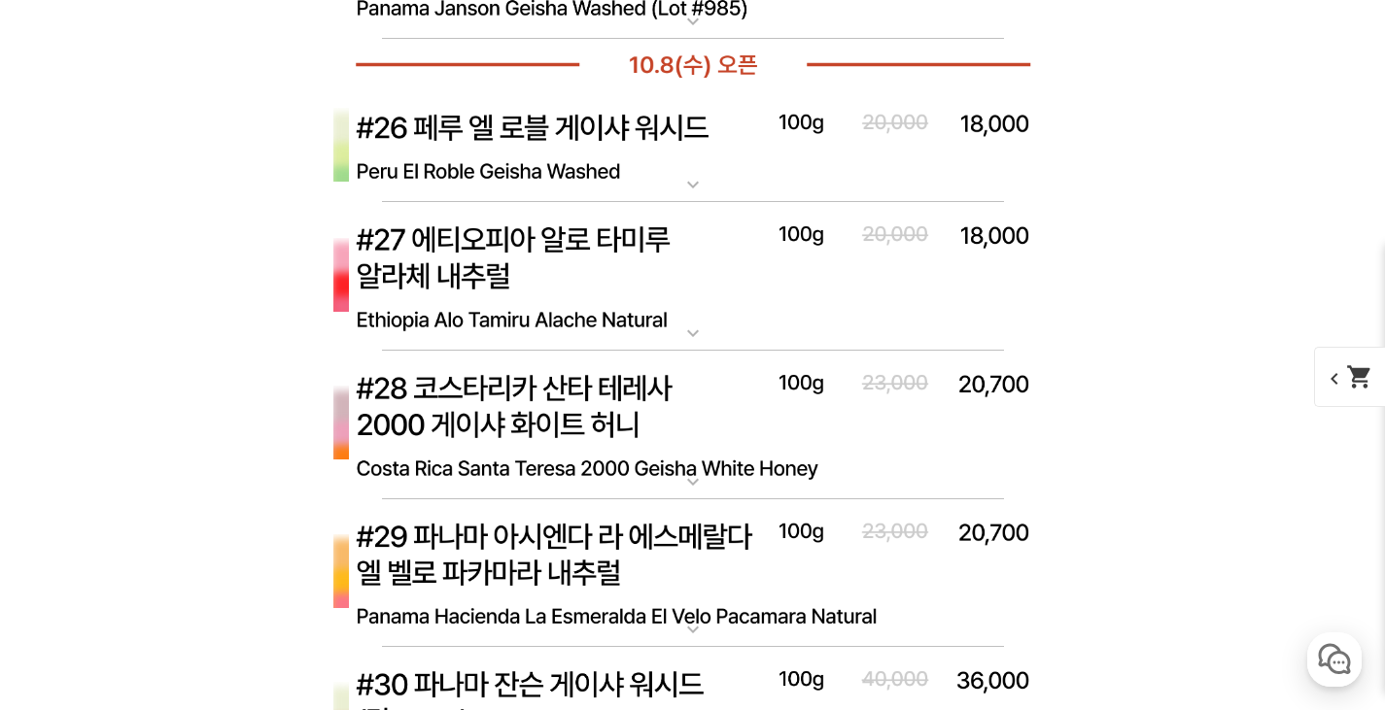
click at [685, 178] on mat-icon "expand_more" at bounding box center [693, 184] width 39 height 23
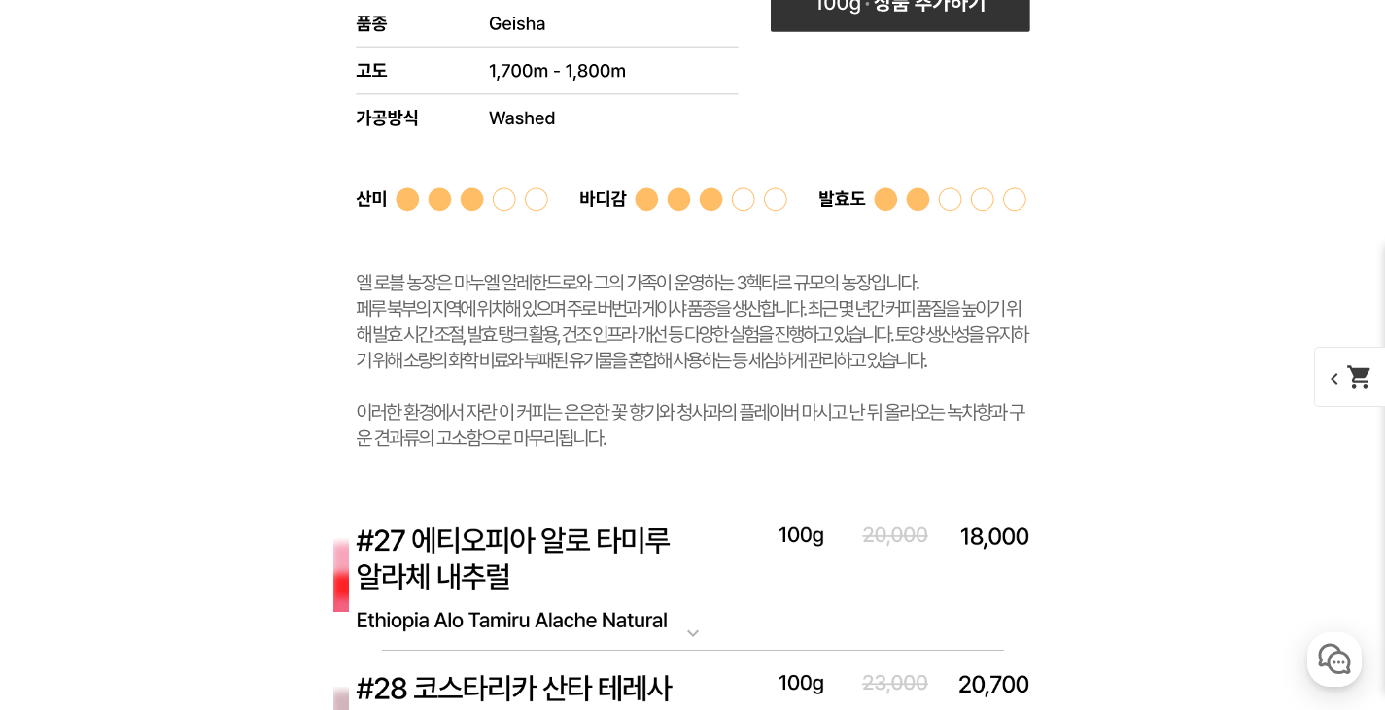
scroll to position [13607, 0]
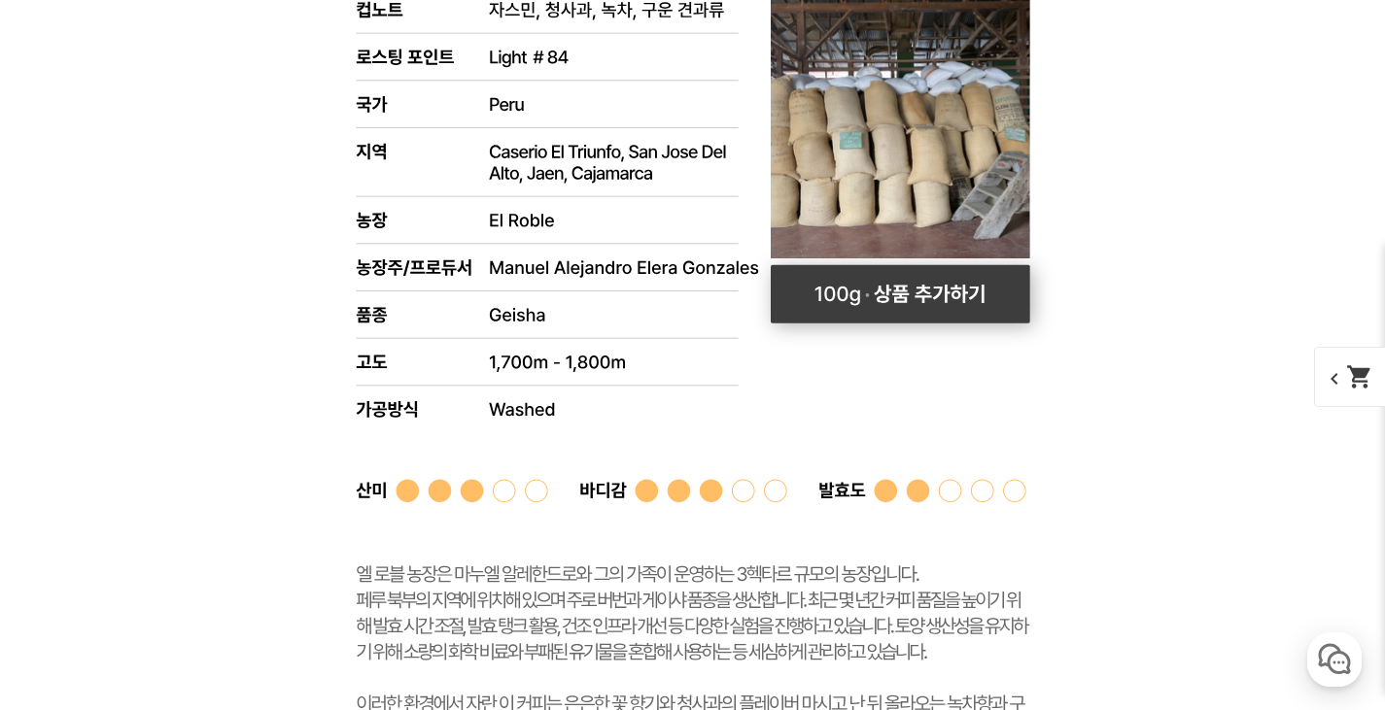
click at [896, 299] on rect at bounding box center [899, 294] width 259 height 58
select select "[10.8 오픈] #26 페루 엘 로블 게이샤 워시드"
select select "100g"
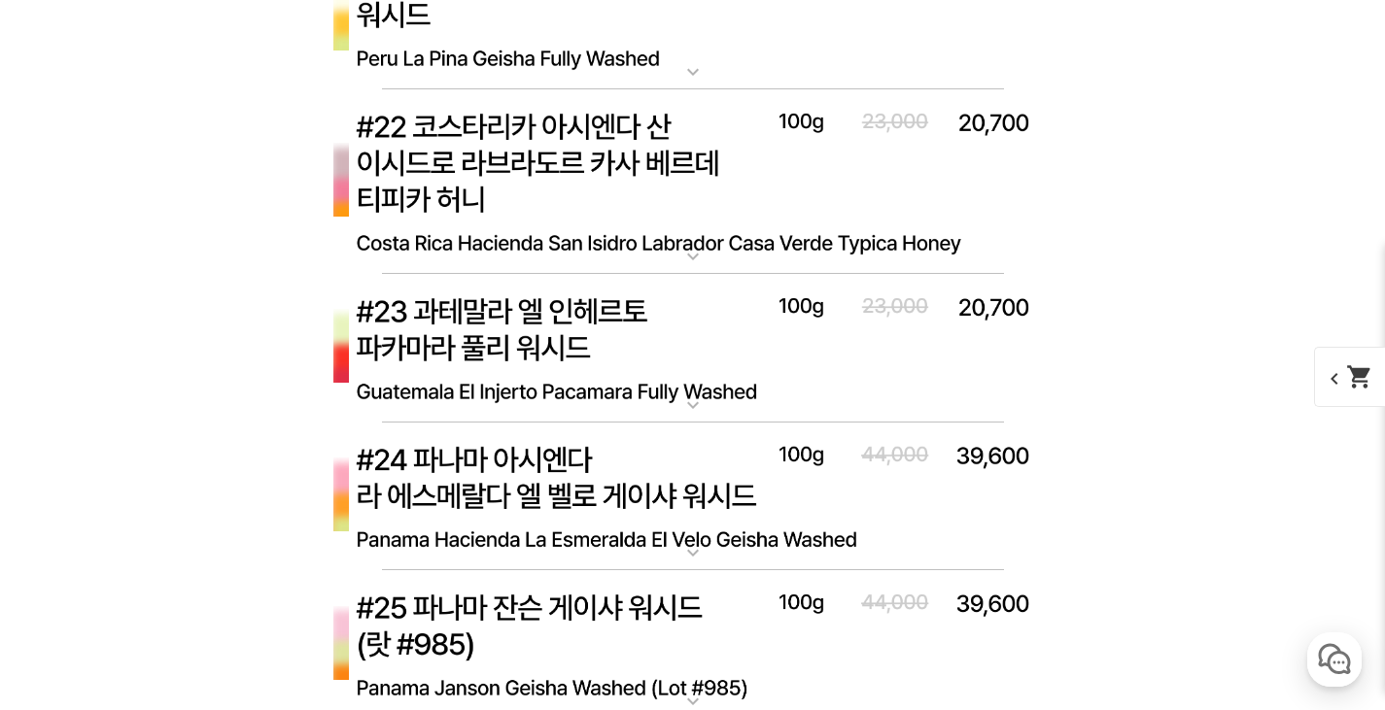
scroll to position [12829, 0]
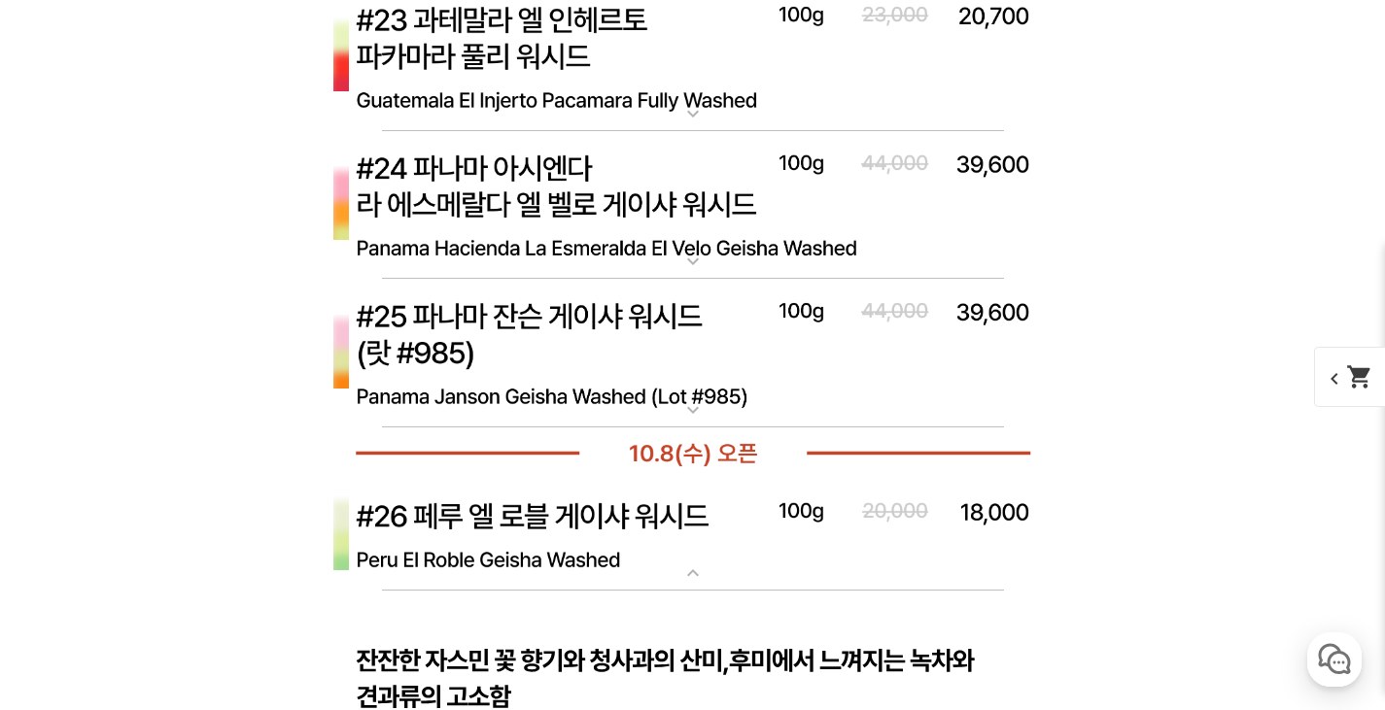
click at [693, 403] on mat-icon "expand_more" at bounding box center [693, 409] width 39 height 23
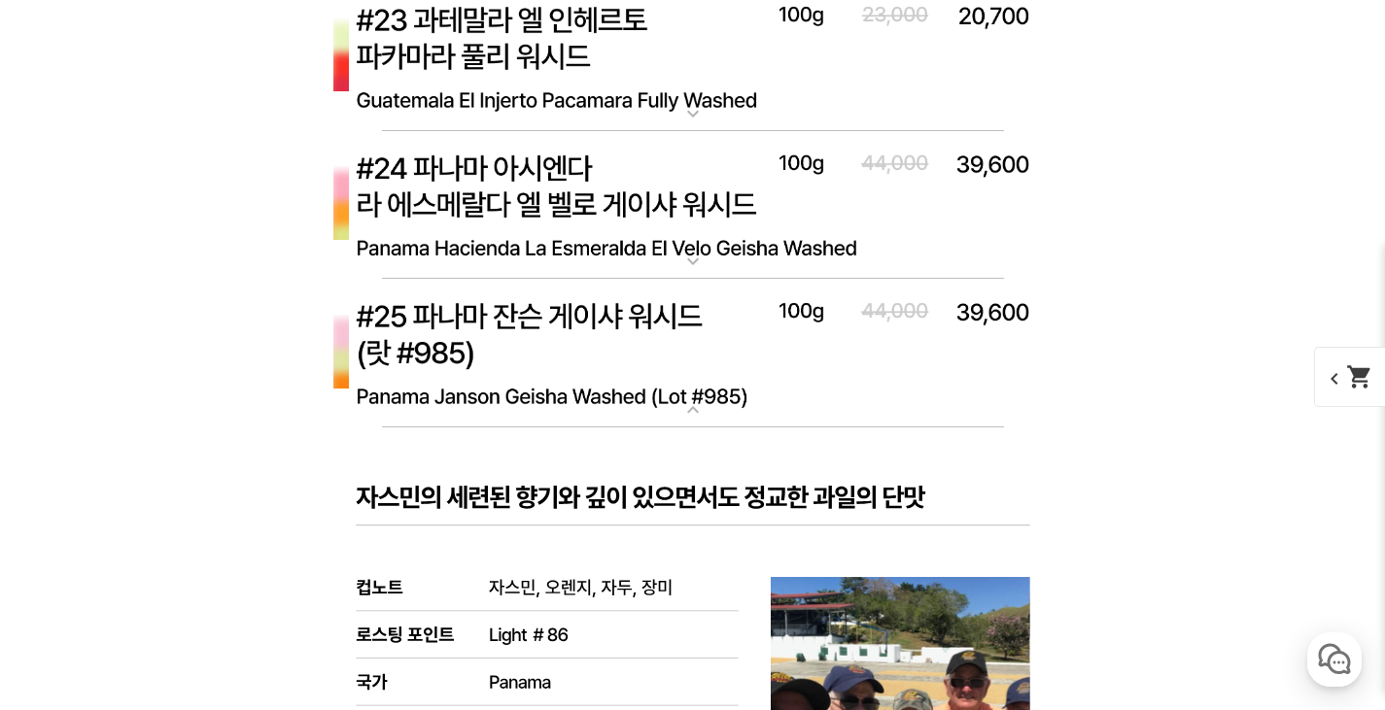
click at [693, 403] on mat-icon "expand_more" at bounding box center [693, 409] width 39 height 23
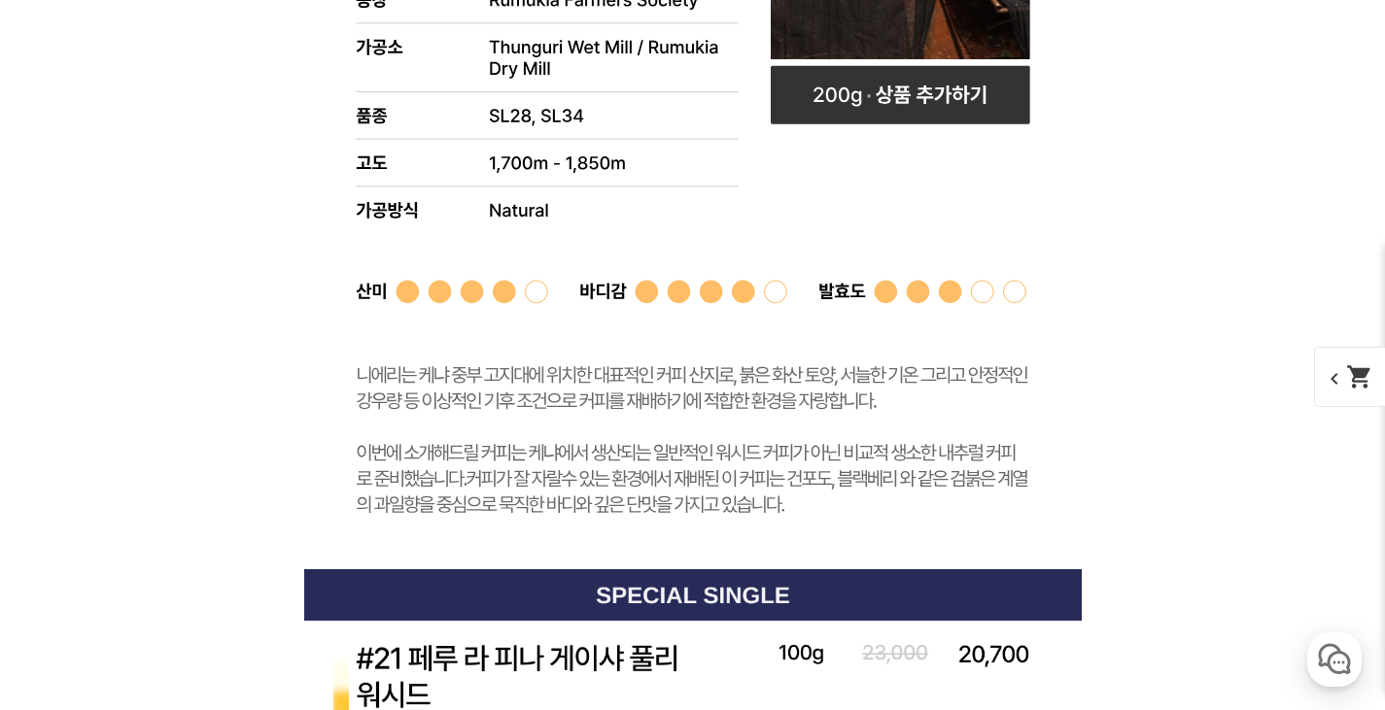
scroll to position [11371, 0]
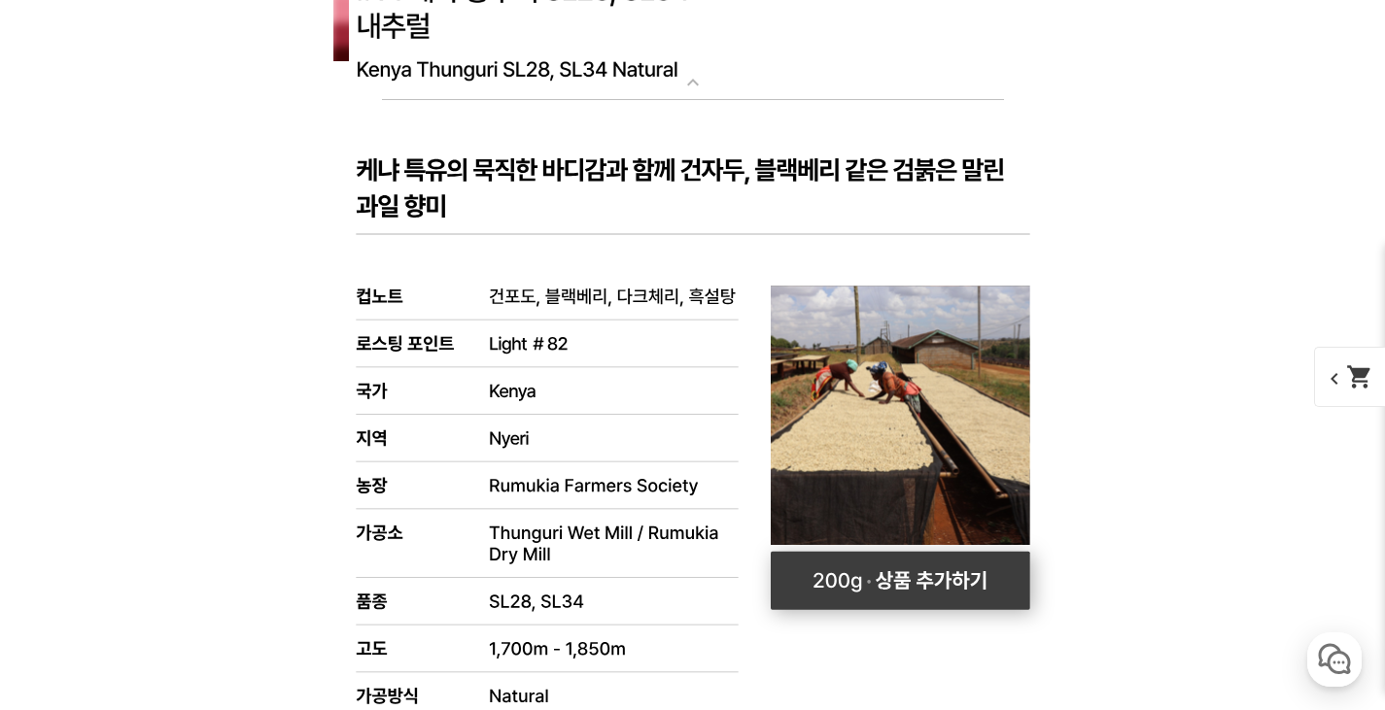
click at [870, 592] on rect at bounding box center [899, 581] width 259 height 58
select select "[10.8 오픈] #14 케냐 뚱구리 SL28 SL34 내추럴"
select select "200g"
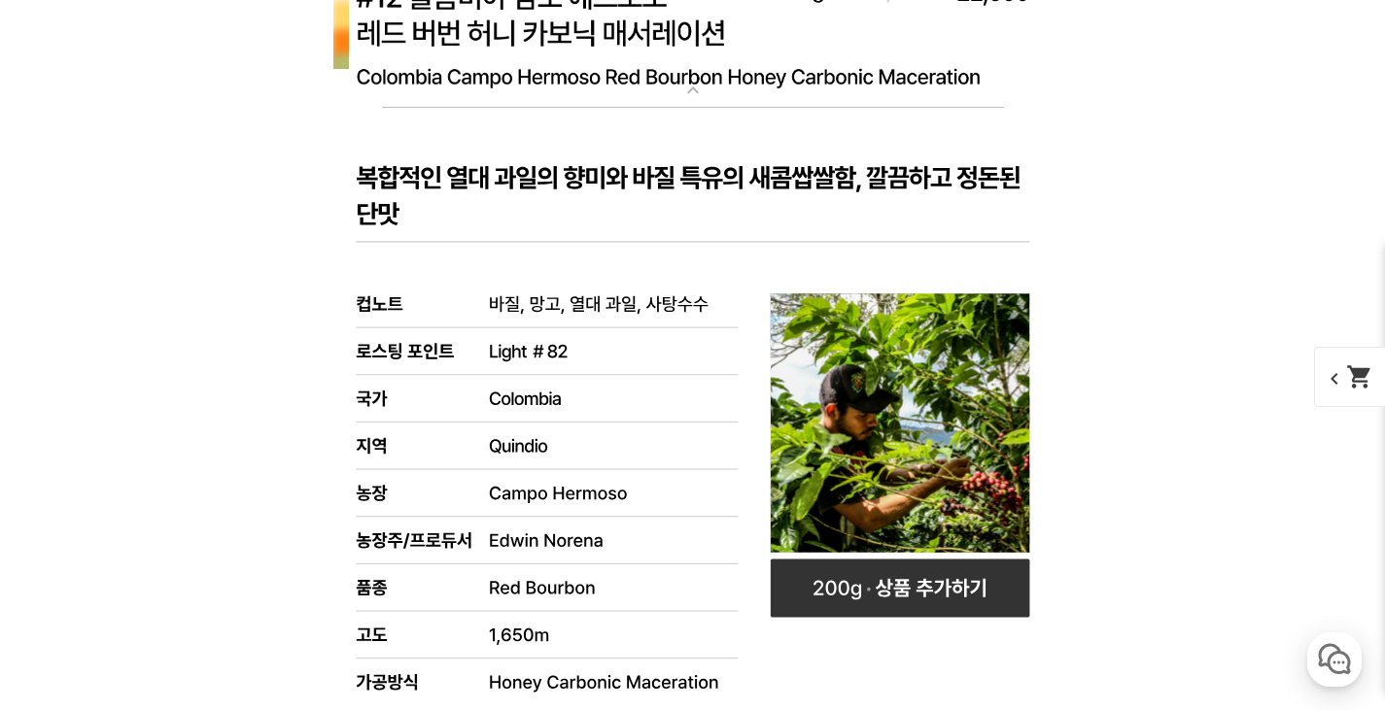
scroll to position [9719, 0]
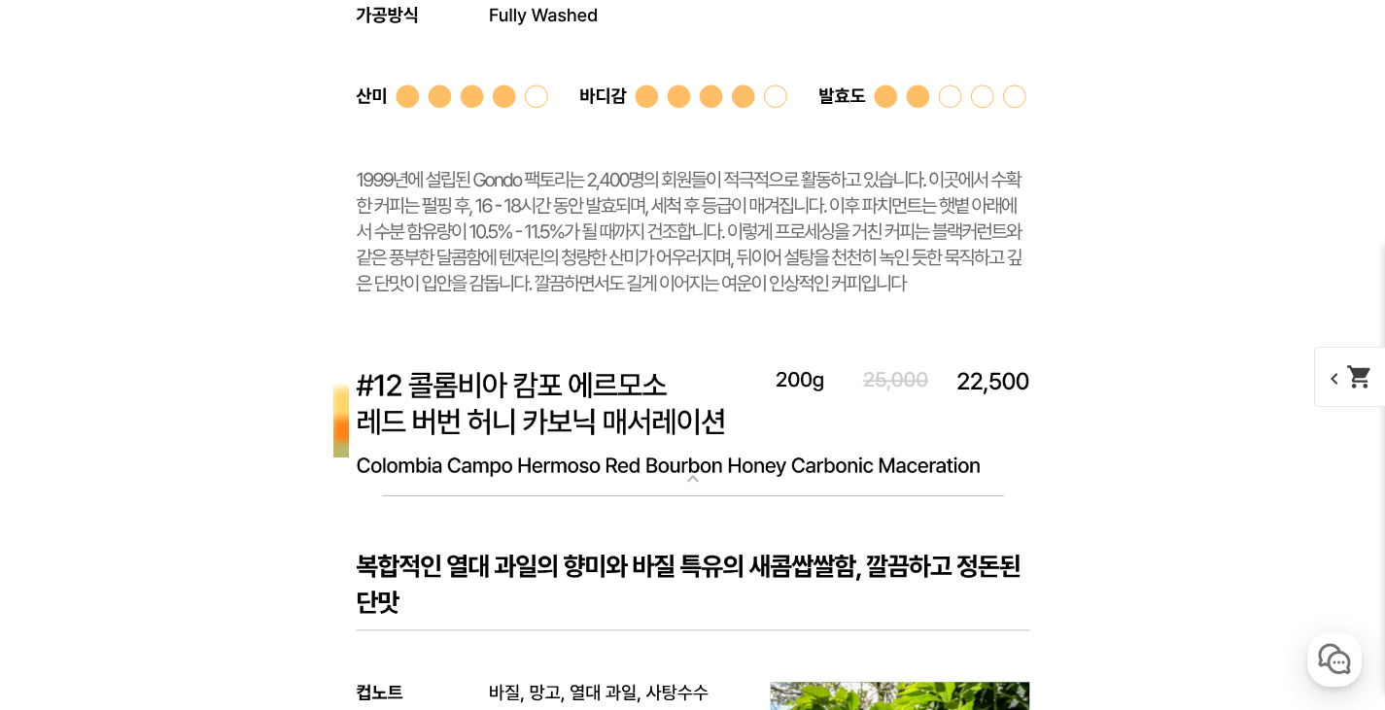
click at [687, 481] on mat-icon "expand_more" at bounding box center [693, 478] width 39 height 23
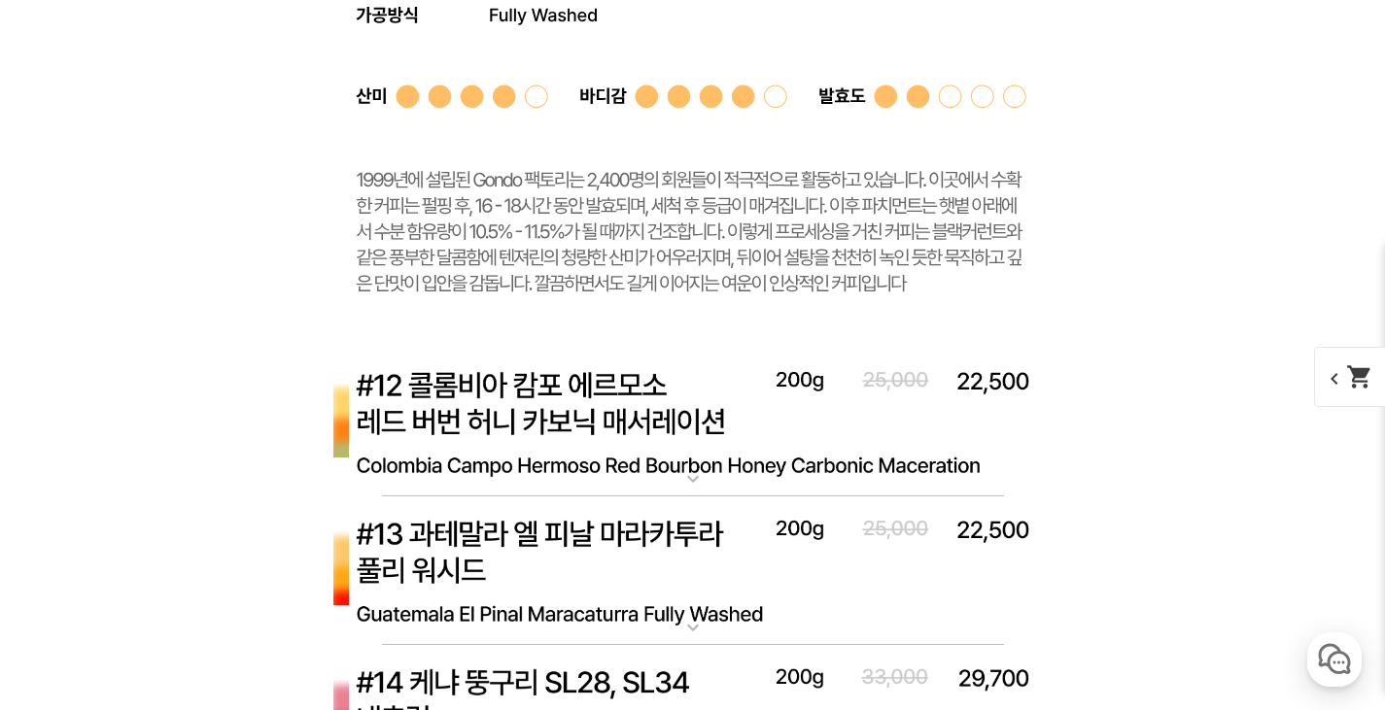
scroll to position [10011, 0]
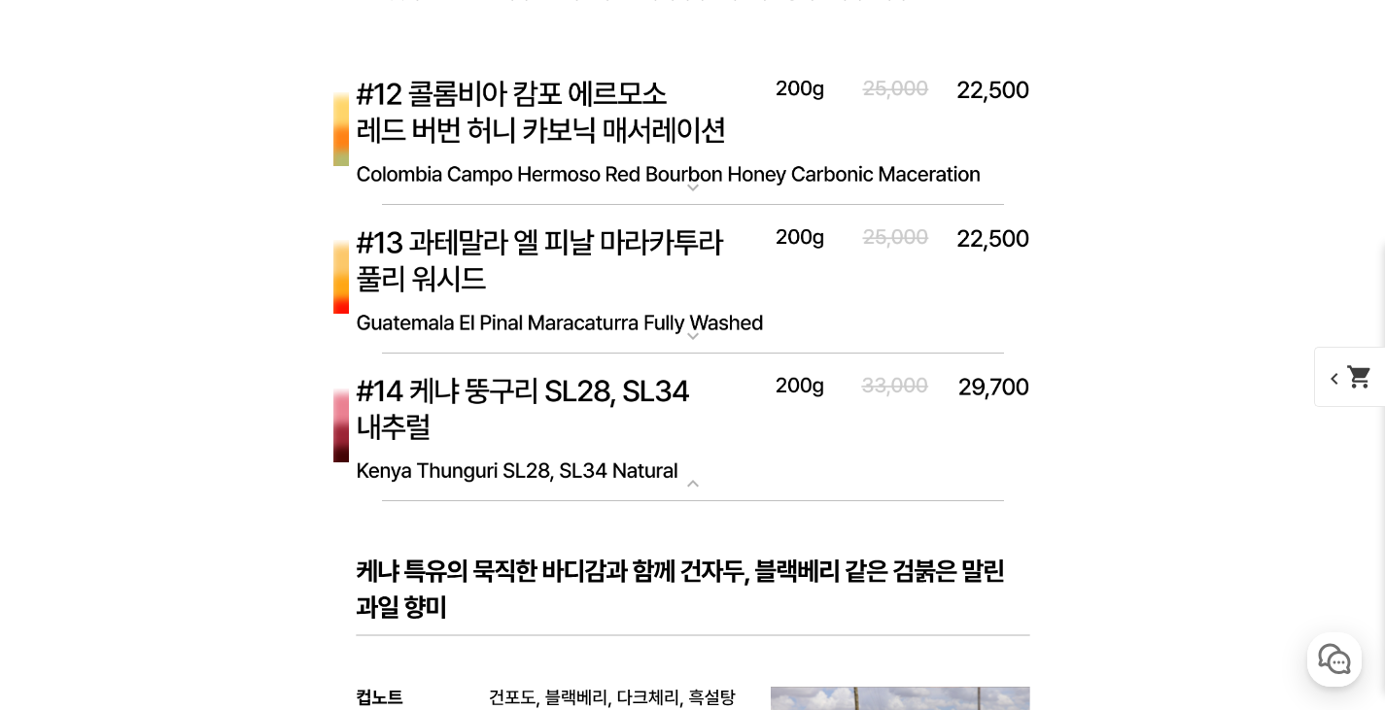
click at [696, 340] on mat-icon "expand_more" at bounding box center [693, 336] width 39 height 23
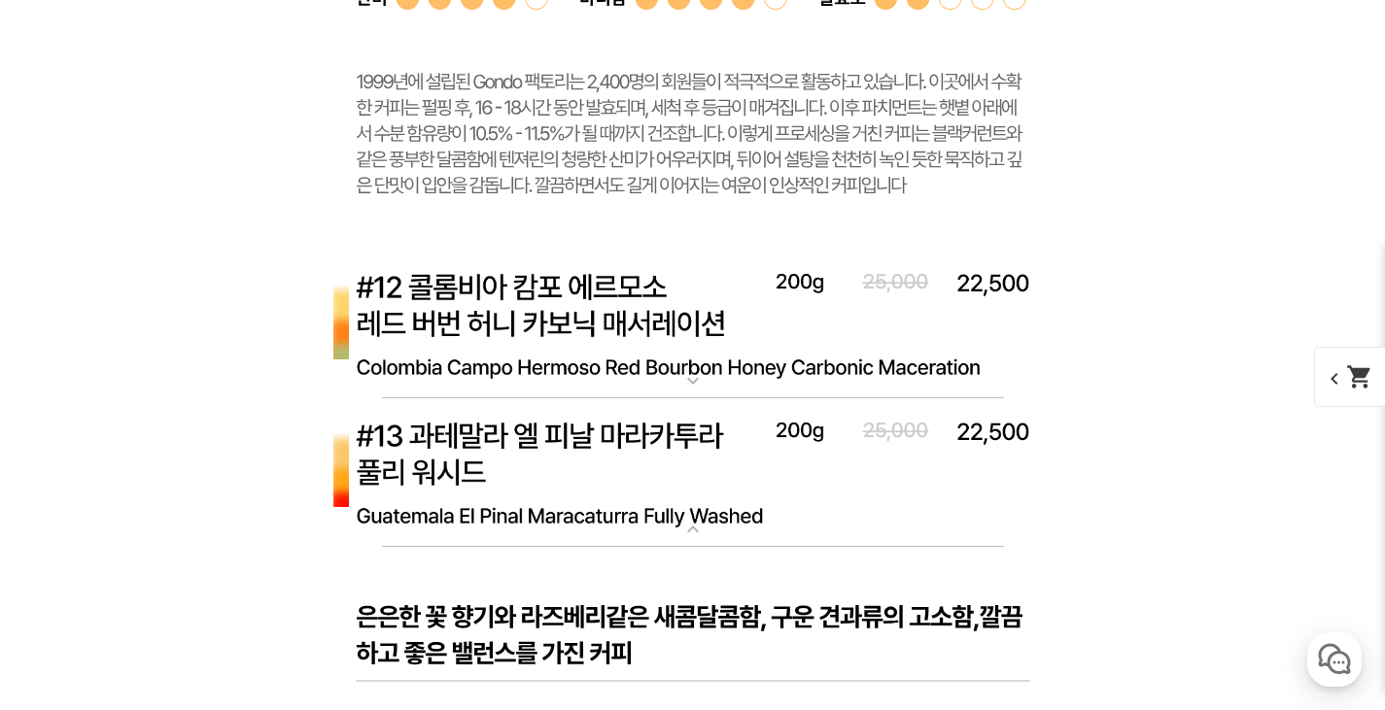
scroll to position [9816, 0]
drag, startPoint x: 686, startPoint y: 511, endPoint x: 682, endPoint y: 501, distance: 11.4
click at [686, 511] on img at bounding box center [693, 474] width 778 height 150
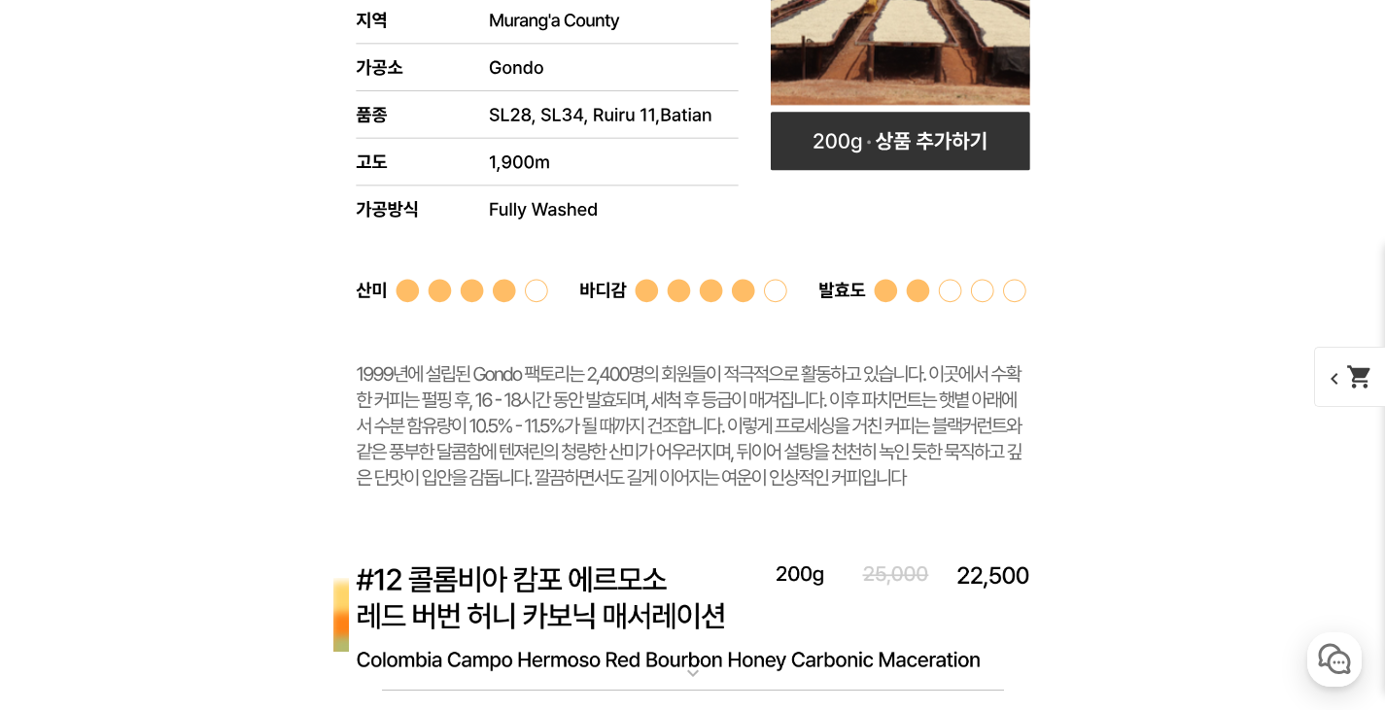
scroll to position [9039, 0]
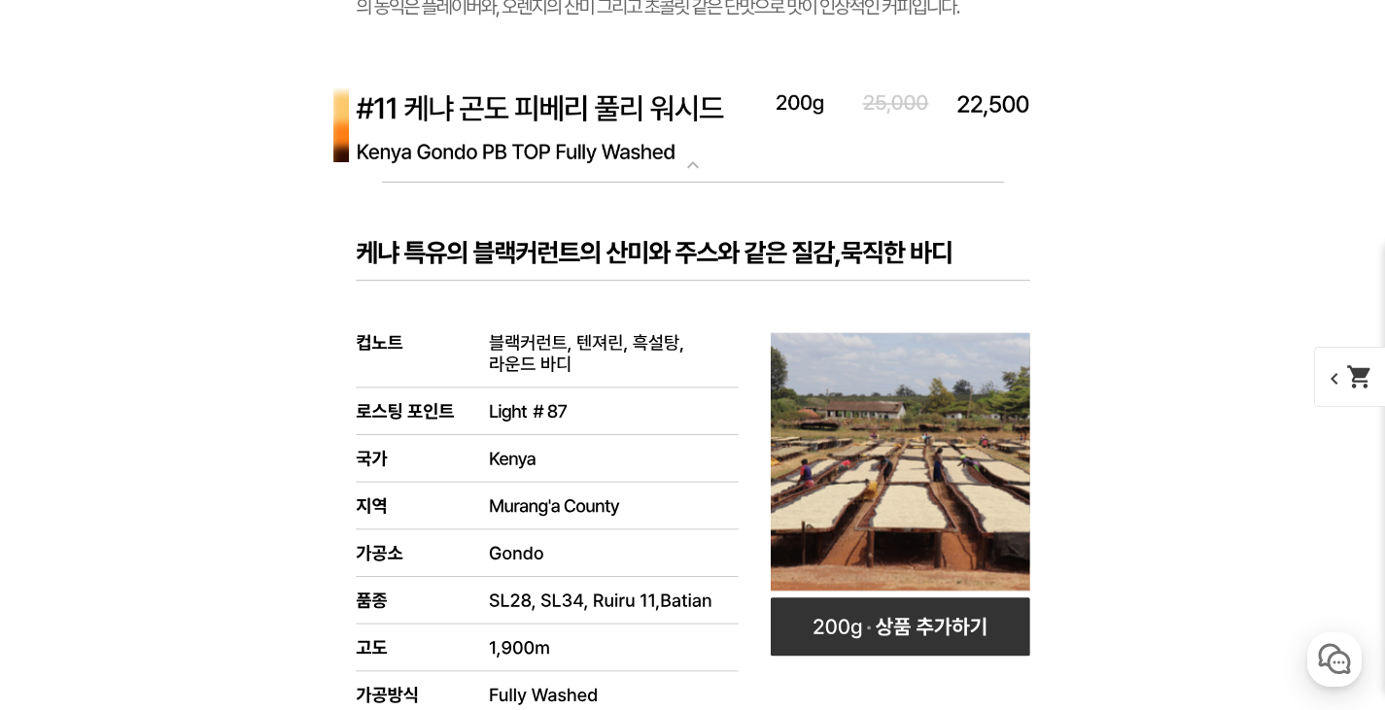
click at [687, 171] on mat-icon "expand_more" at bounding box center [693, 165] width 39 height 23
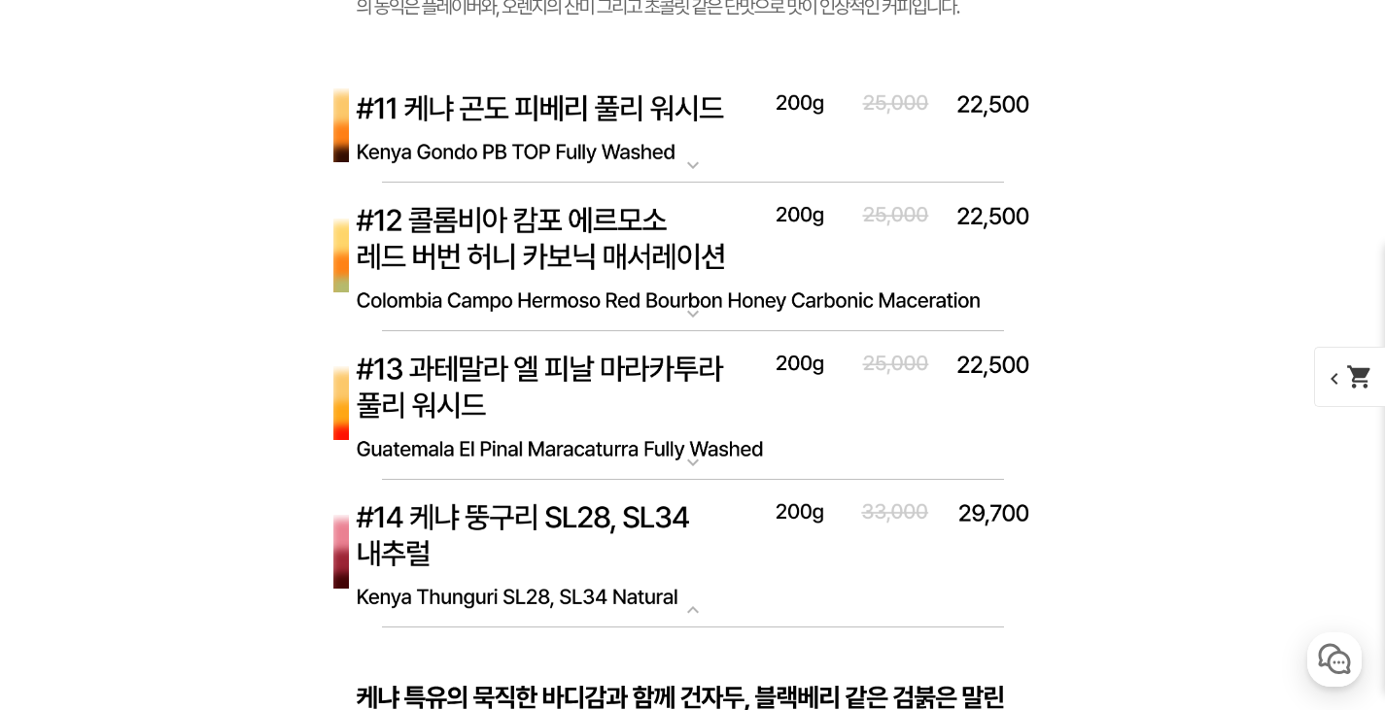
click at [695, 169] on mat-icon "expand_more" at bounding box center [693, 165] width 39 height 23
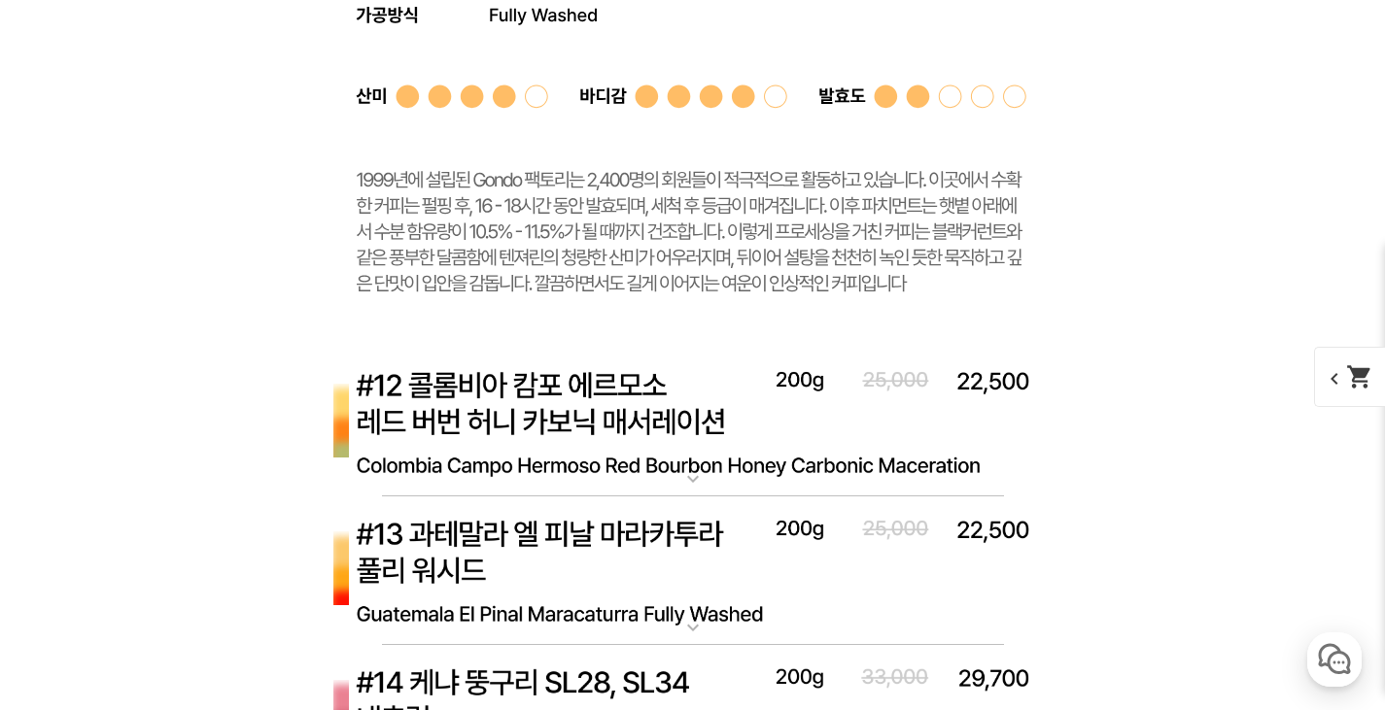
scroll to position [9136, 0]
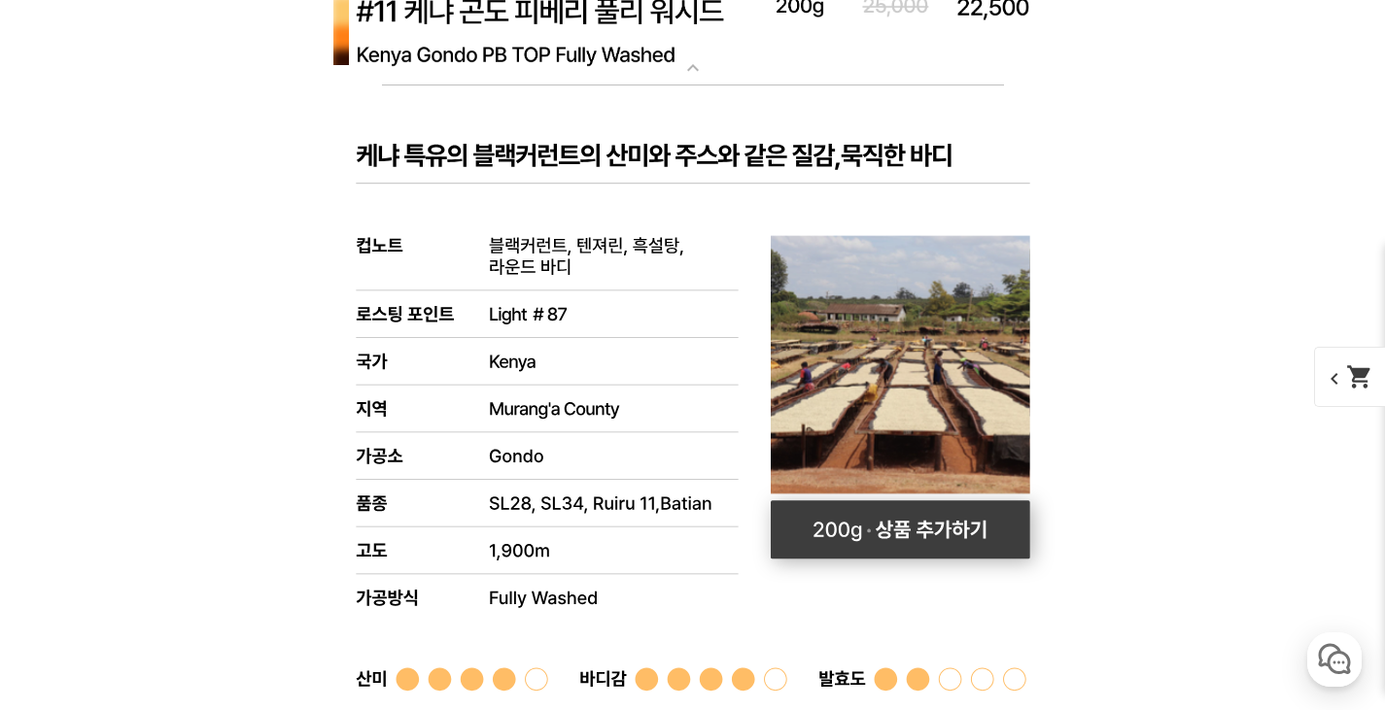
click at [939, 543] on rect at bounding box center [900, 531] width 259 height 58
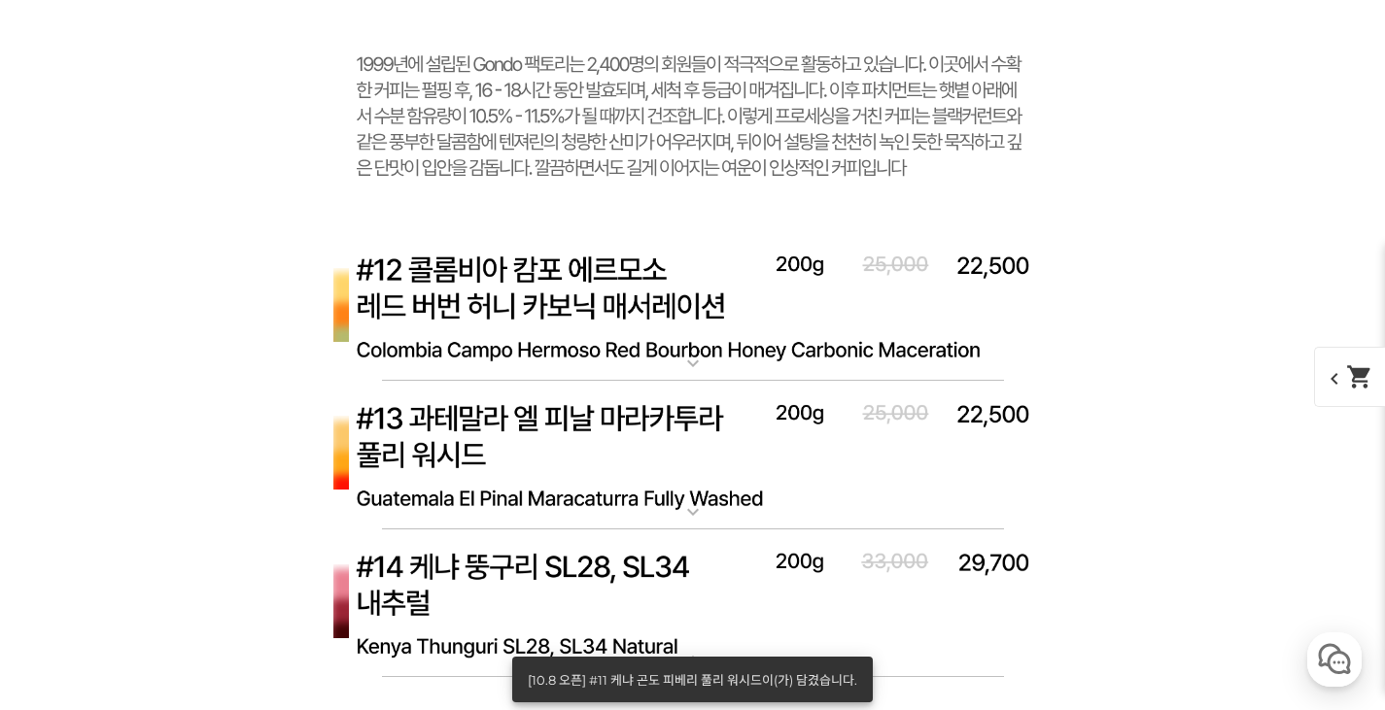
scroll to position [9913, 0]
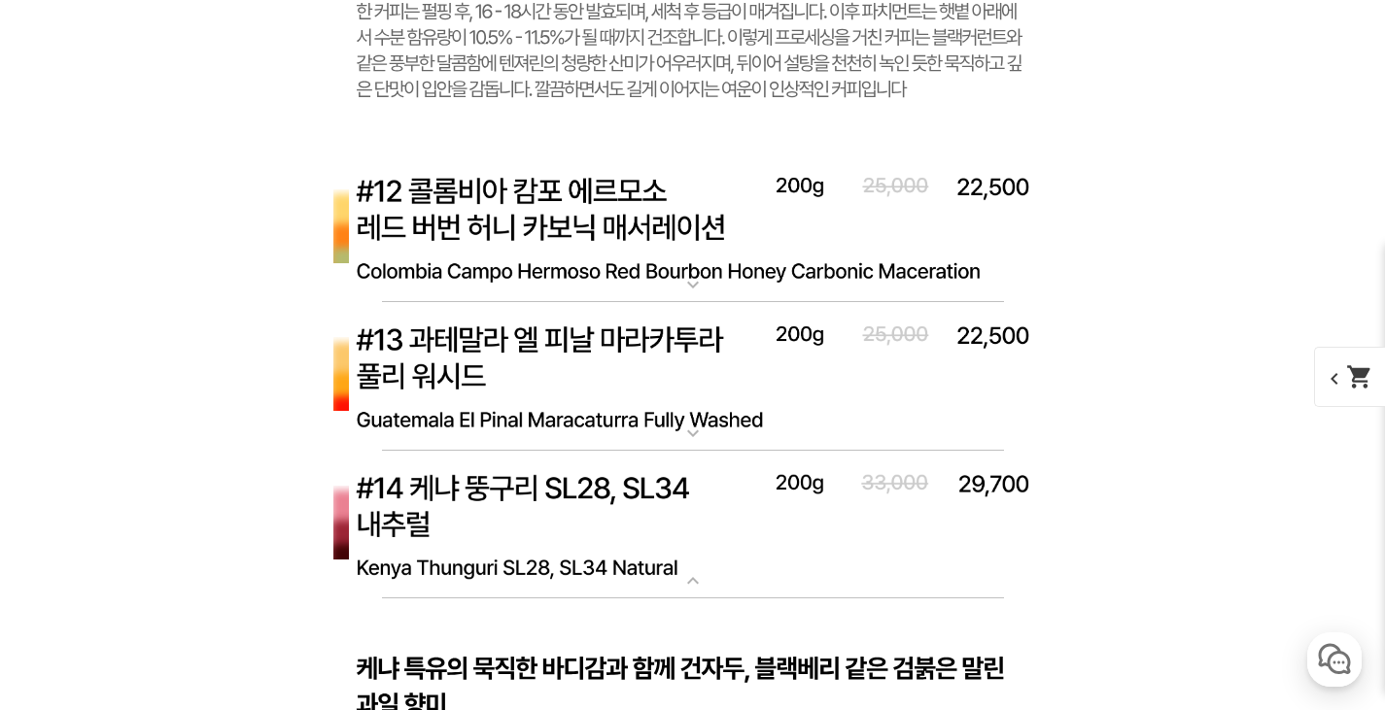
click at [687, 279] on mat-icon "expand_more" at bounding box center [693, 284] width 39 height 23
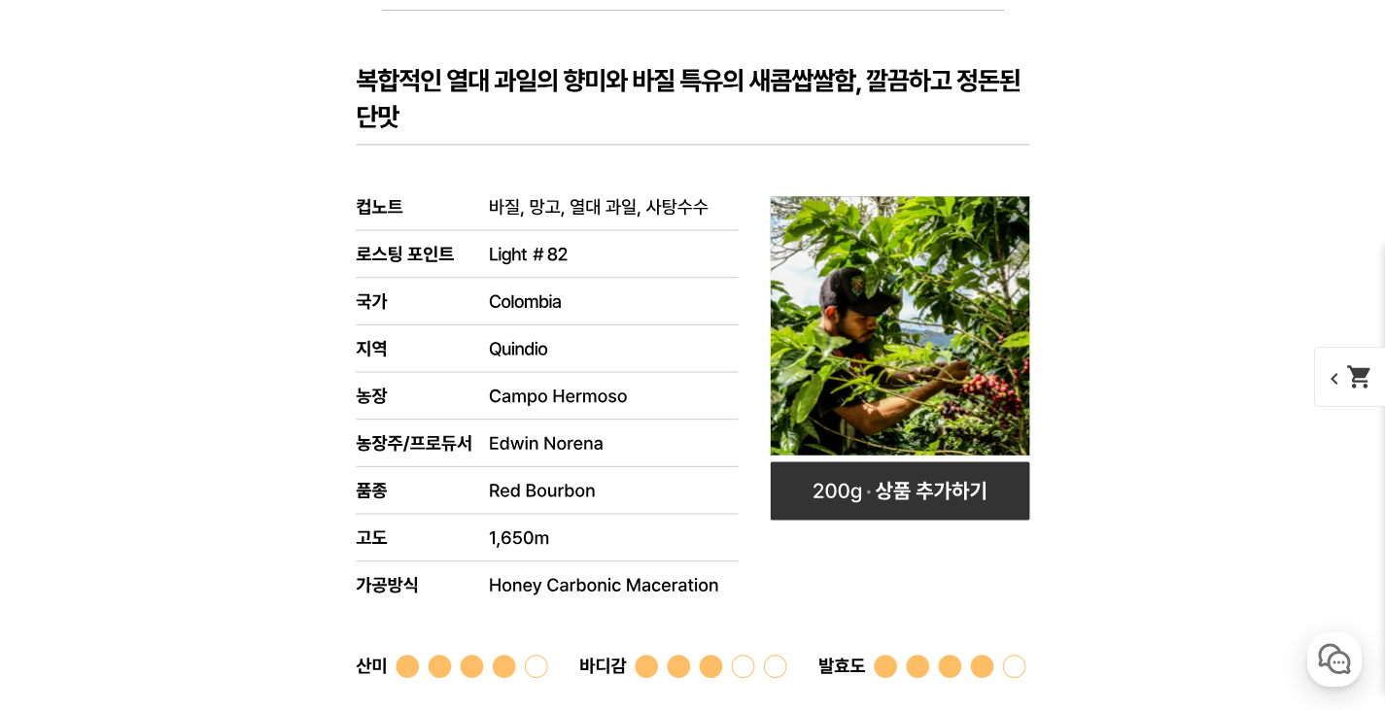
scroll to position [9719, 0]
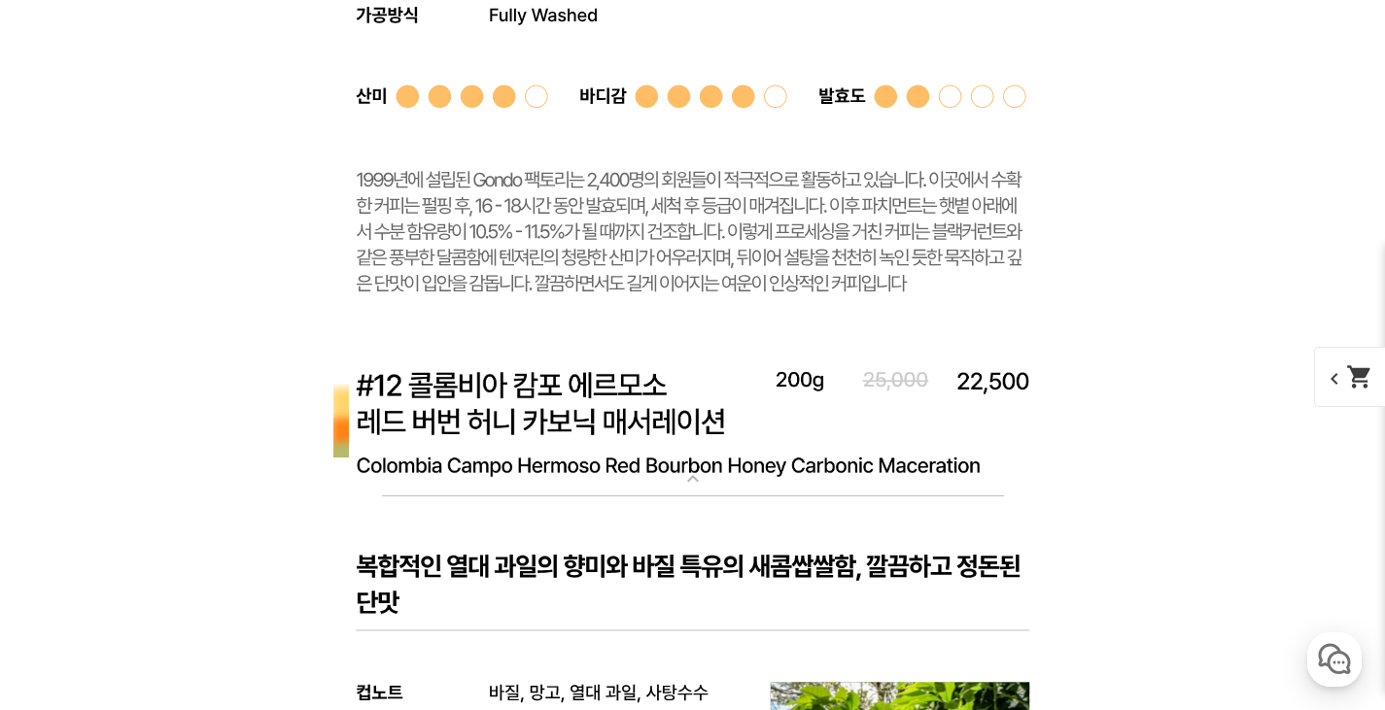
click at [687, 470] on mat-icon "expand_more" at bounding box center [693, 478] width 39 height 23
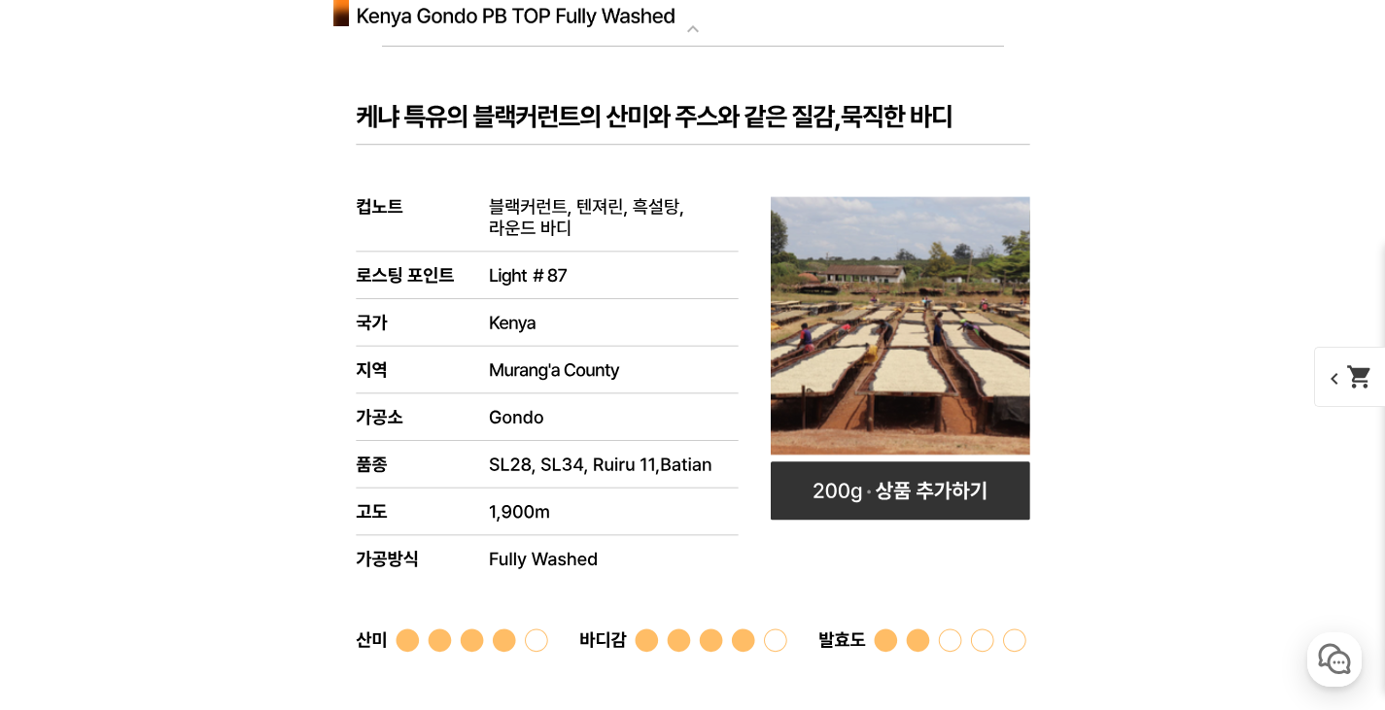
scroll to position [9136, 0]
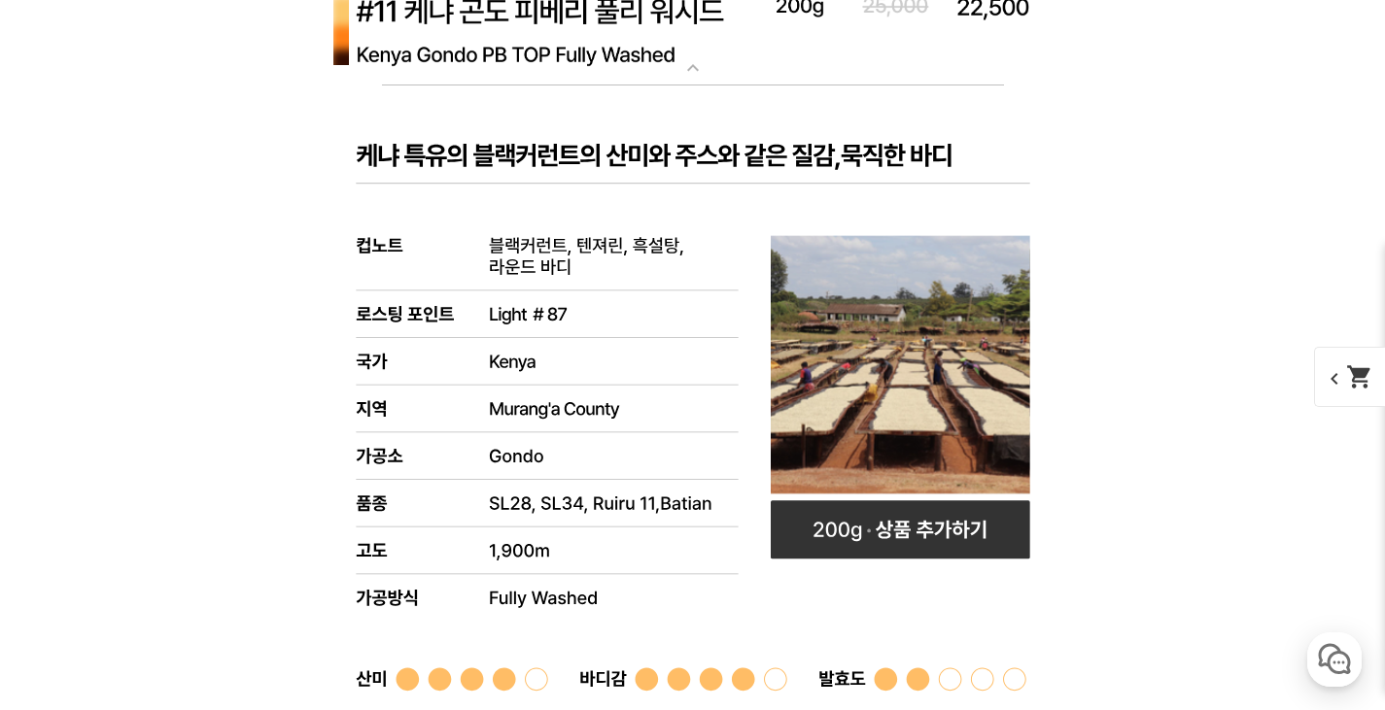
click at [702, 61] on mat-icon "expand_more" at bounding box center [693, 67] width 39 height 23
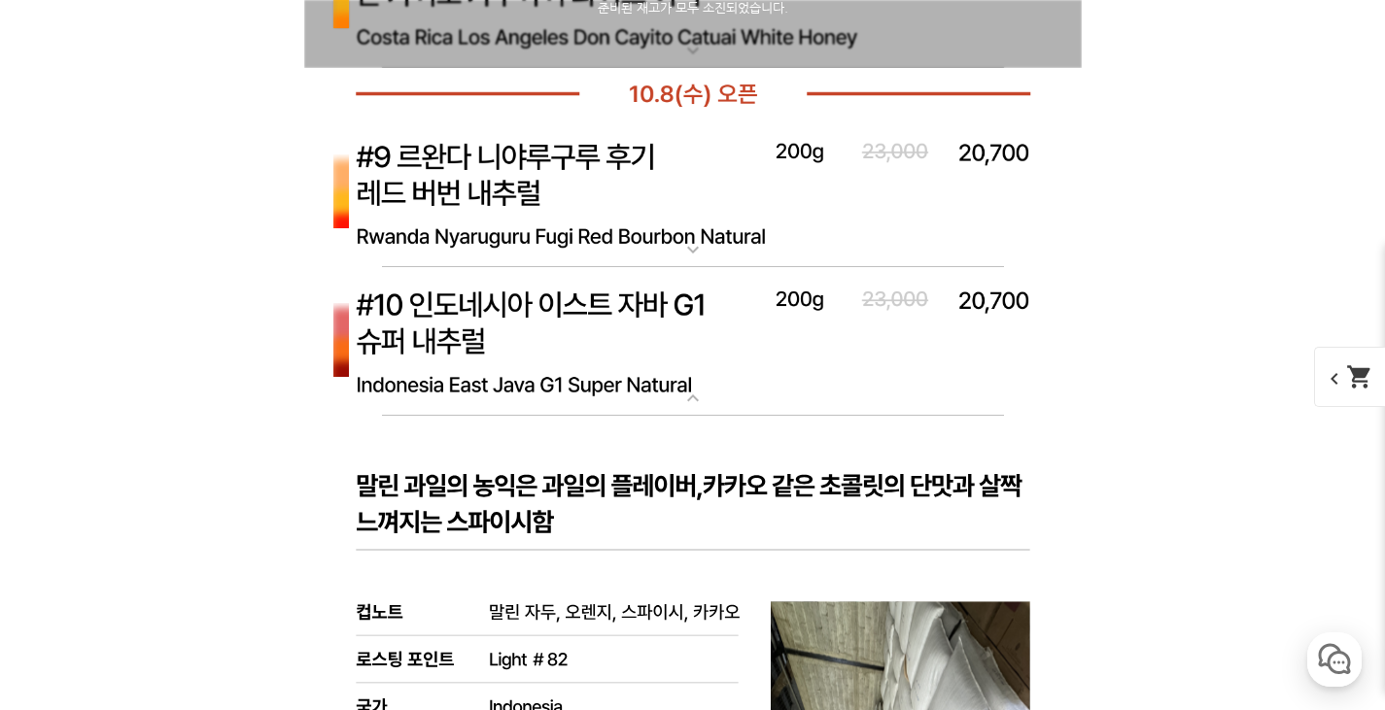
scroll to position [7775, 0]
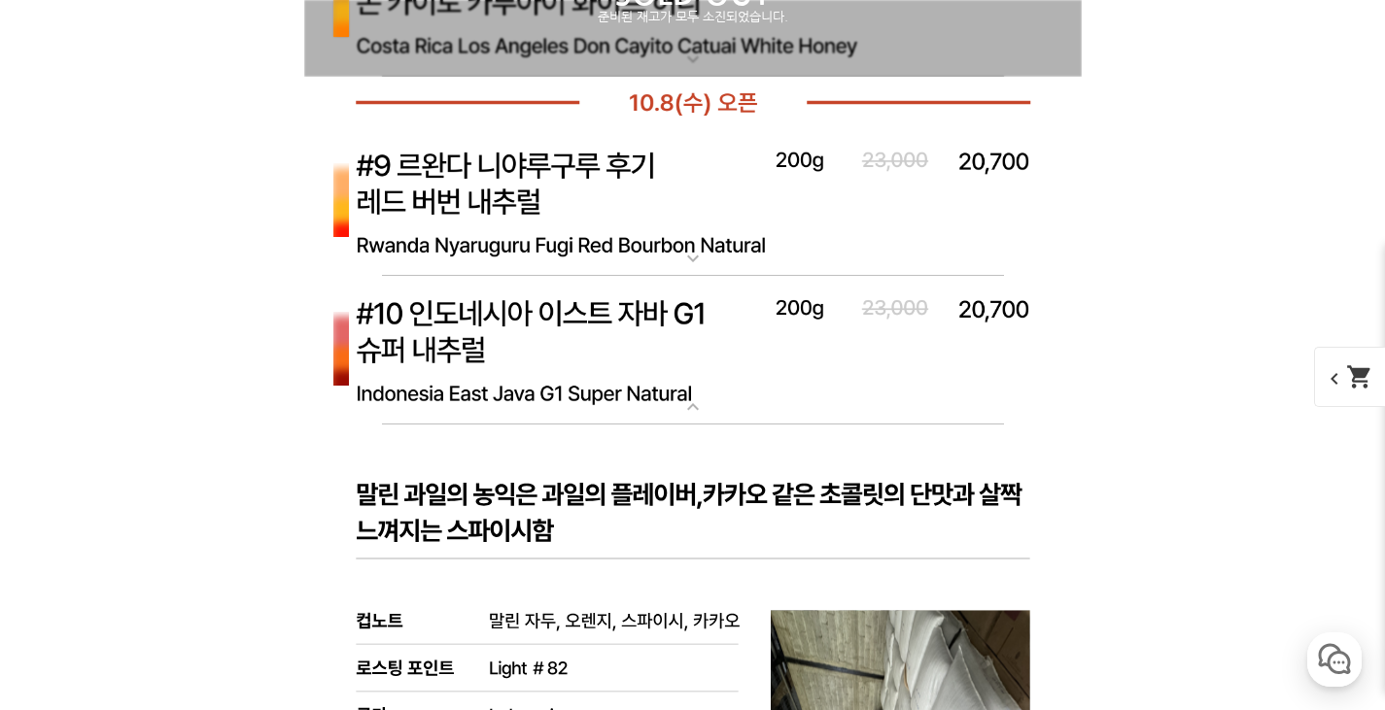
click at [682, 411] on mat-icon "expand_more" at bounding box center [693, 407] width 39 height 23
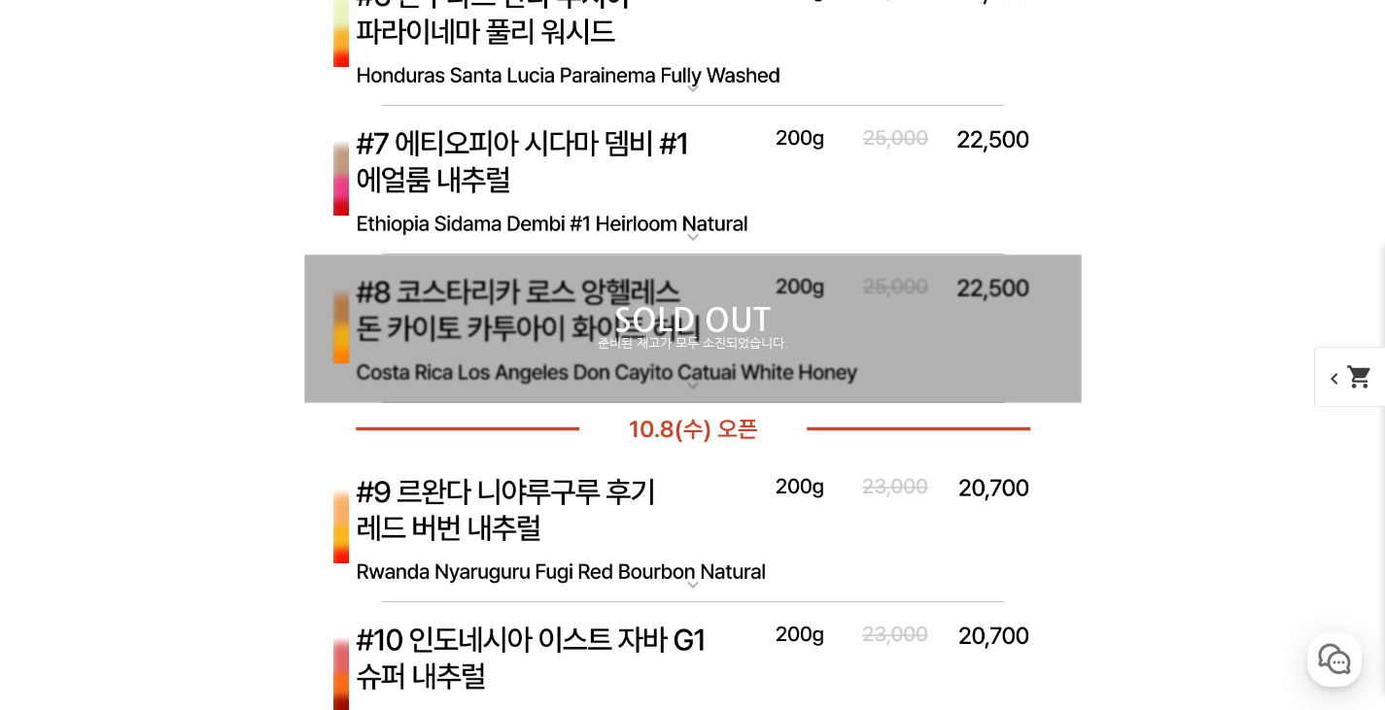
scroll to position [7192, 0]
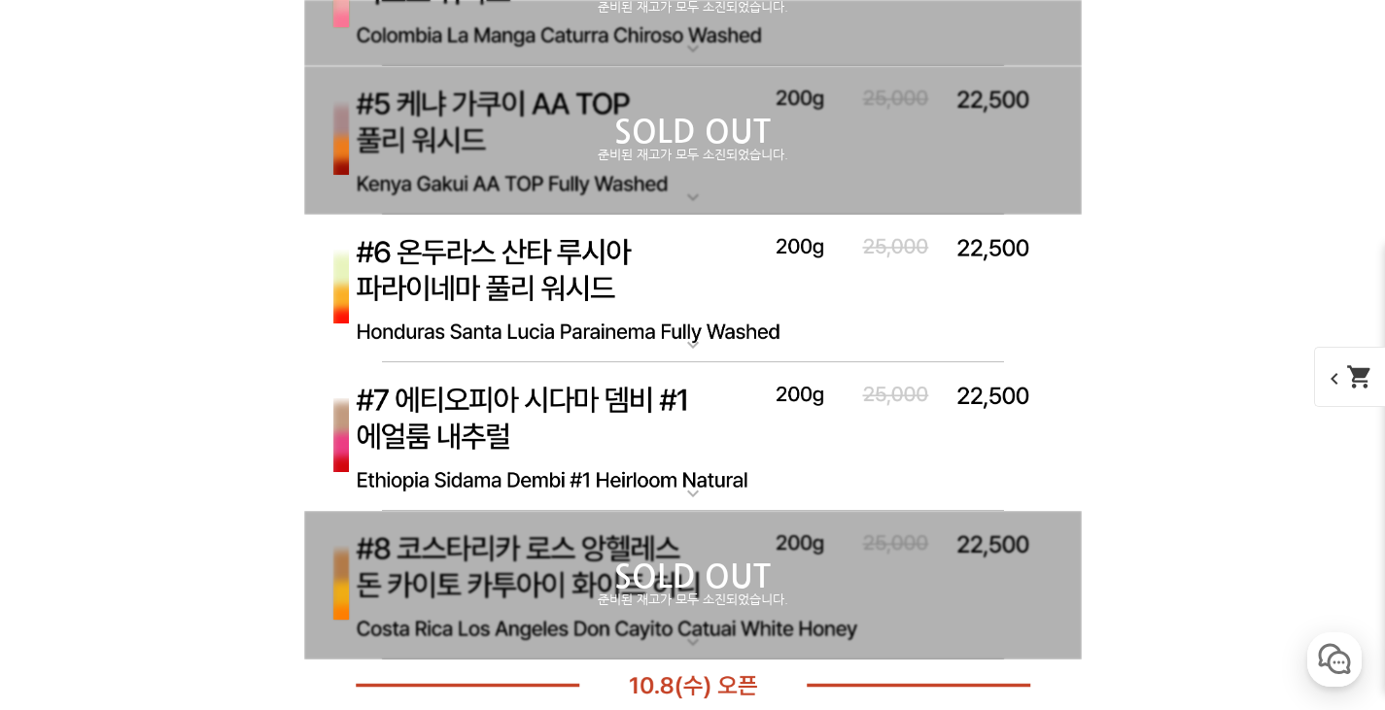
click at [685, 495] on mat-icon "expand_more" at bounding box center [693, 493] width 39 height 23
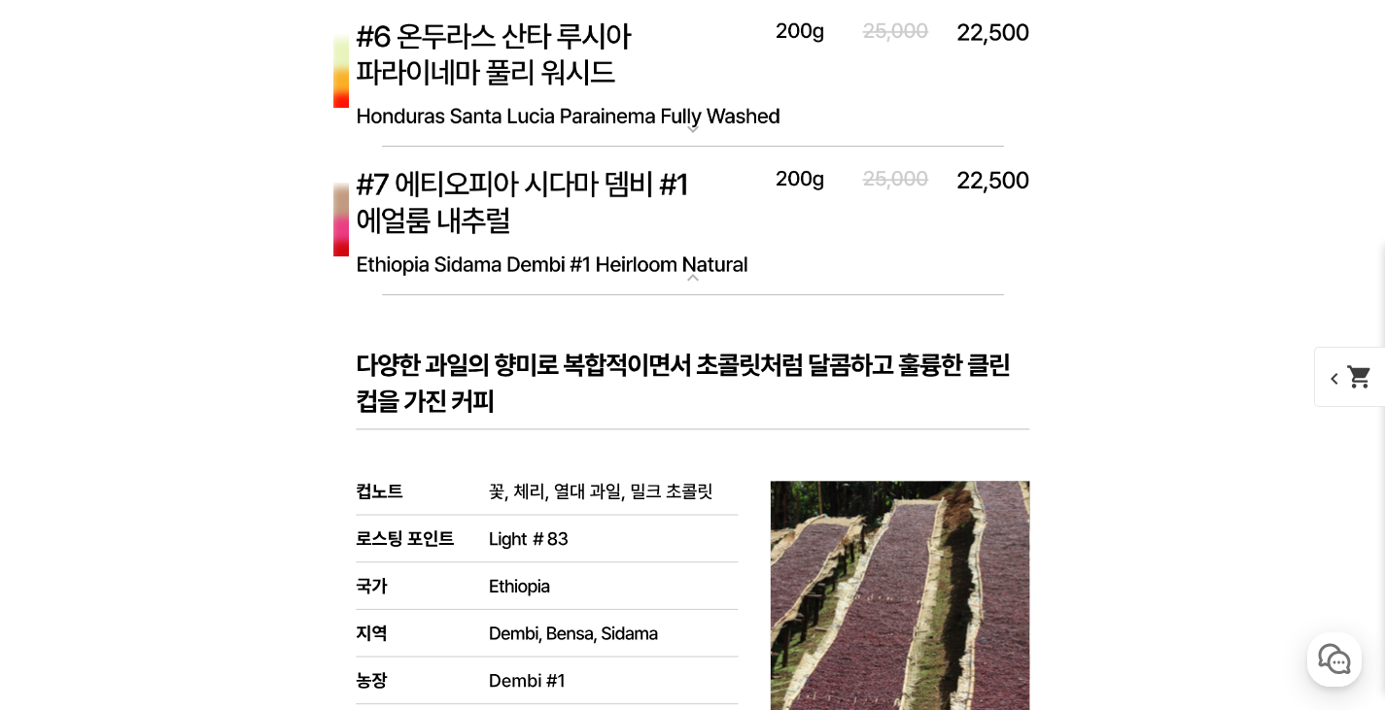
scroll to position [7386, 0]
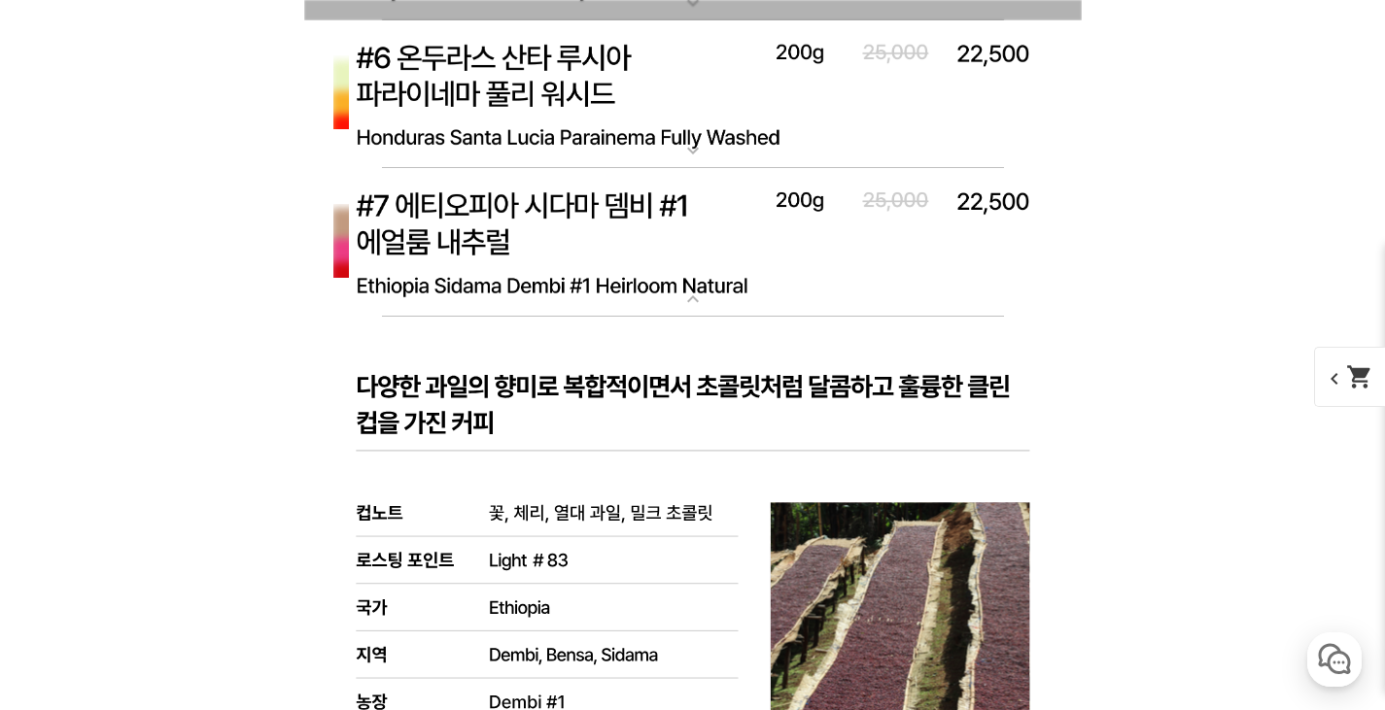
click at [691, 298] on mat-icon "expand_more" at bounding box center [693, 299] width 39 height 23
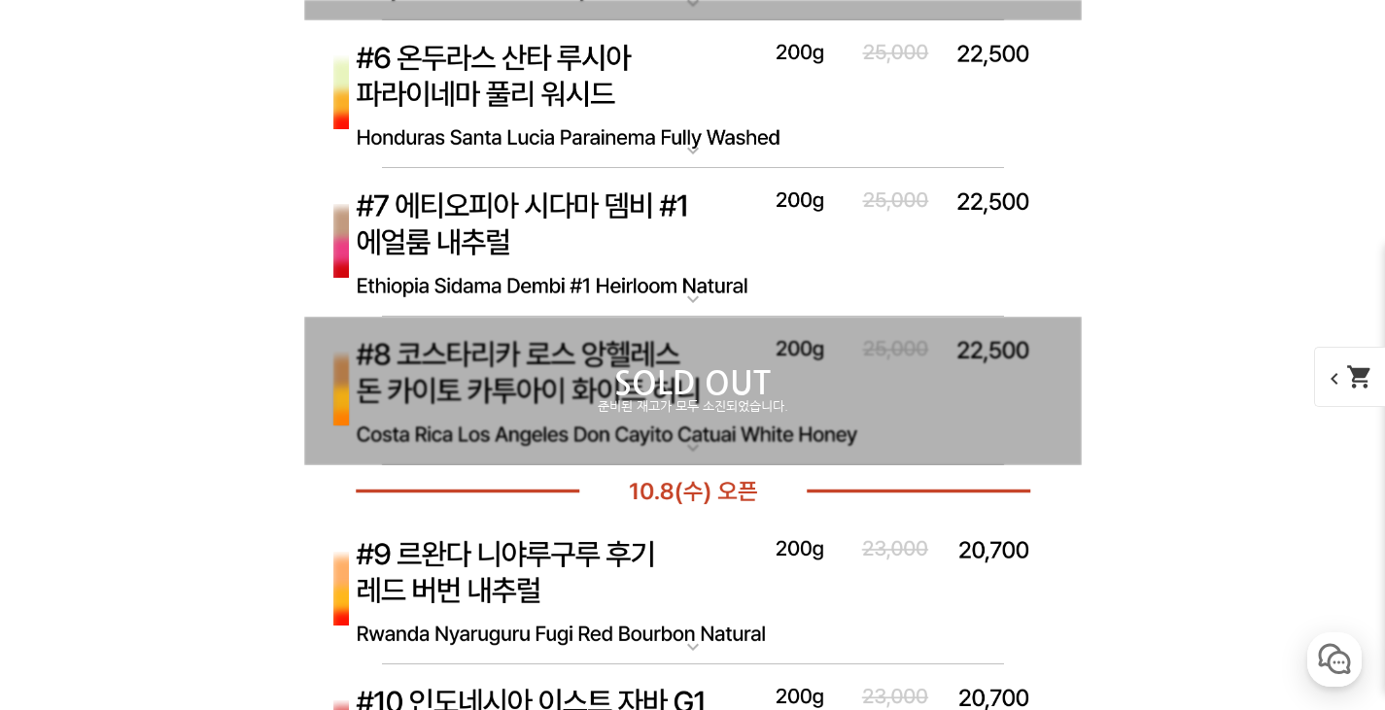
click at [684, 156] on mat-icon "expand_more" at bounding box center [693, 150] width 39 height 23
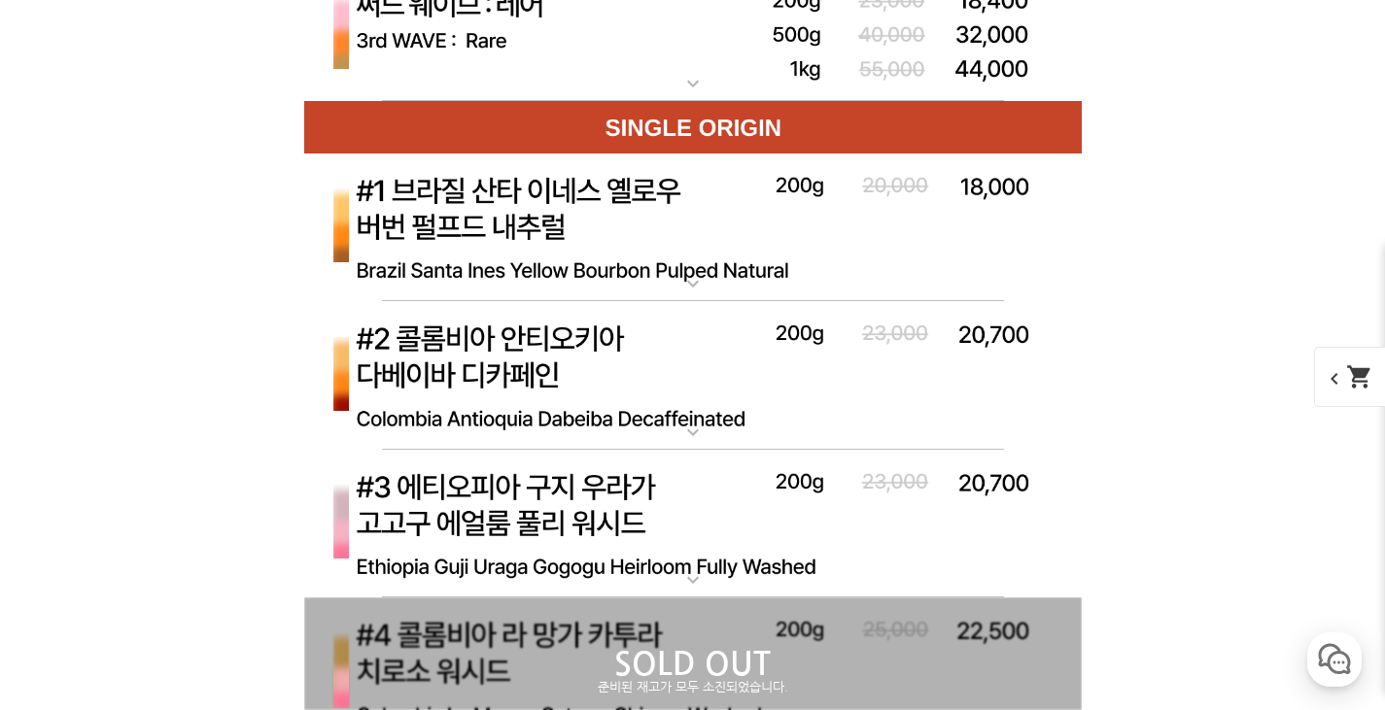
scroll to position [6803, 0]
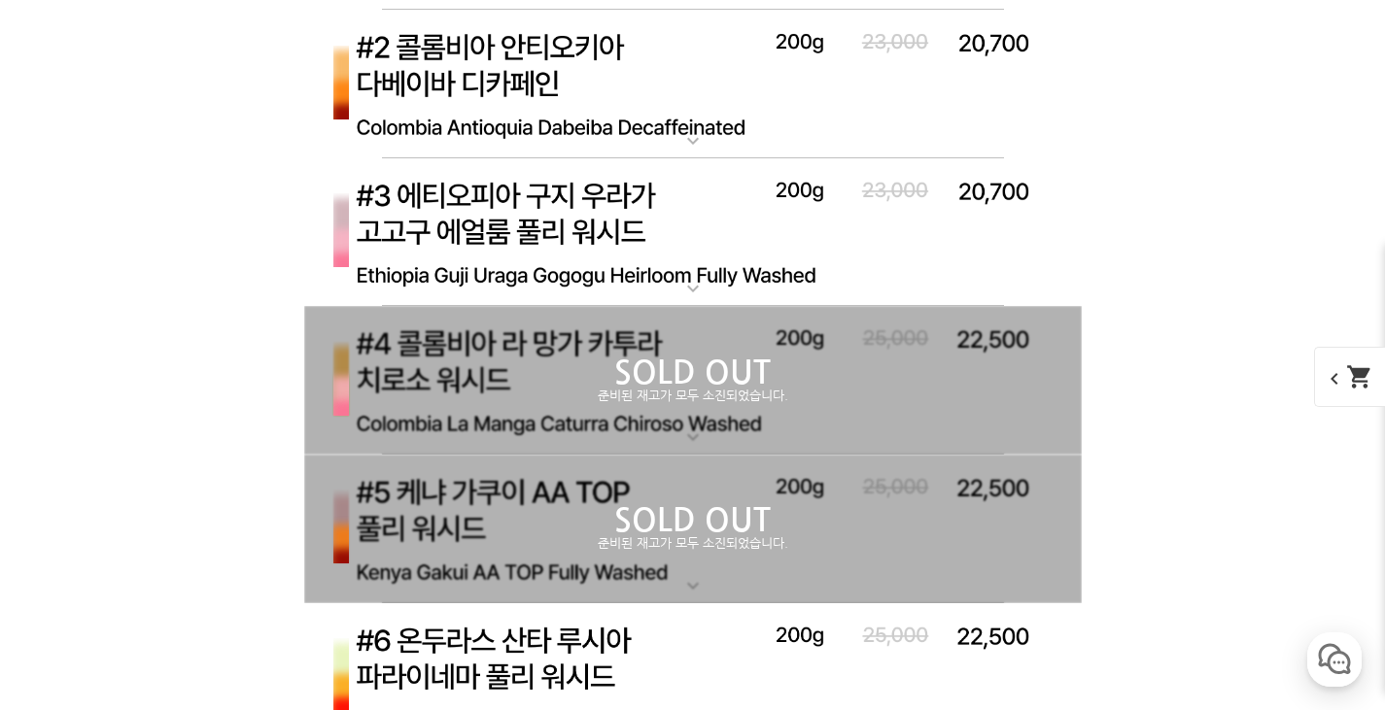
click at [695, 285] on mat-icon "expand_more" at bounding box center [693, 288] width 39 height 23
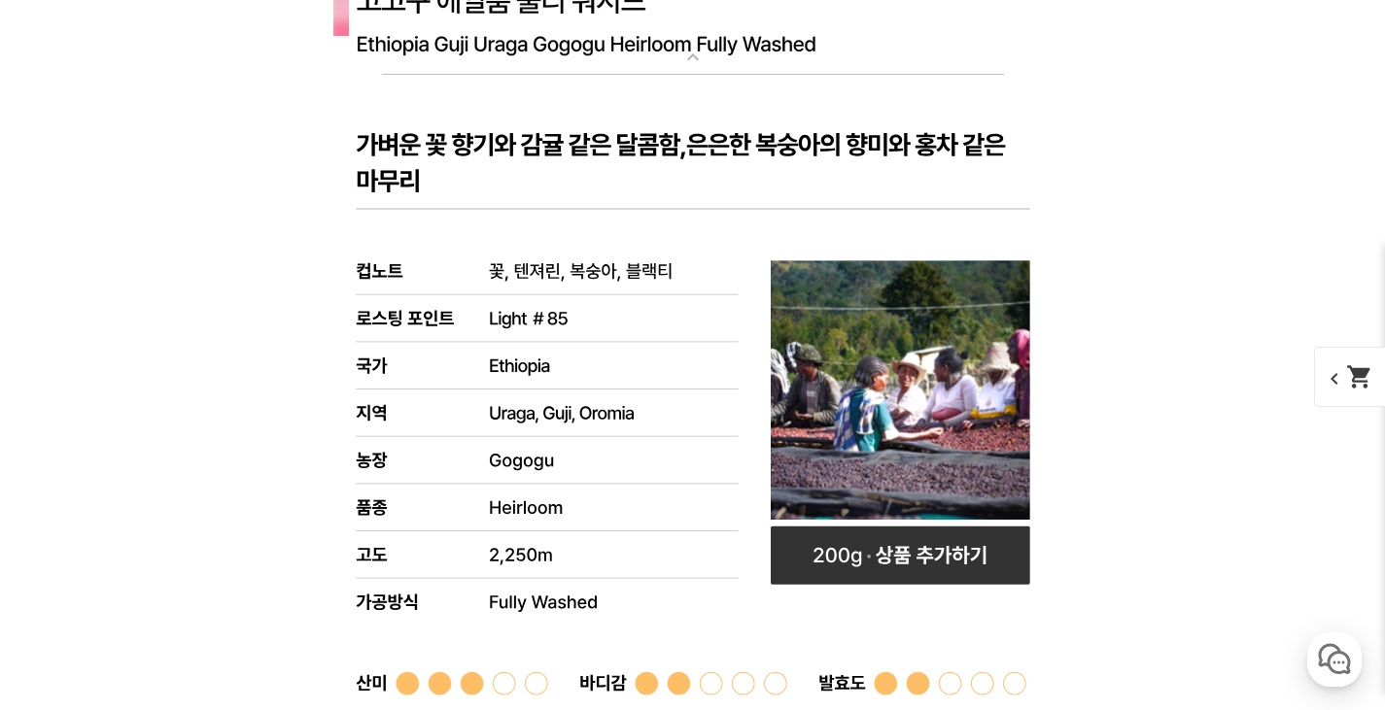
scroll to position [6998, 0]
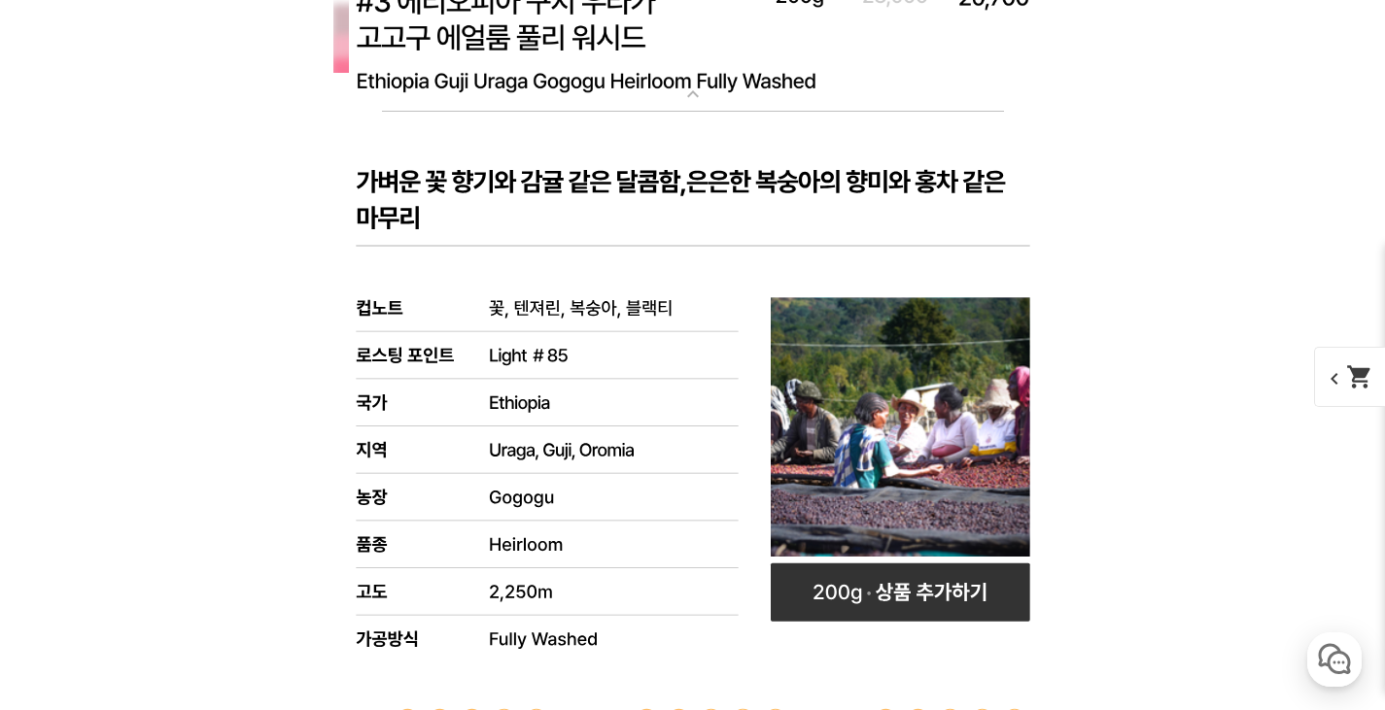
click at [699, 103] on mat-icon "expand_more" at bounding box center [693, 94] width 39 height 23
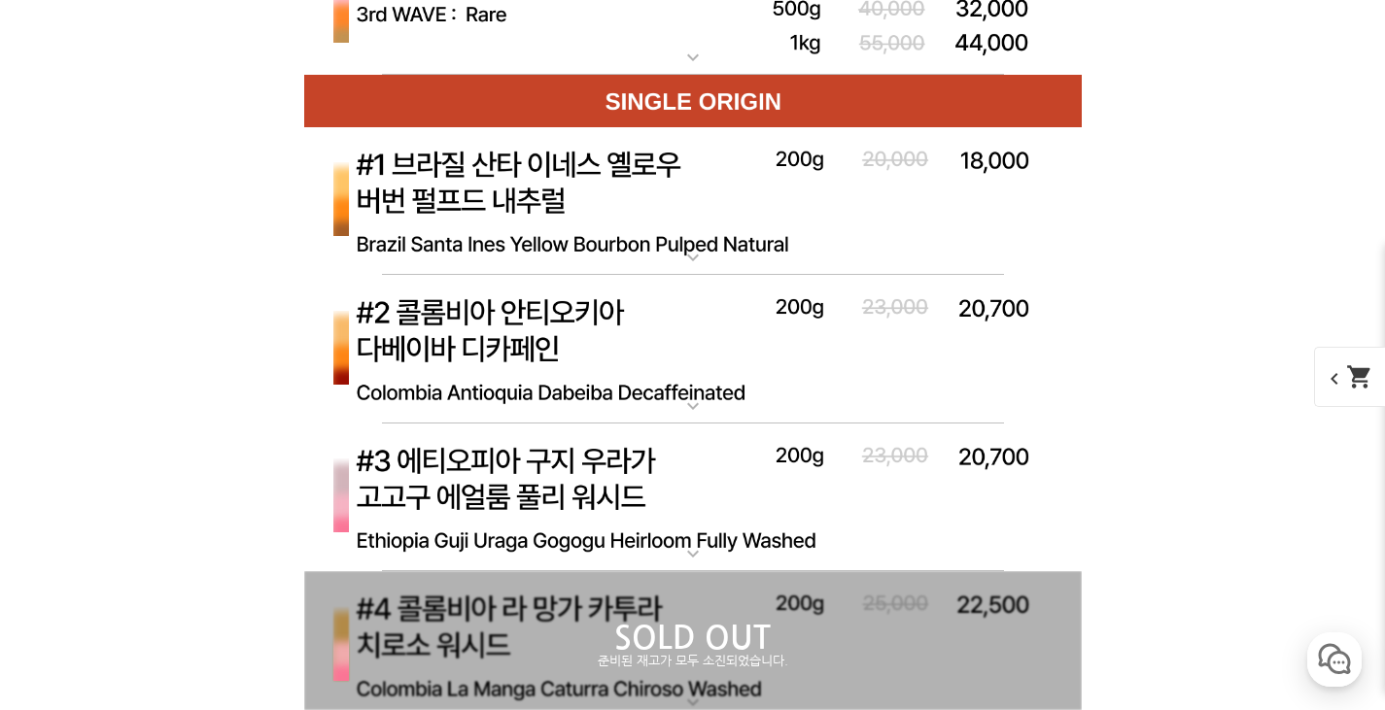
scroll to position [6512, 0]
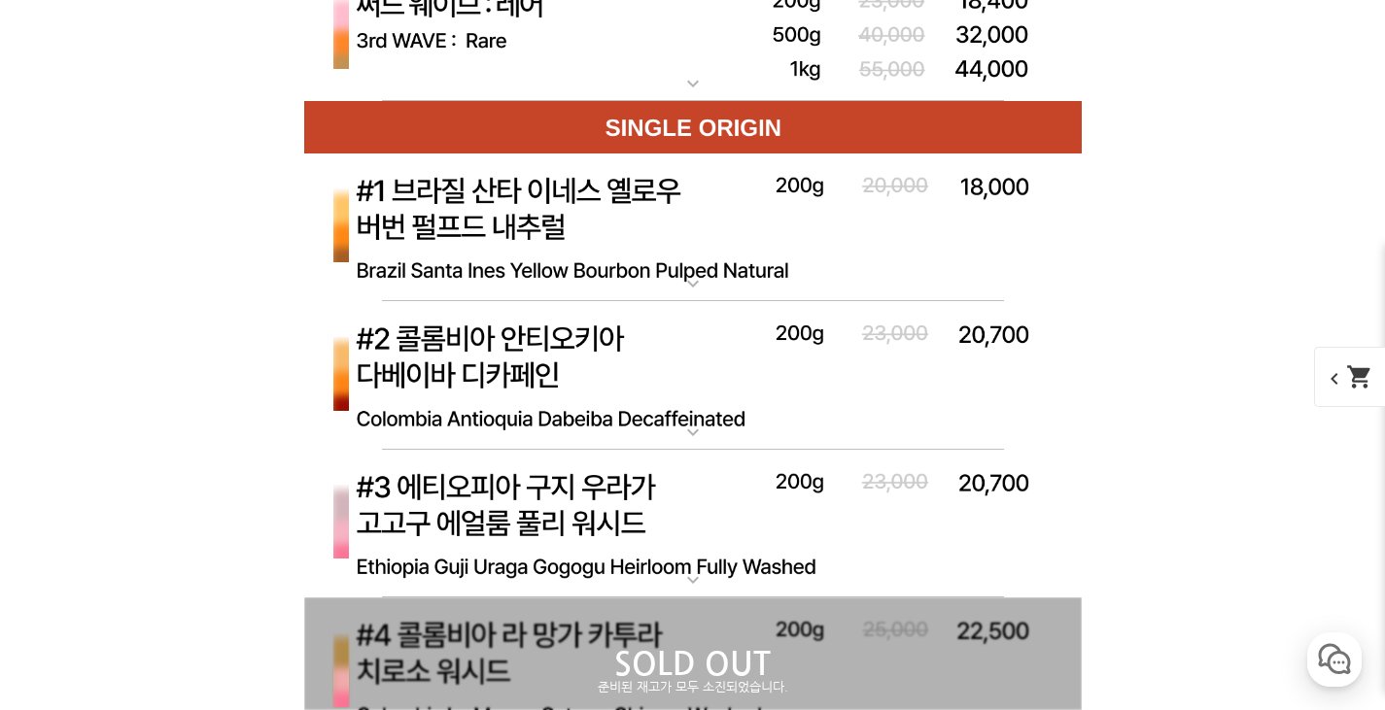
click at [703, 439] on mat-icon "expand_more" at bounding box center [693, 432] width 39 height 23
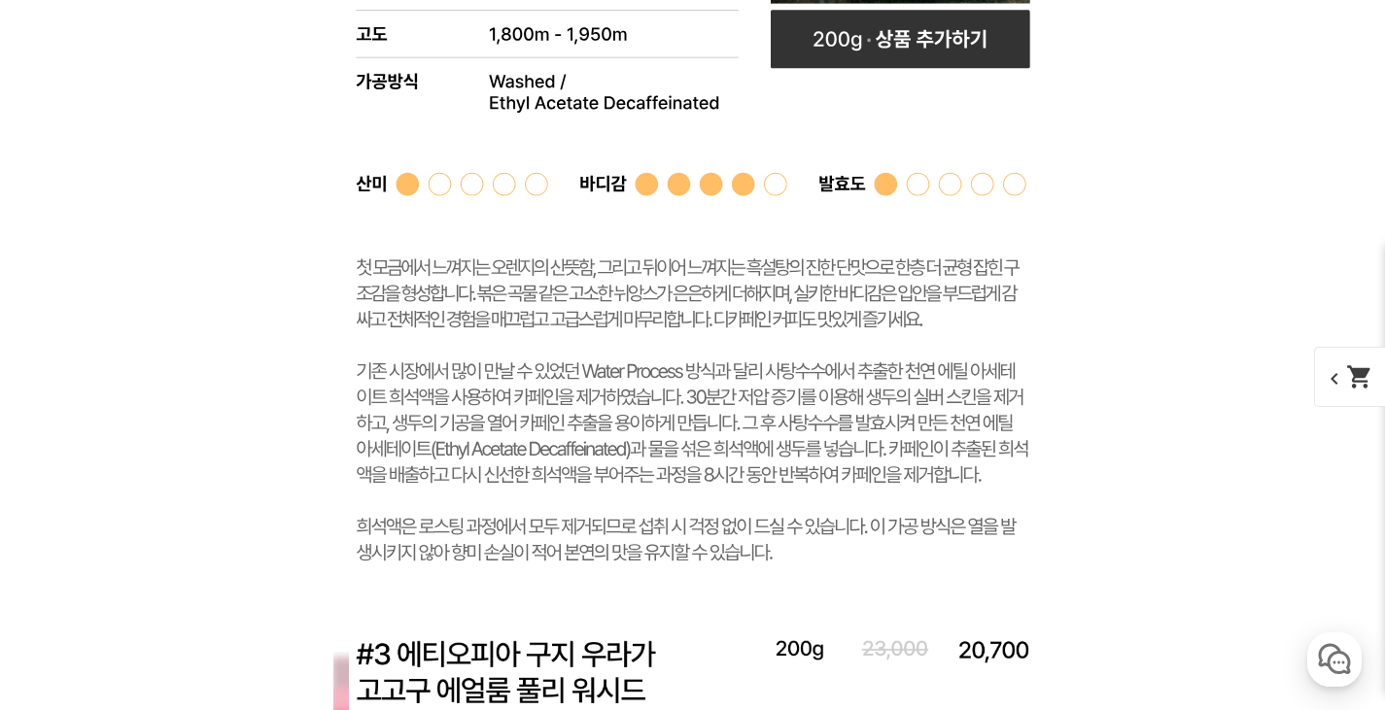
scroll to position [7386, 0]
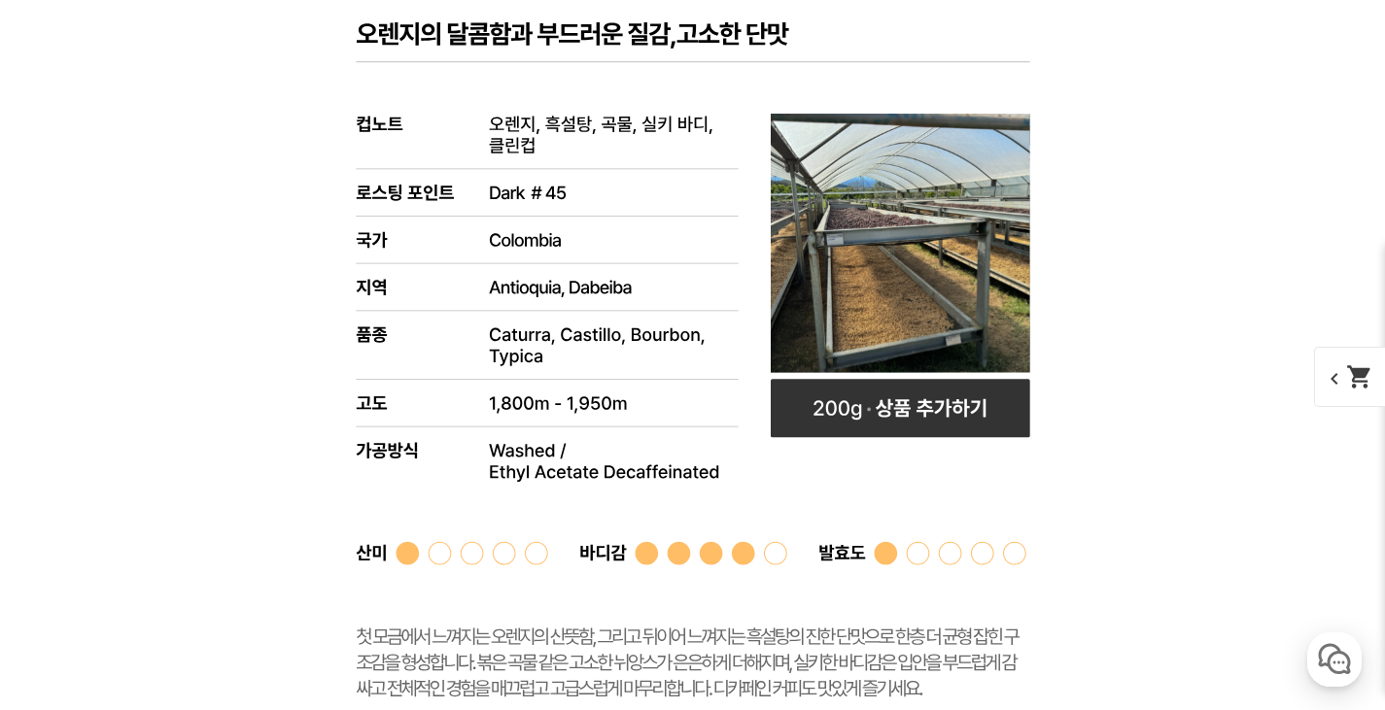
scroll to position [6512, 0]
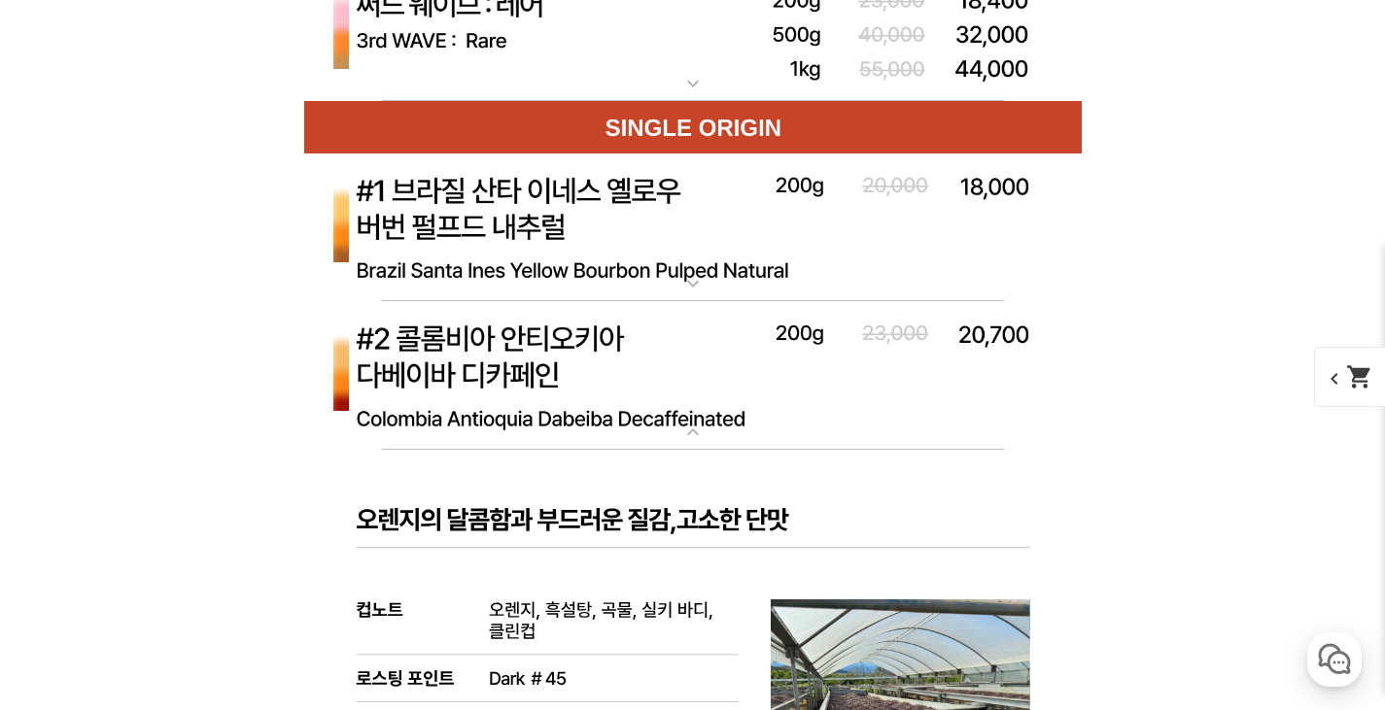
click at [700, 439] on mat-icon "expand_more" at bounding box center [693, 432] width 39 height 23
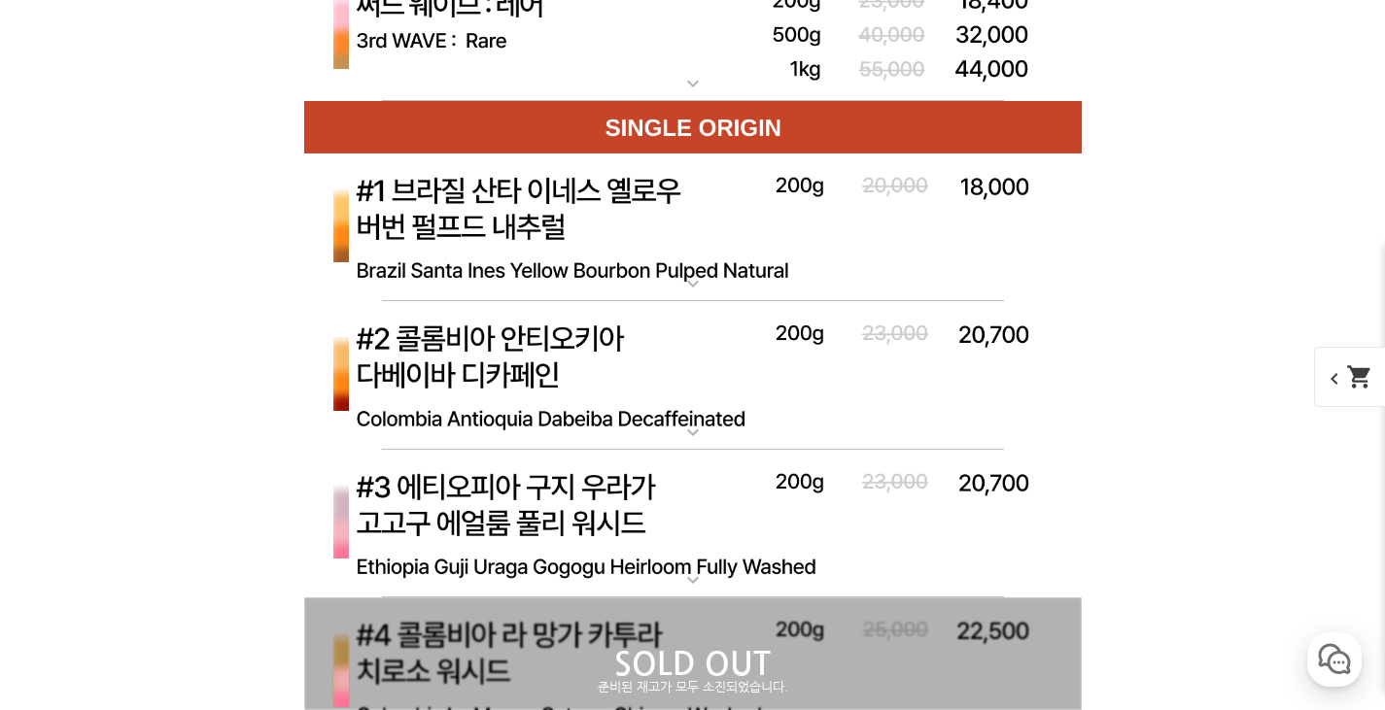
click at [700, 287] on mat-icon "expand_more" at bounding box center [693, 283] width 39 height 23
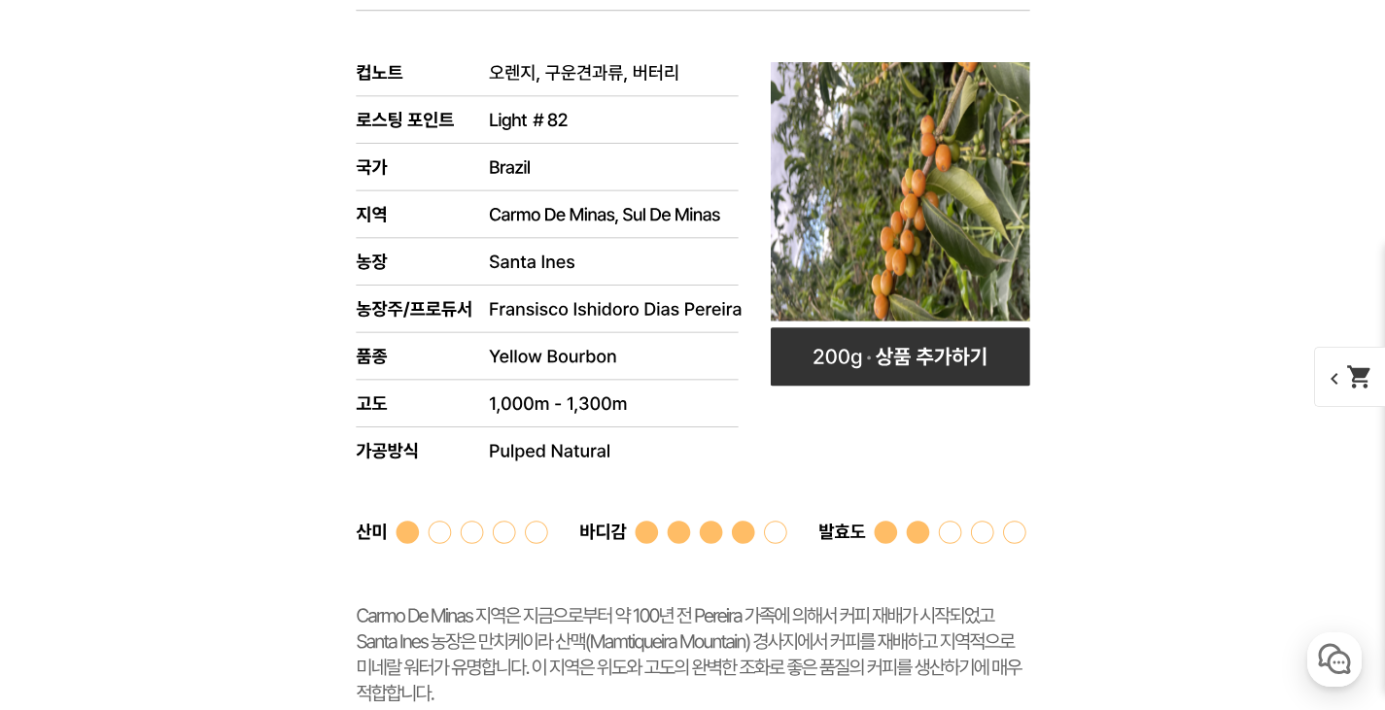
scroll to position [6317, 0]
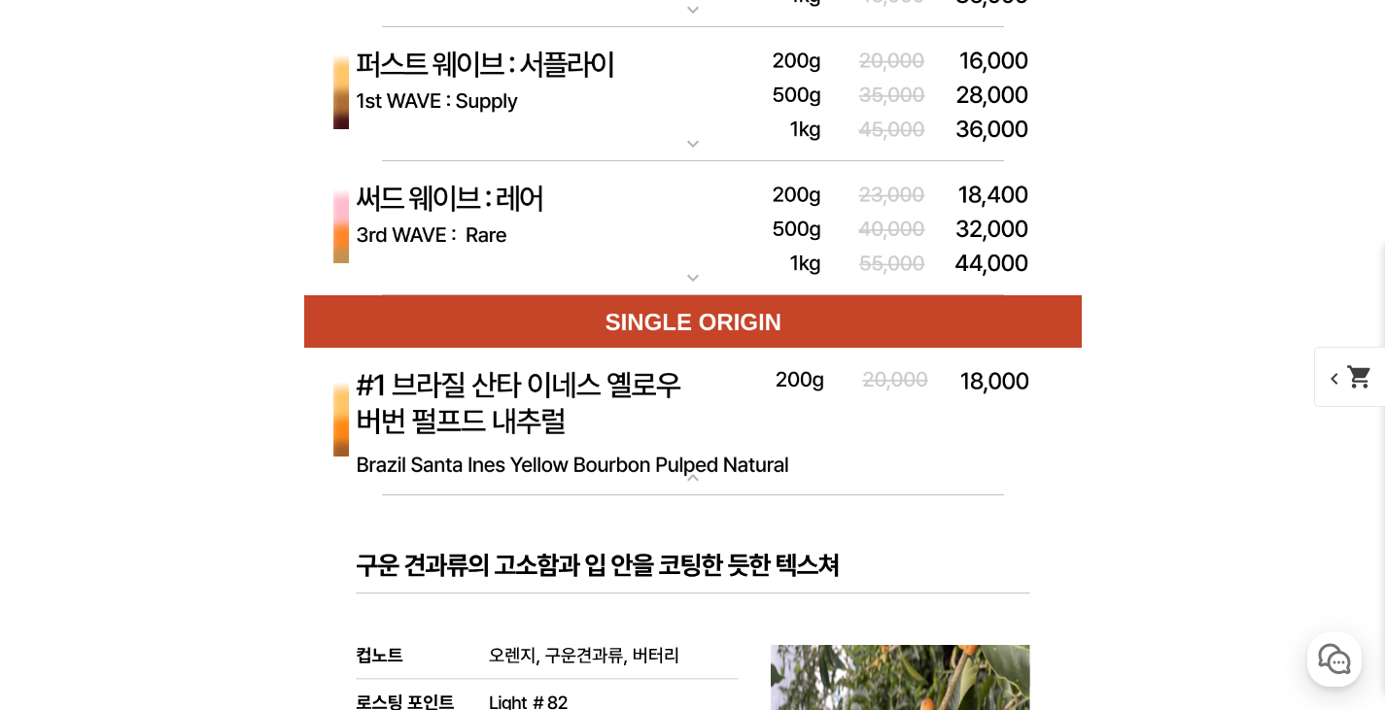
click at [691, 472] on mat-icon "expand_more" at bounding box center [693, 478] width 39 height 23
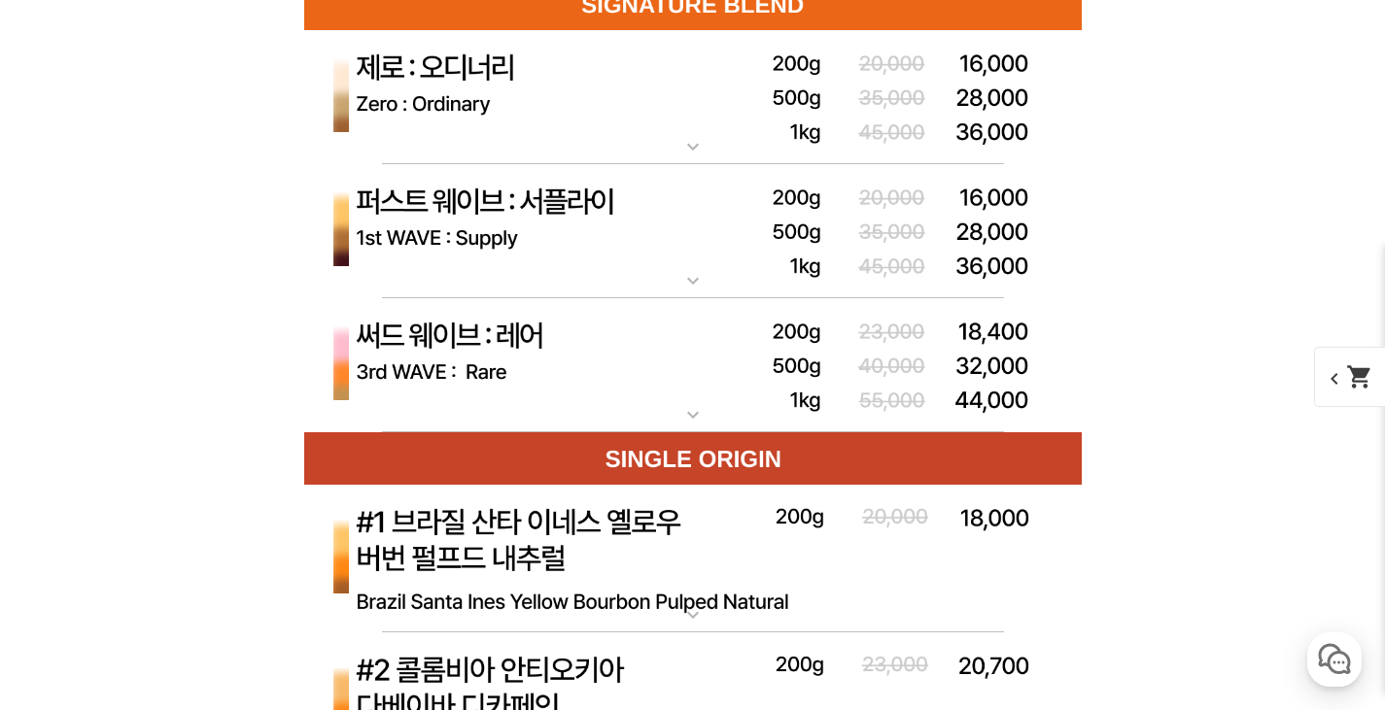
scroll to position [6026, 0]
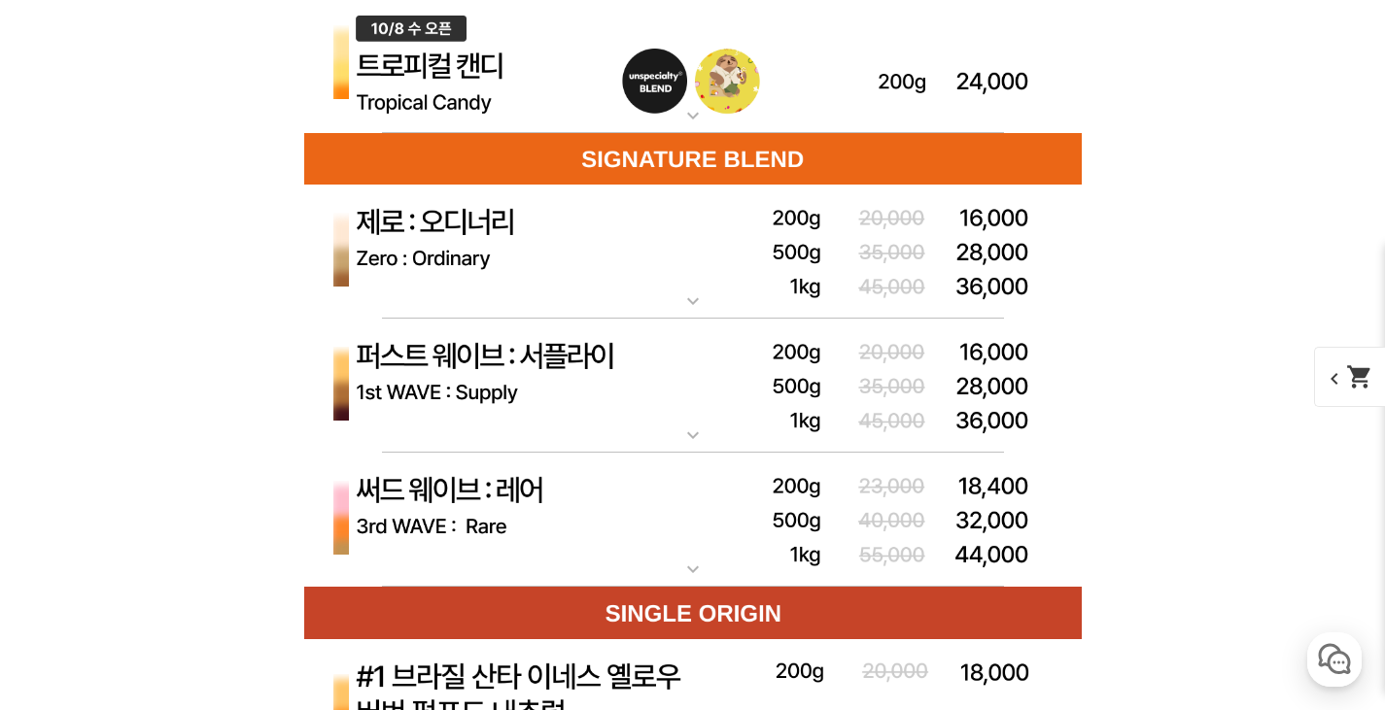
click at [694, 559] on img at bounding box center [693, 520] width 778 height 135
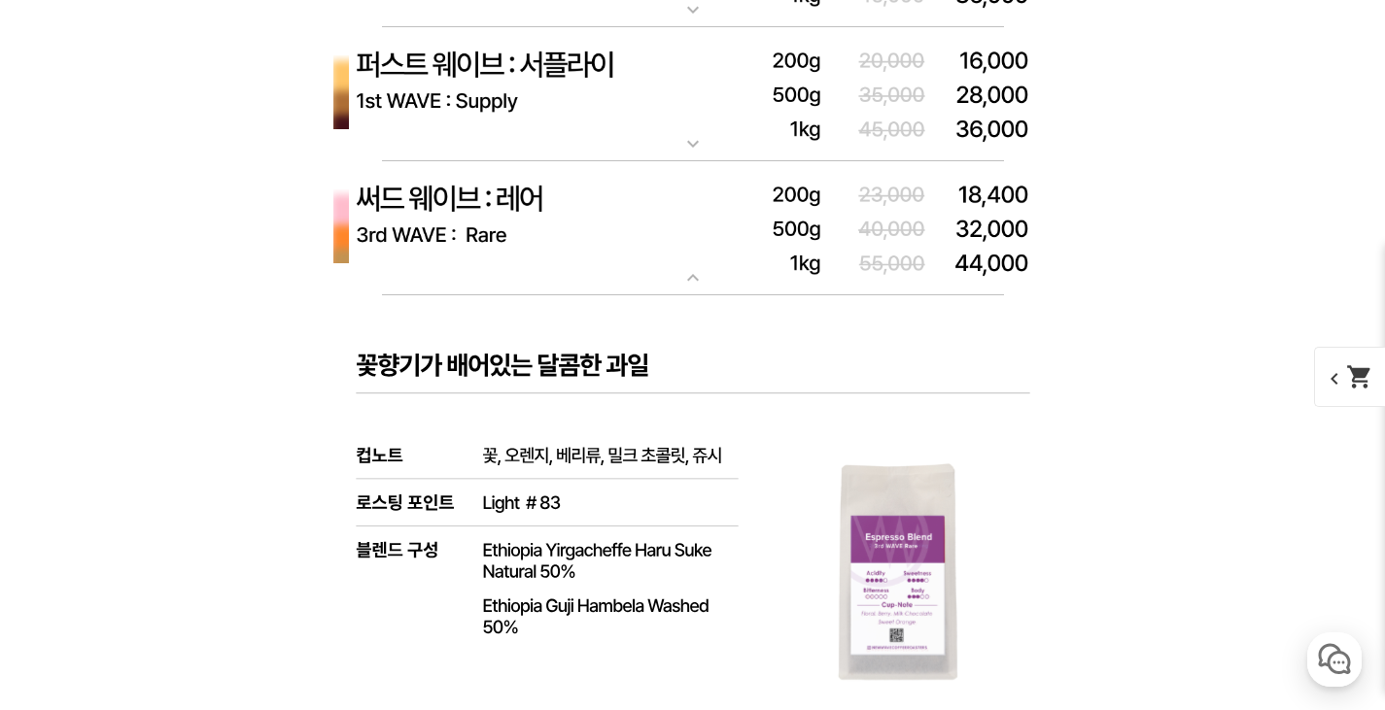
click at [683, 272] on mat-icon "expand_more" at bounding box center [693, 277] width 39 height 23
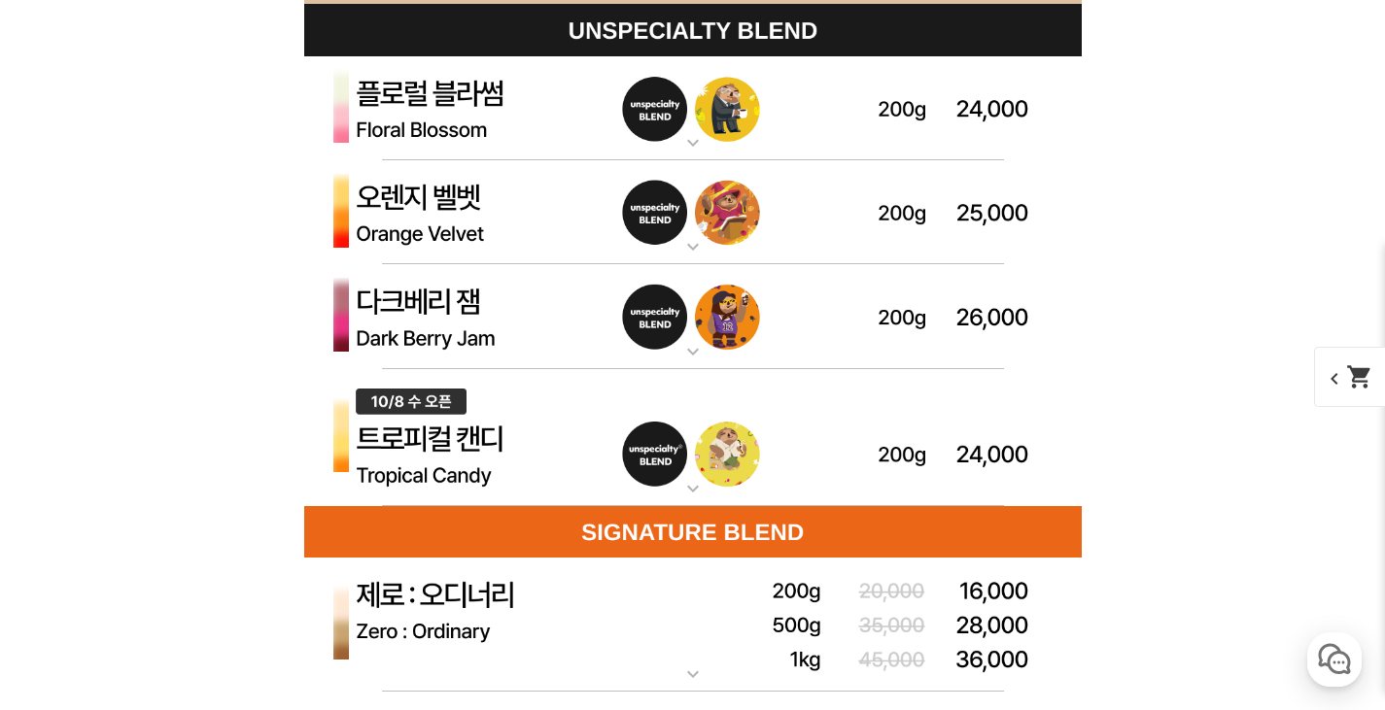
scroll to position [5637, 0]
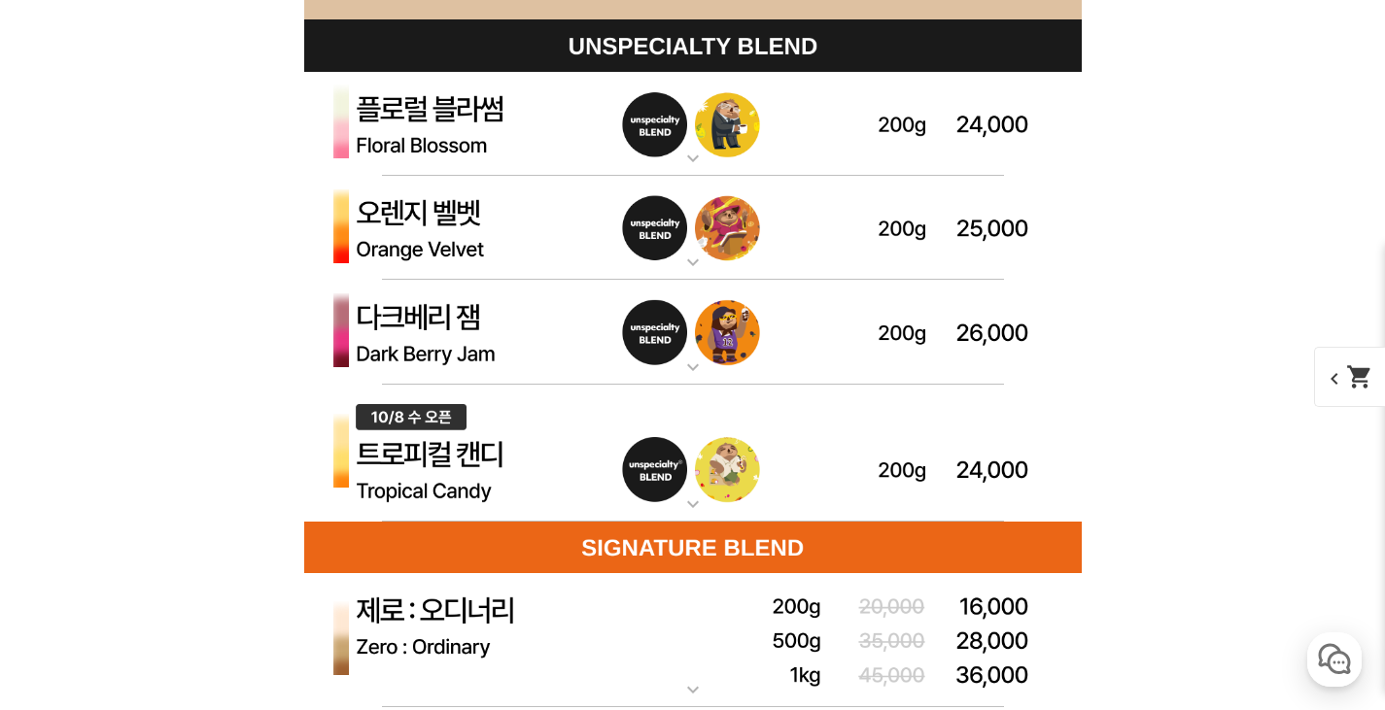
click at [693, 367] on mat-icon "expand_more" at bounding box center [693, 367] width 39 height 23
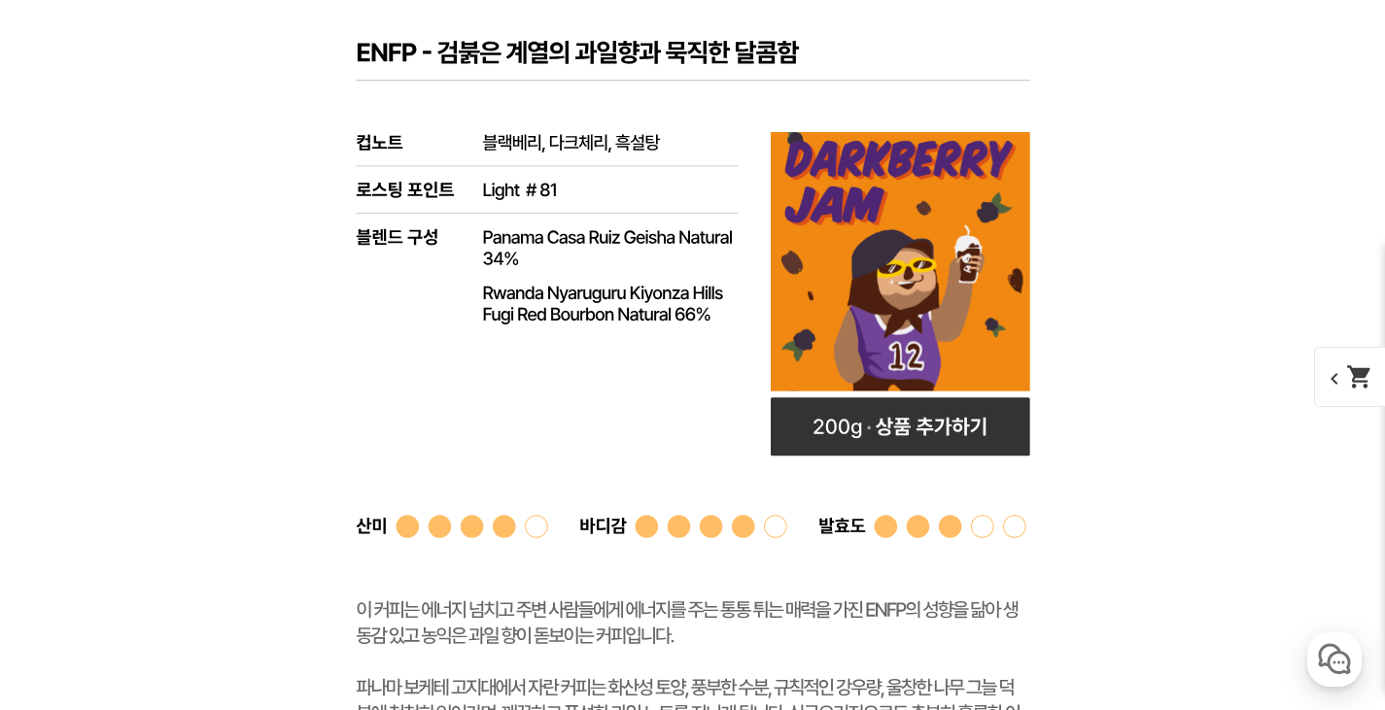
scroll to position [6220, 0]
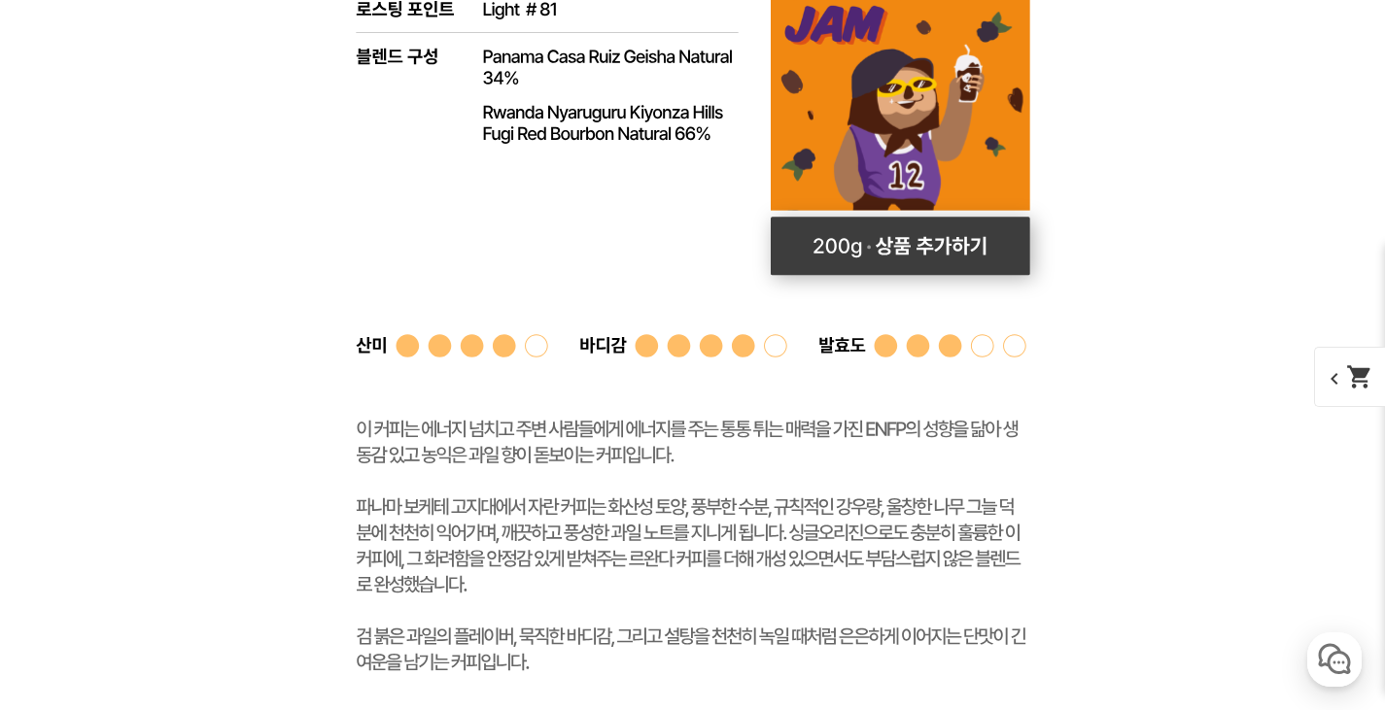
click at [962, 259] on rect at bounding box center [900, 246] width 259 height 58
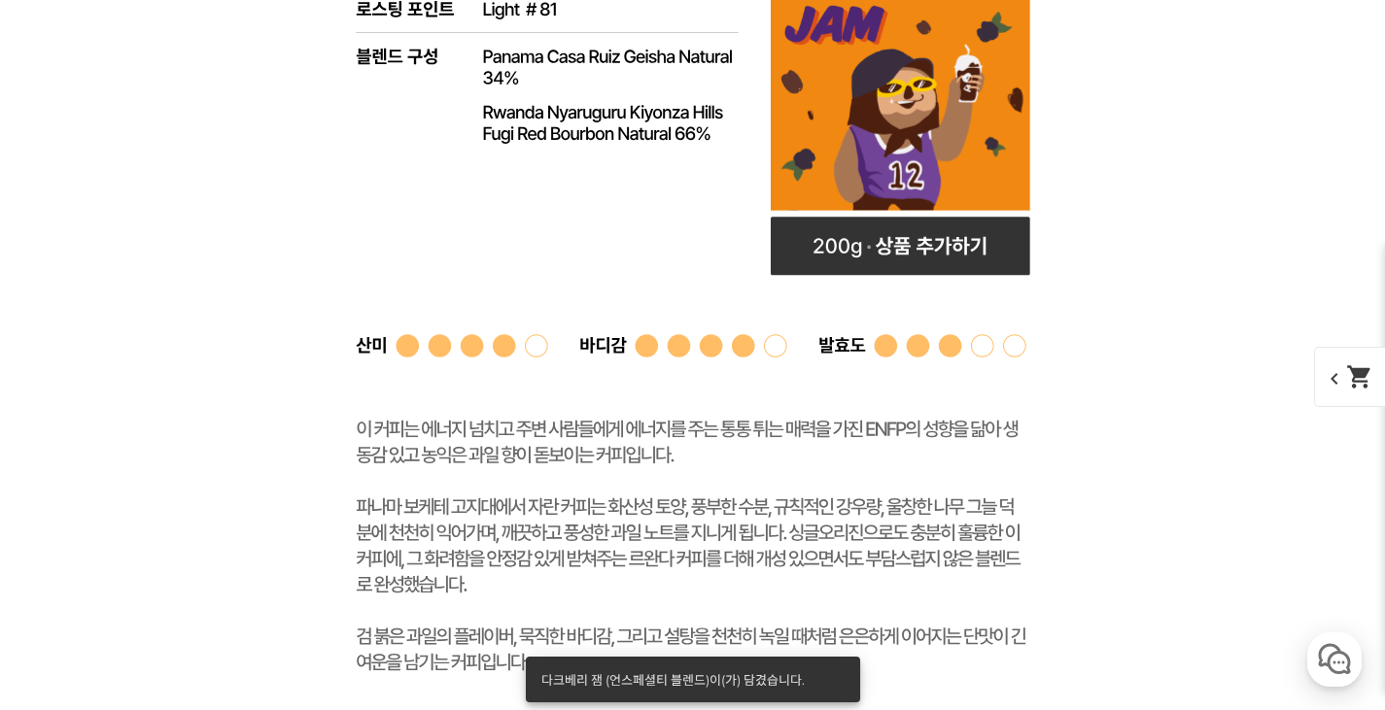
scroll to position [5637, 0]
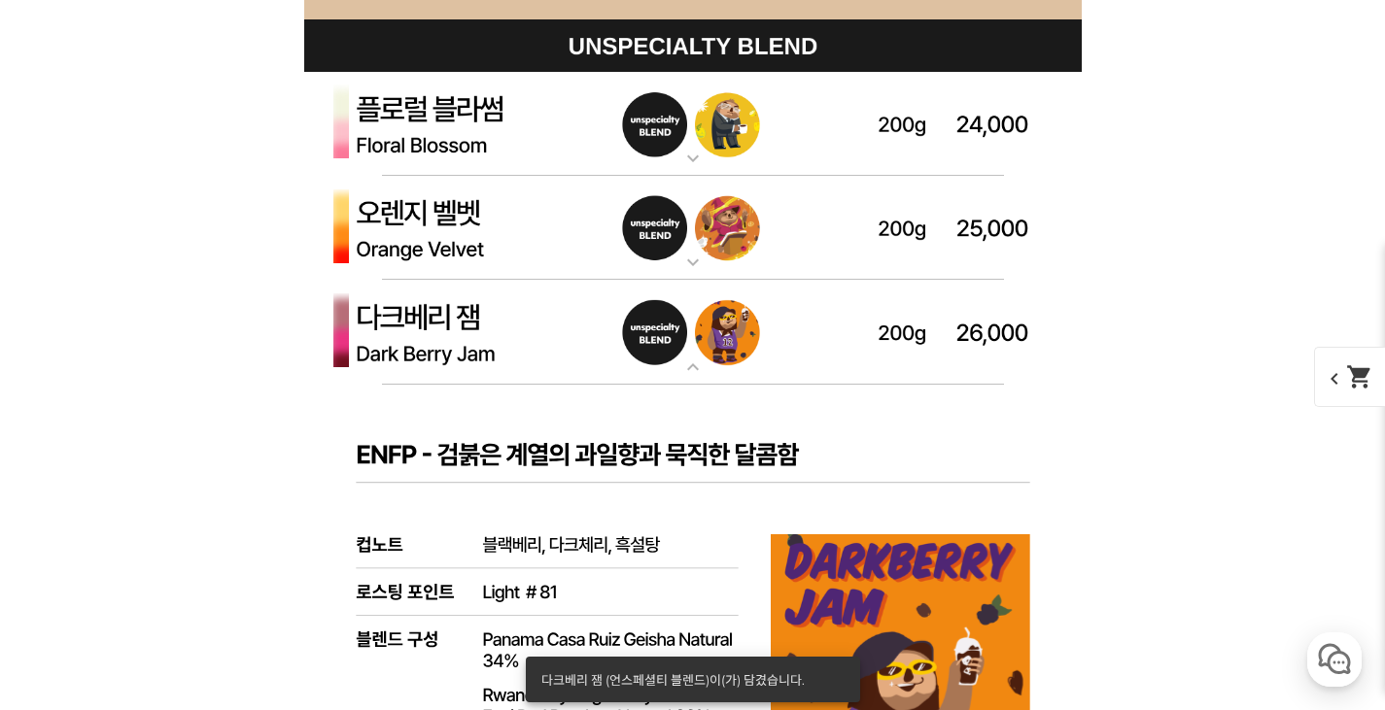
click at [690, 367] on mat-icon "expand_more" at bounding box center [693, 367] width 39 height 23
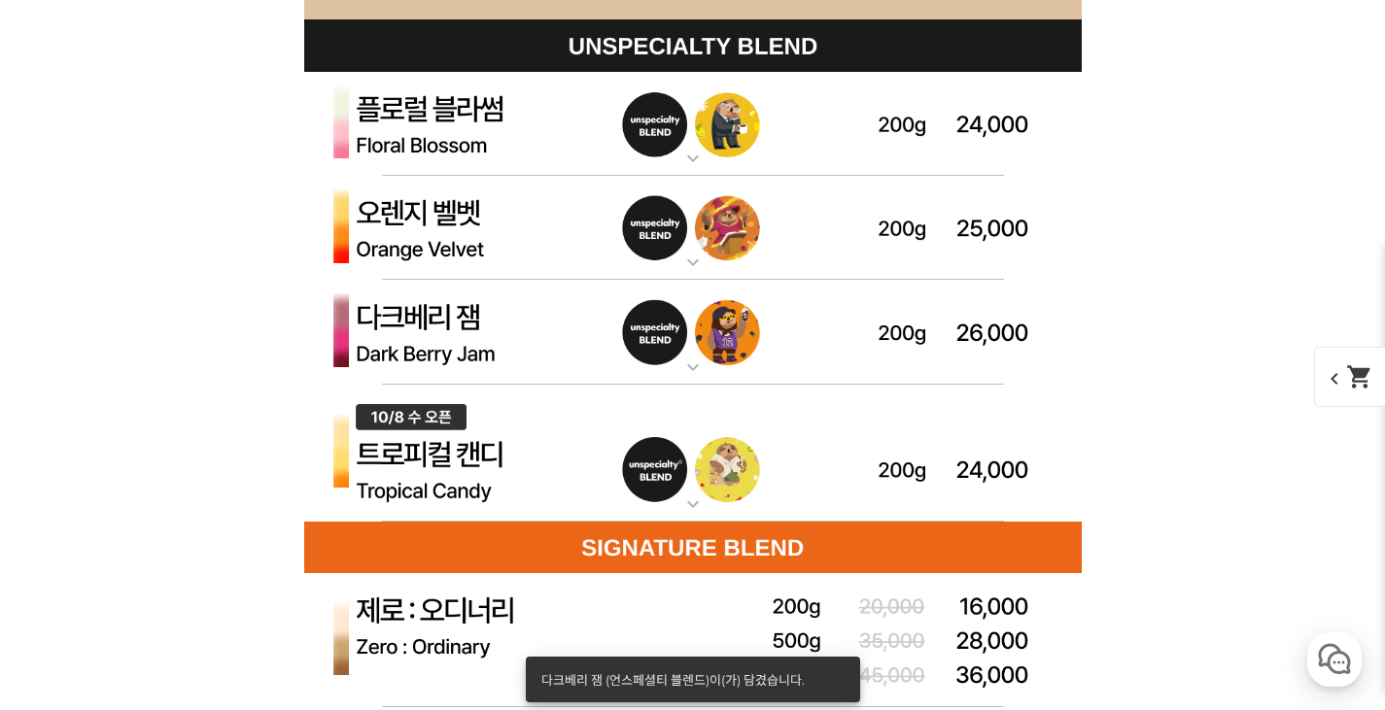
click at [694, 159] on mat-icon "expand_more" at bounding box center [693, 158] width 39 height 23
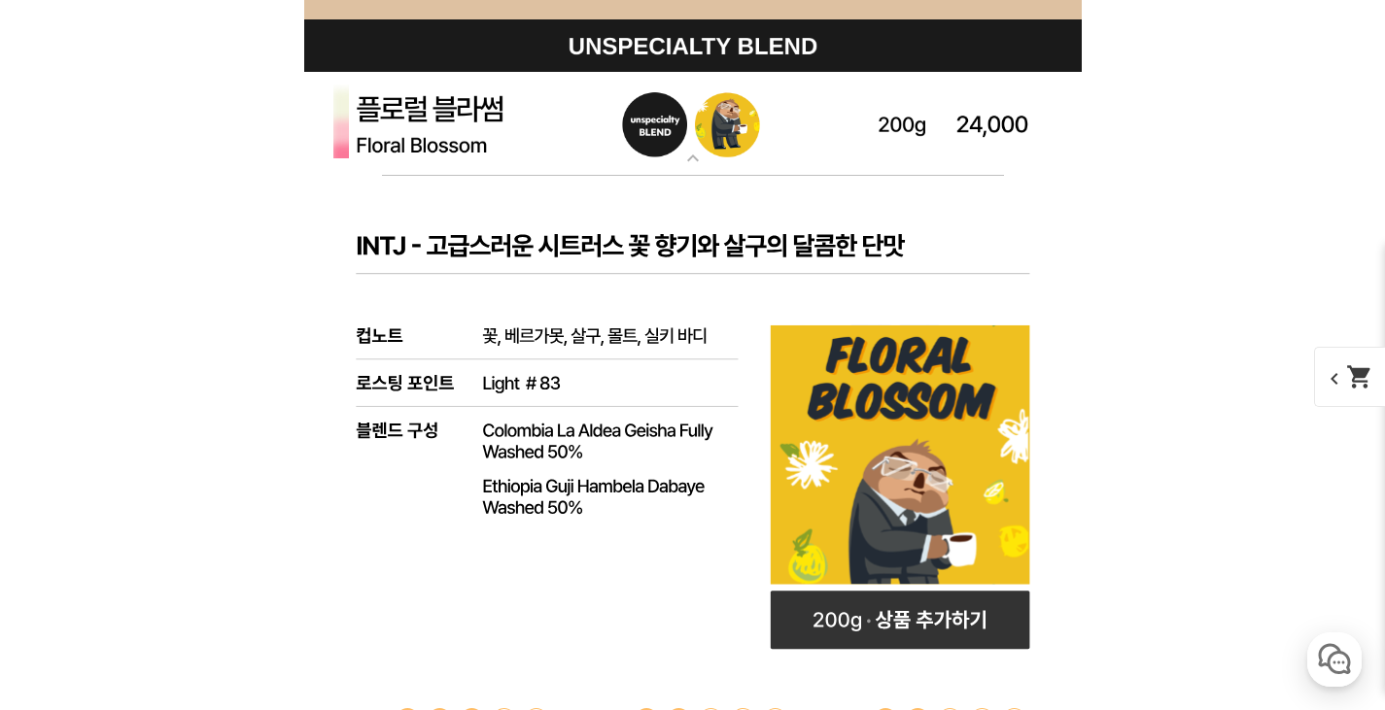
click at [699, 164] on mat-icon "expand_more" at bounding box center [693, 158] width 39 height 23
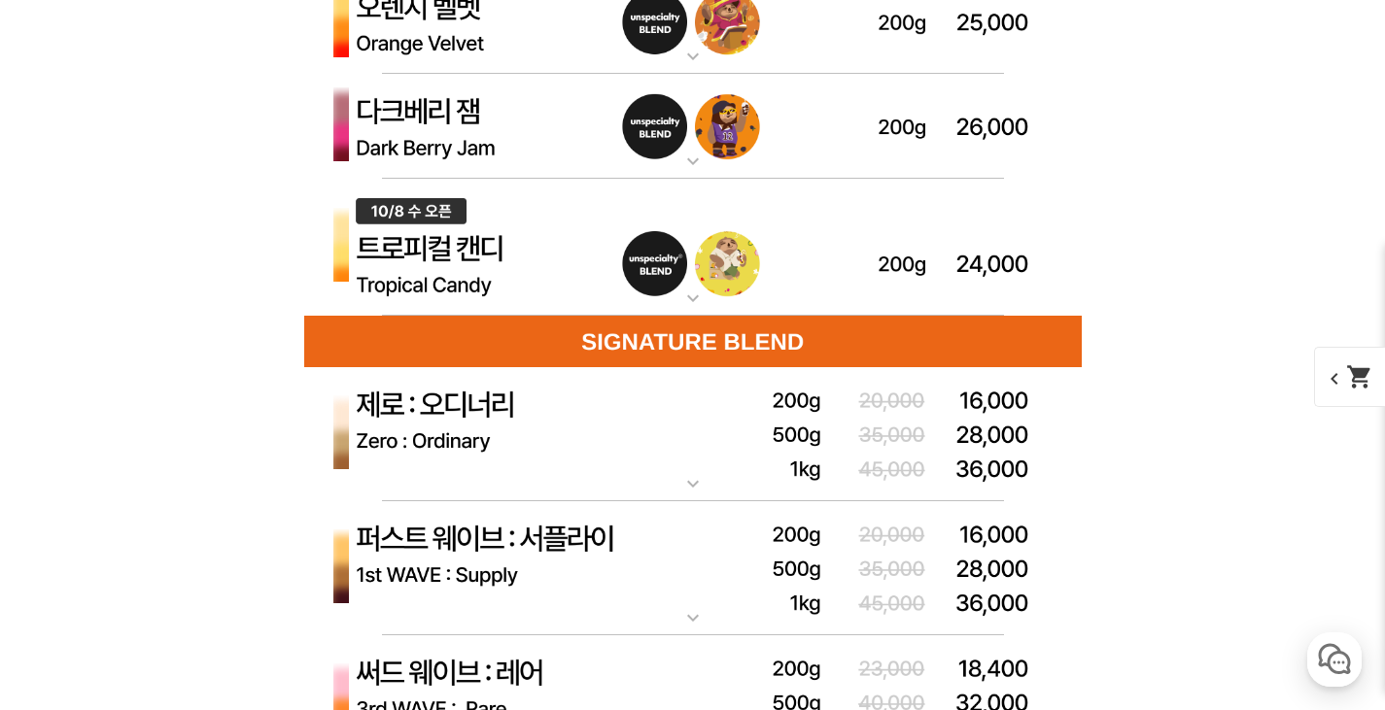
scroll to position [5929, 0]
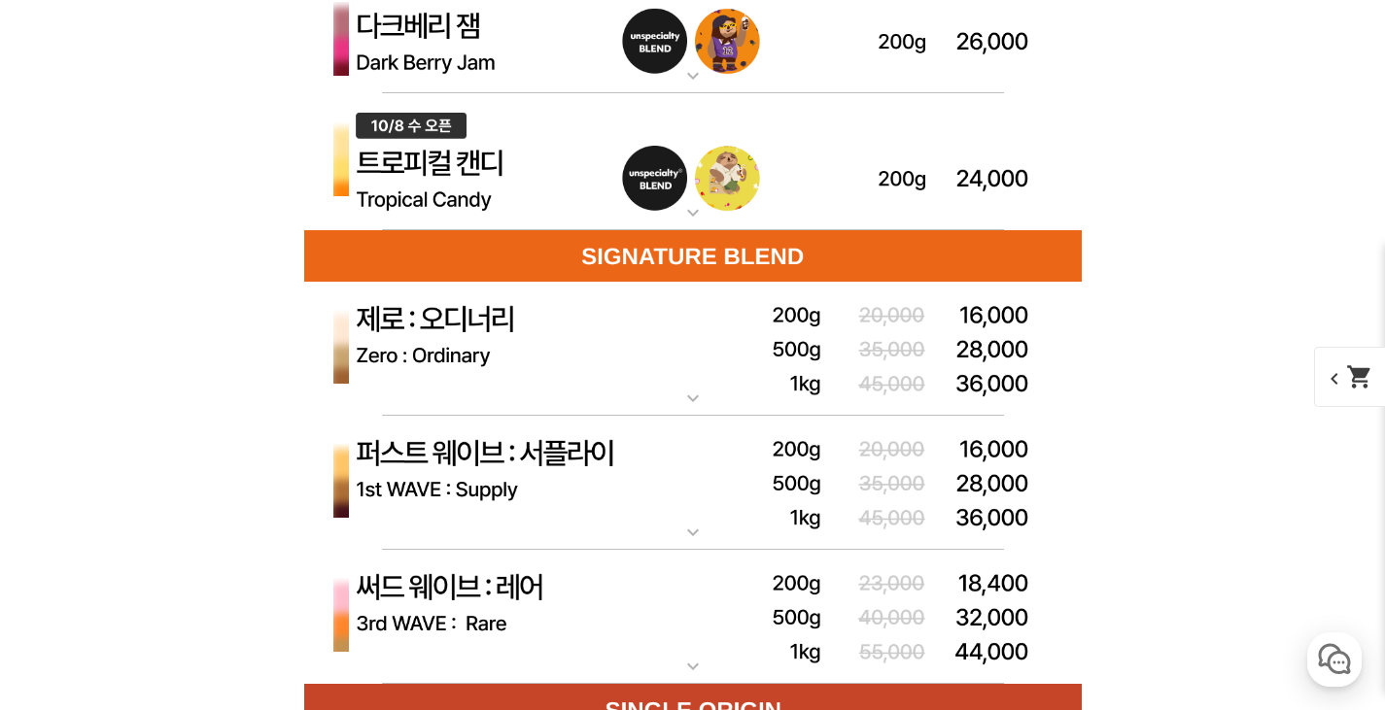
click at [688, 218] on mat-icon "expand_more" at bounding box center [693, 212] width 39 height 23
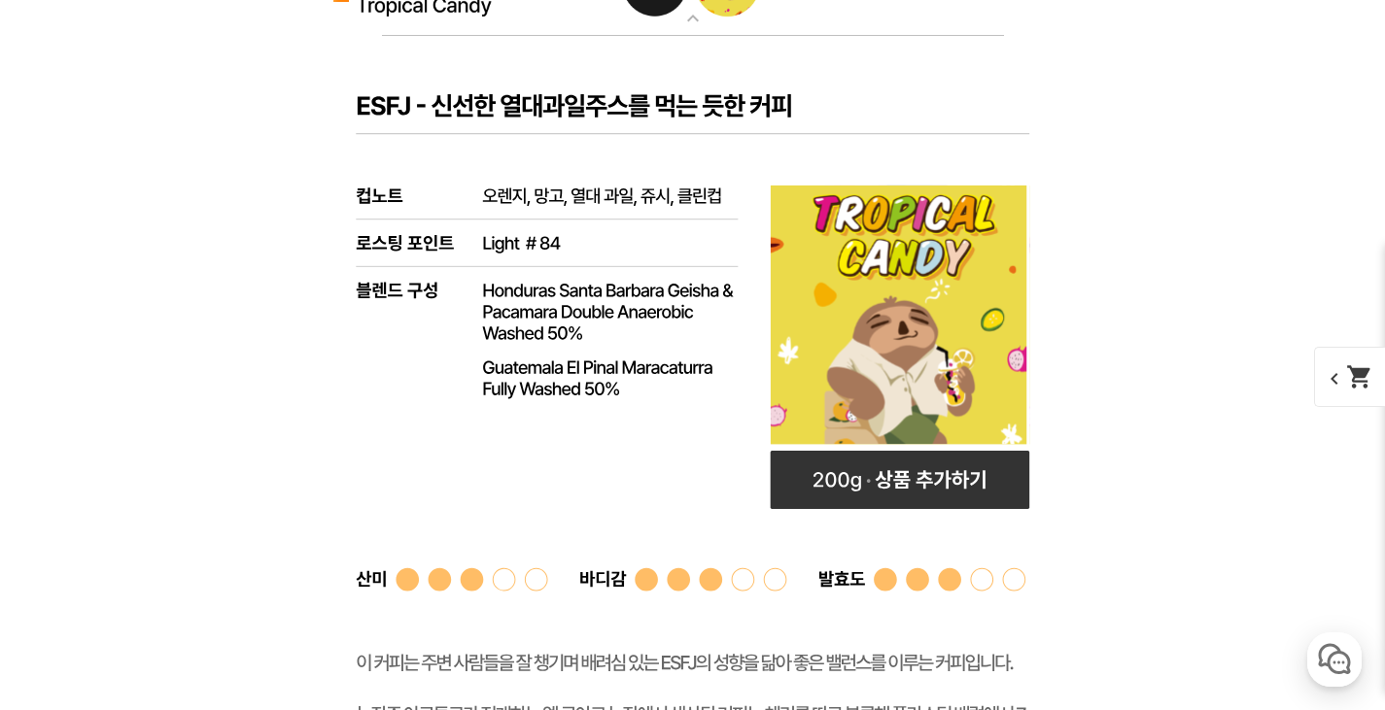
scroll to position [6150, 0]
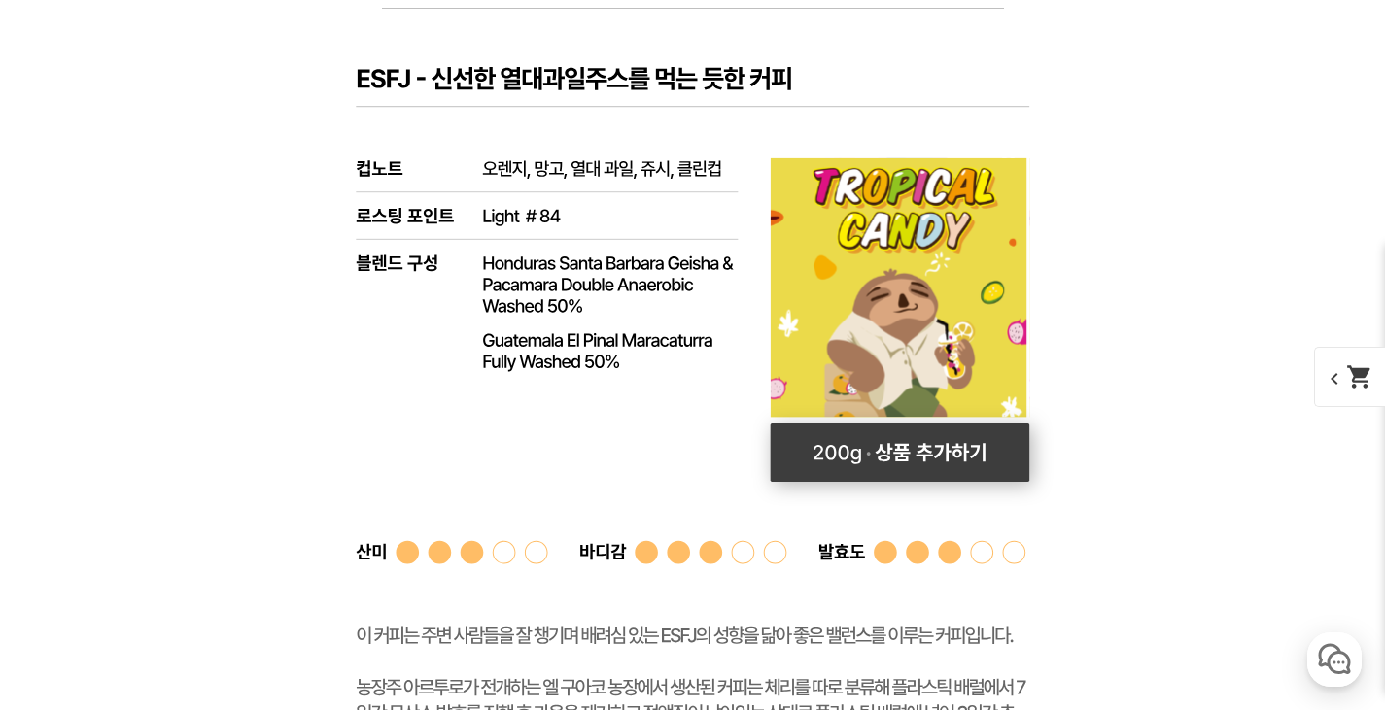
click at [907, 458] on rect at bounding box center [899, 453] width 259 height 58
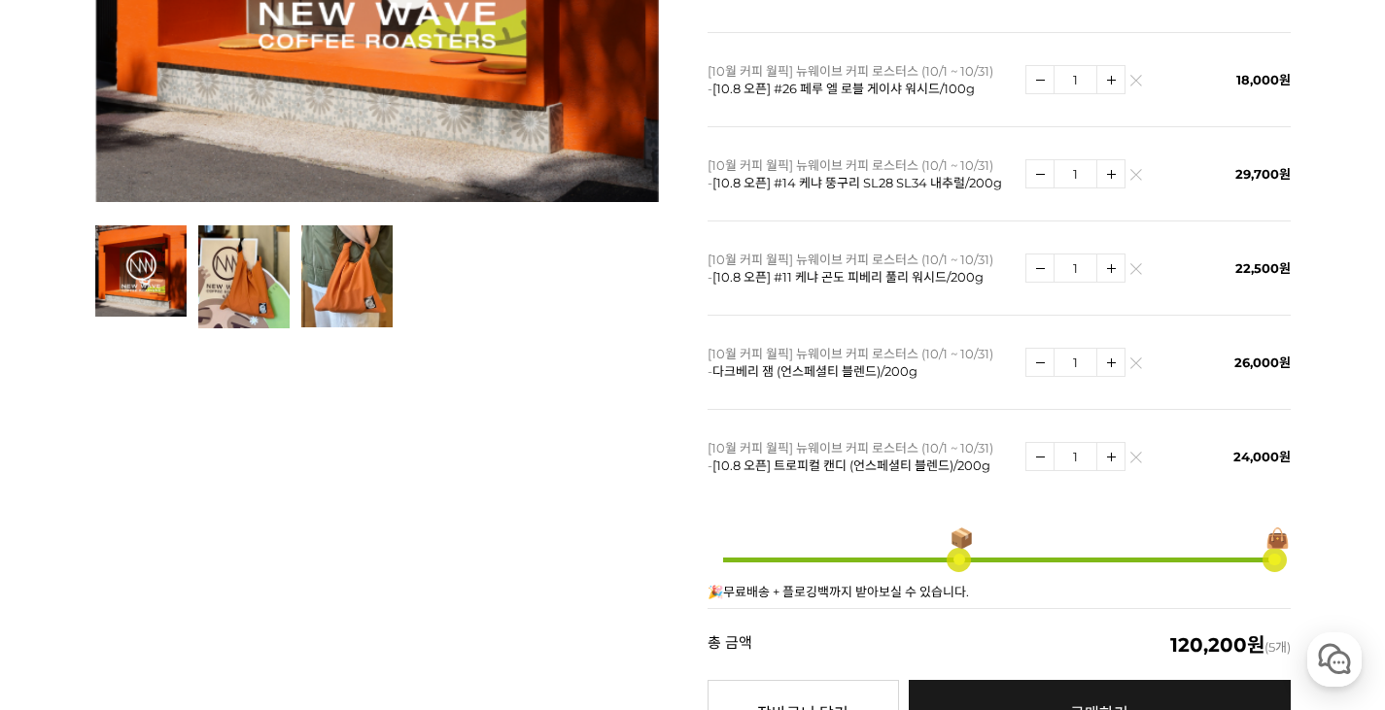
scroll to position [486, 0]
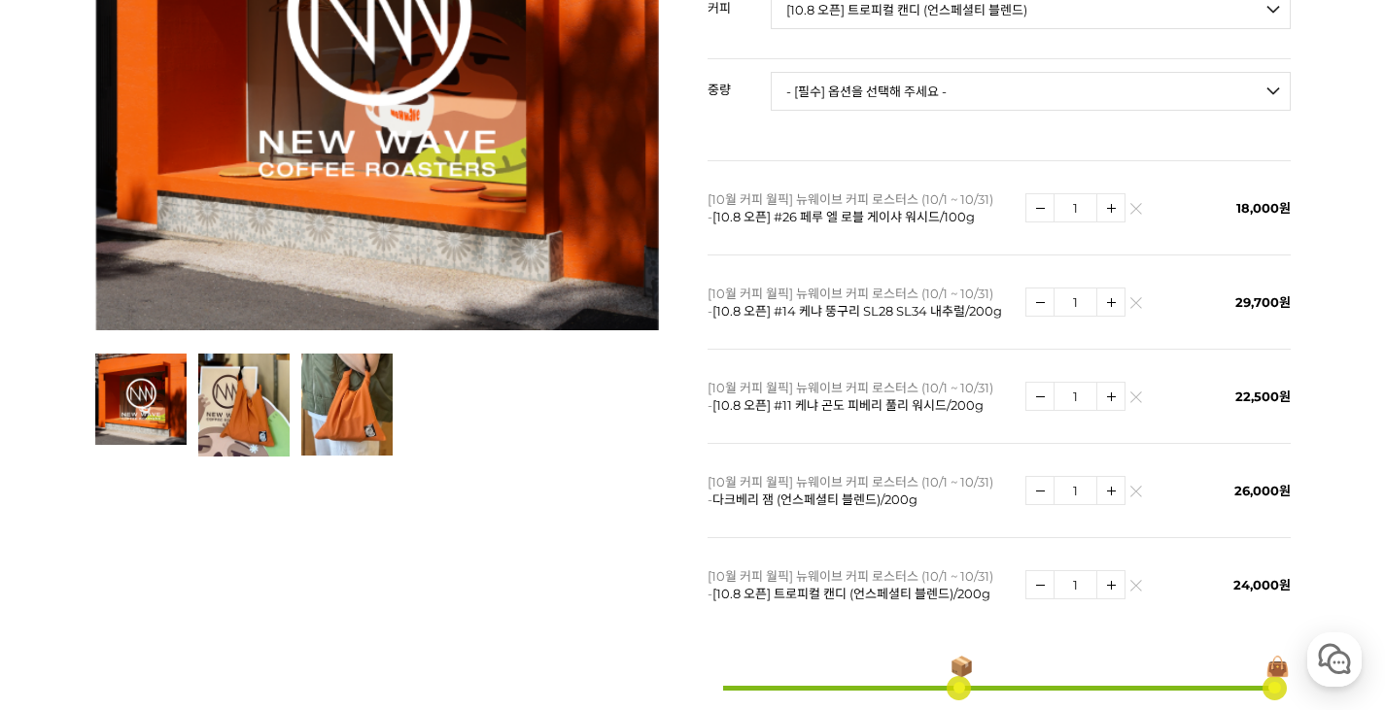
click at [1144, 282] on td "1" at bounding box center [1104, 302] width 159 height 94
click at [1140, 302] on img at bounding box center [1135, 307] width 11 height 11
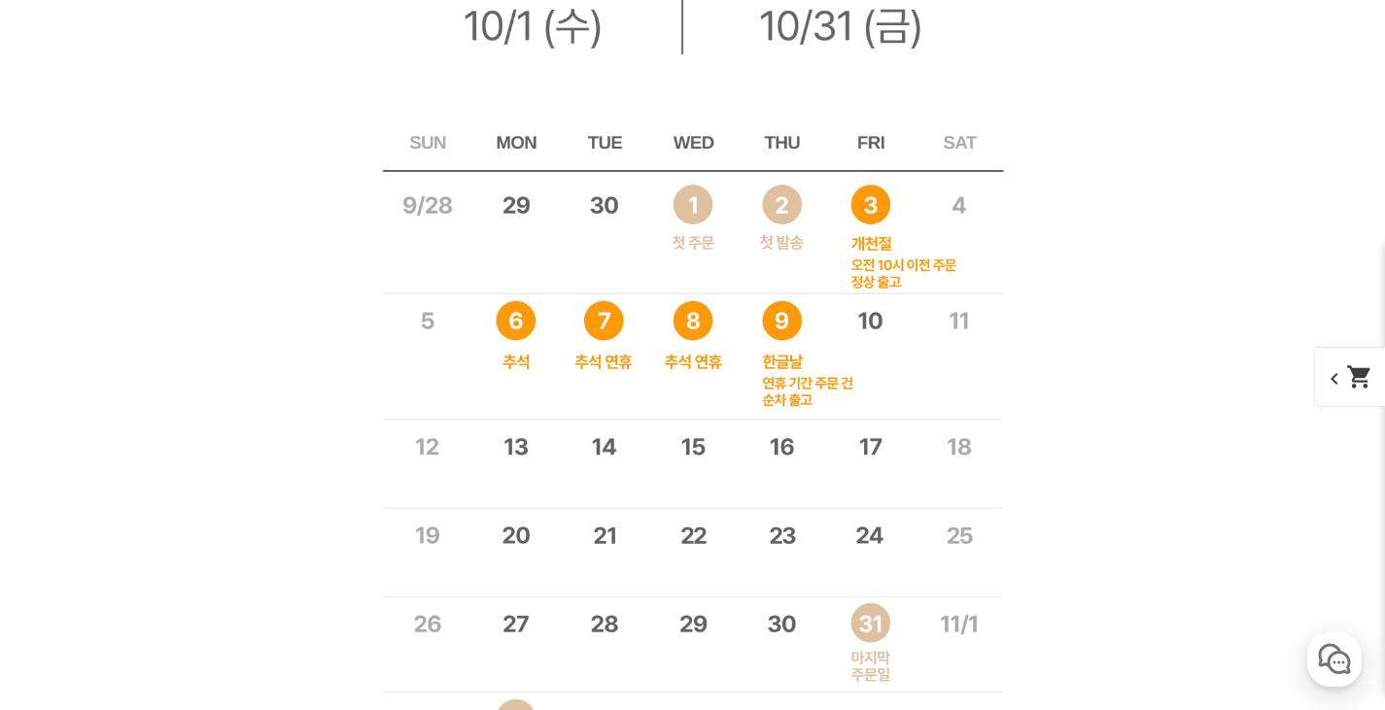
scroll to position [15551, 0]
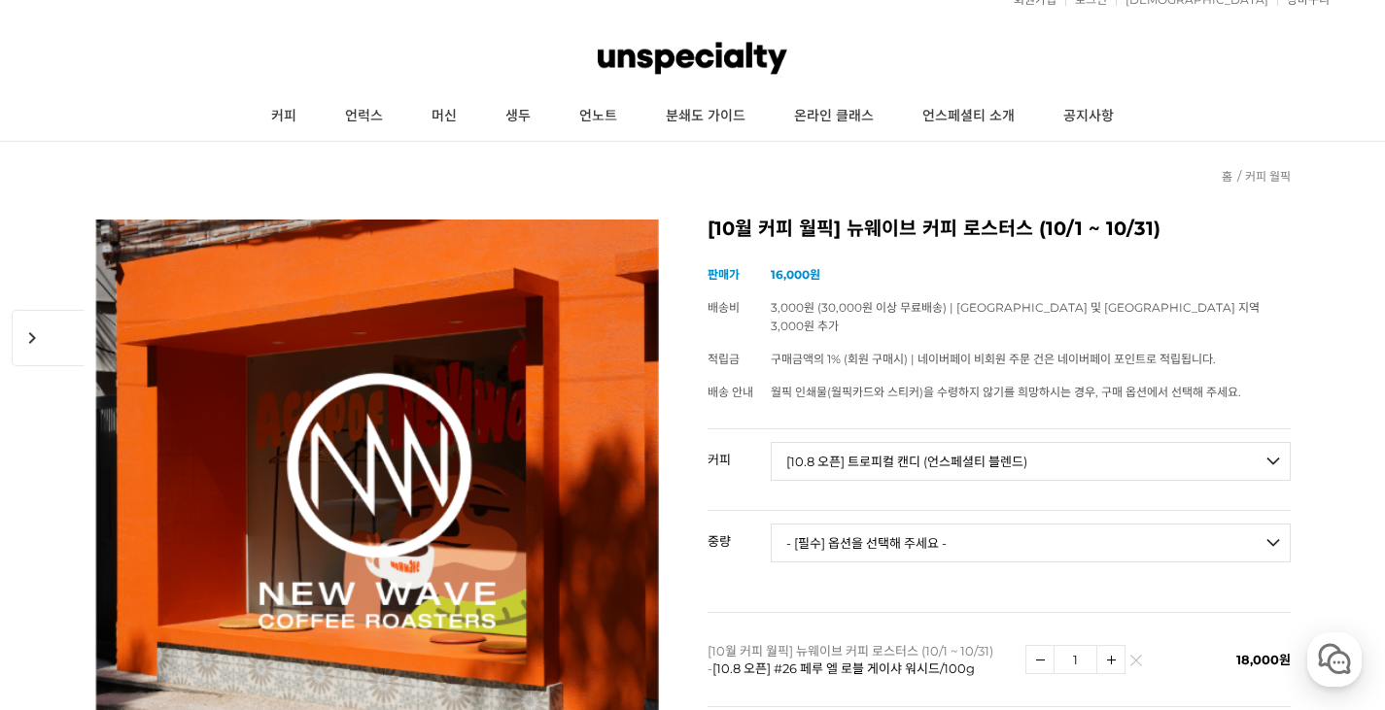
scroll to position [194, 0]
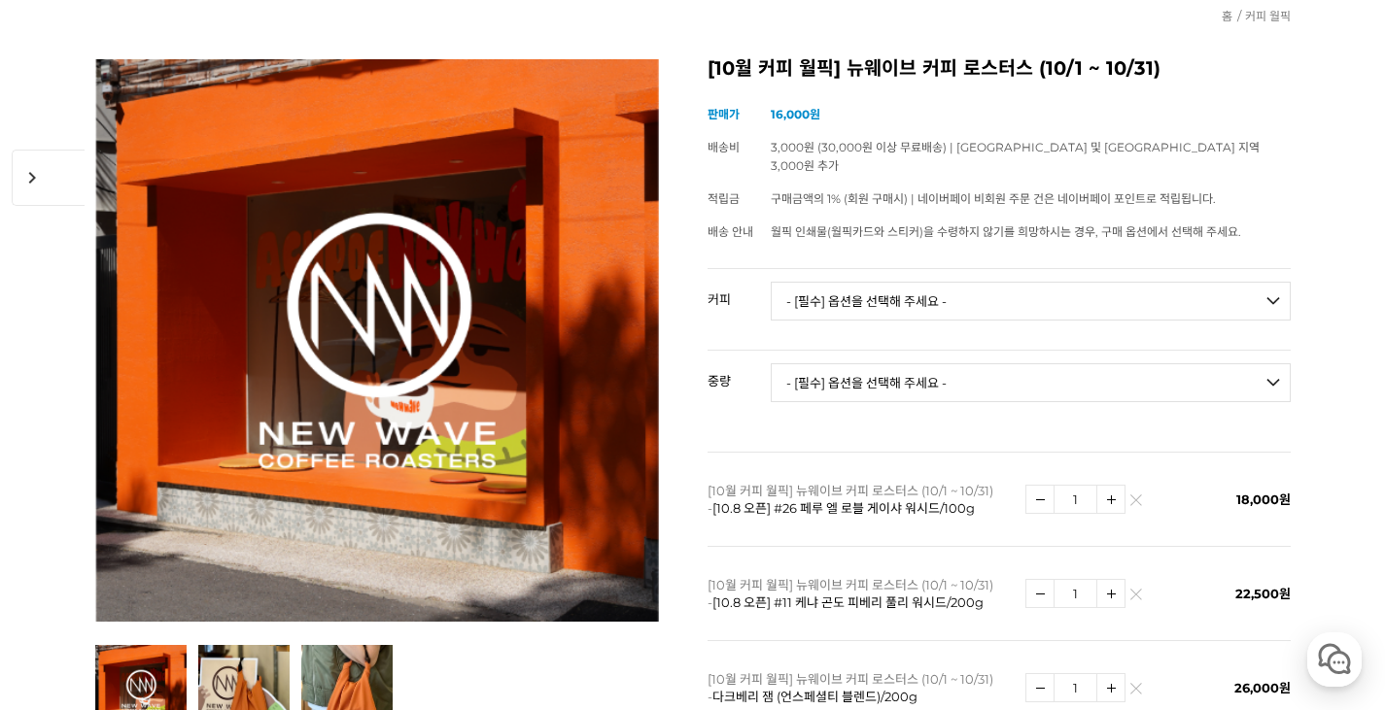
click at [1003, 282] on select "- [필수] 옵션을 선택해 주세요 - ------------------- 언스페셜티 분쇄도 가이드 종이 받기 (주문 1건당 최대 1개 제공) …" at bounding box center [1031, 301] width 520 height 39
select select "책 '로스팅 크래프트'"
click at [771, 282] on select "- [필수] 옵션을 선택해 주세요 - ------------------- 언스페셜티 분쇄도 가이드 종이 받기 (주문 1건당 최대 1개 제공) …" at bounding box center [1031, 301] width 520 height 39
click at [870, 363] on select "- [필수] 옵션을 선택해 주세요 - ------------------- 해당없음" at bounding box center [1031, 382] width 520 height 39
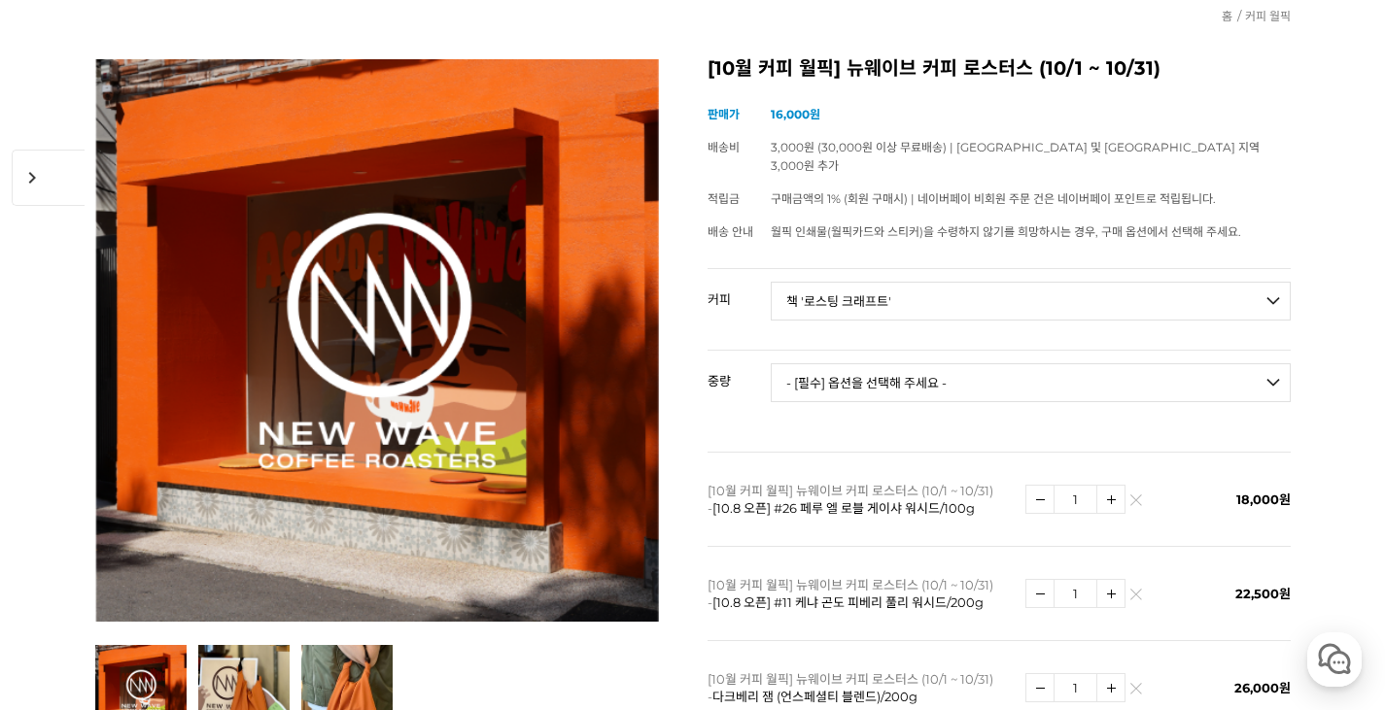
select select "해당없음"
click at [771, 363] on select "- [필수] 옵션을 선택해 주세요 - ------------------- 해당없음" at bounding box center [1031, 382] width 520 height 39
select select "*"
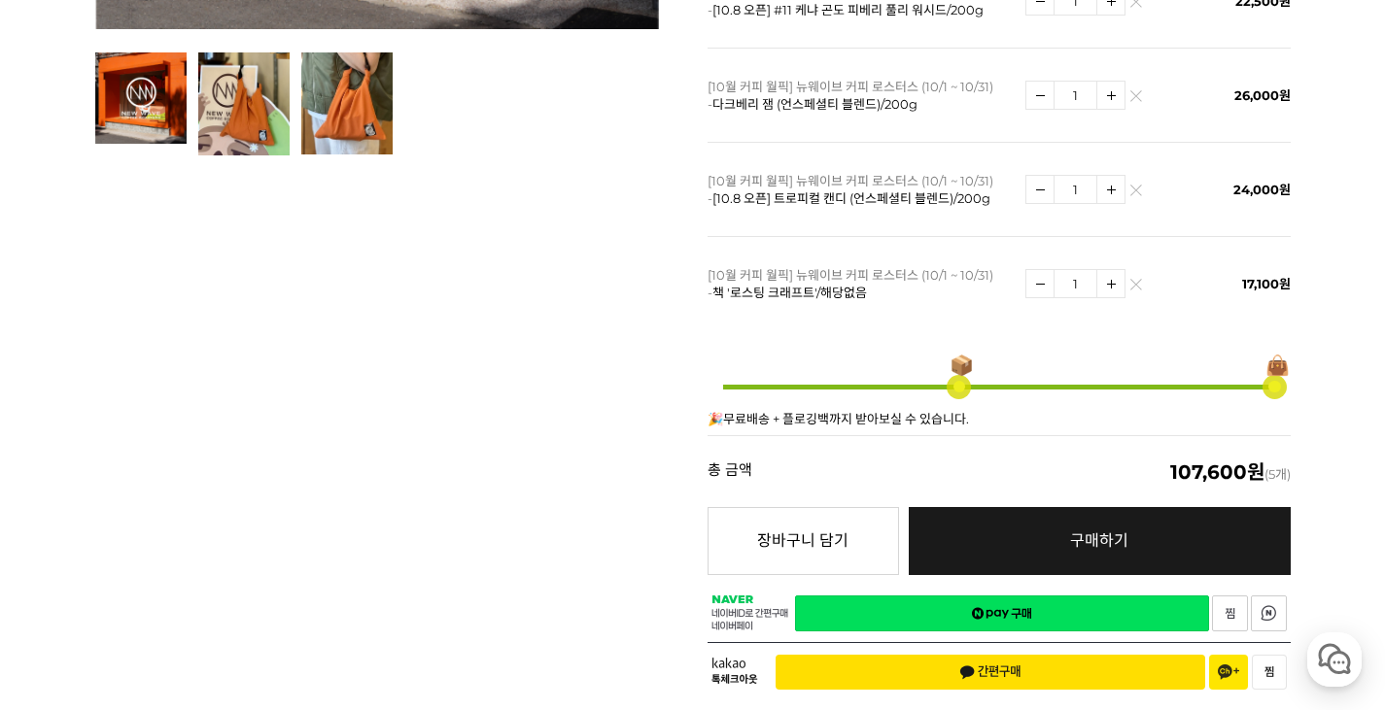
scroll to position [875, 0]
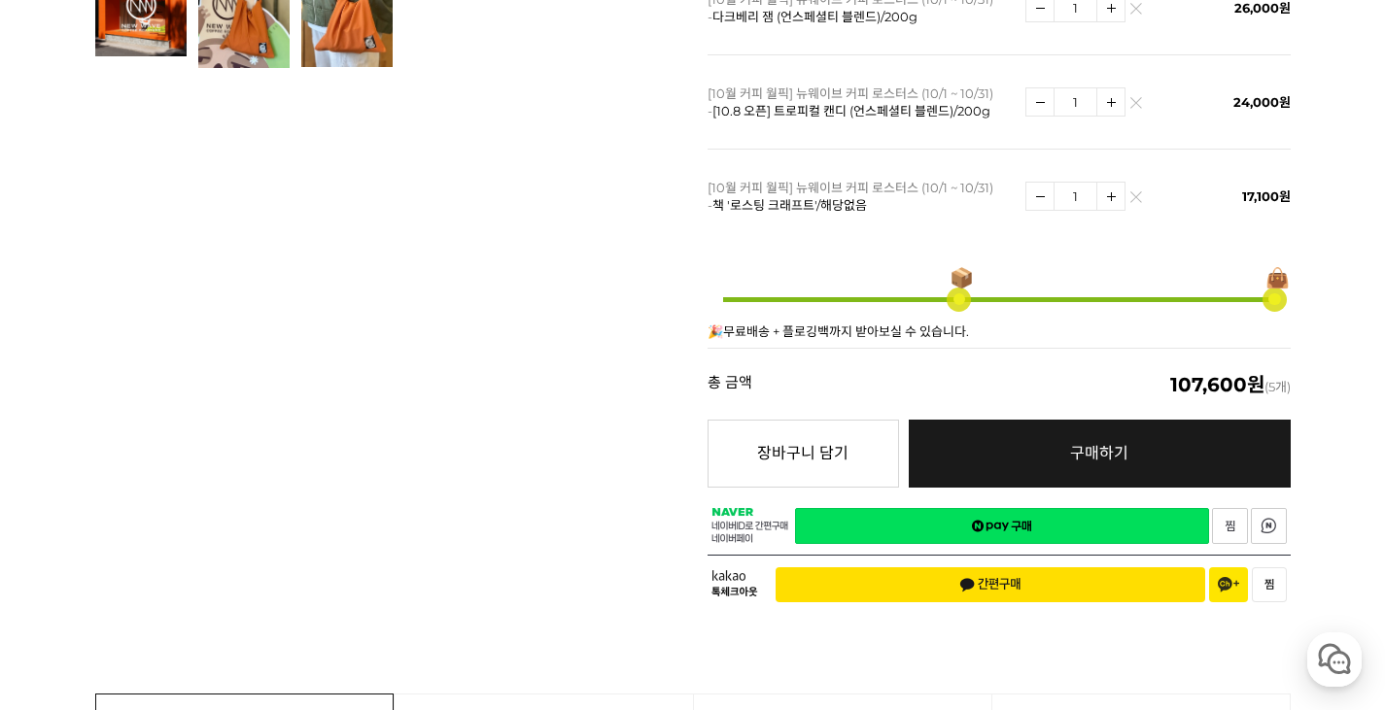
click at [981, 508] on link "네이버페이 구매하기" at bounding box center [1002, 526] width 414 height 36
